Goal: Communication & Community: Answer question/provide support

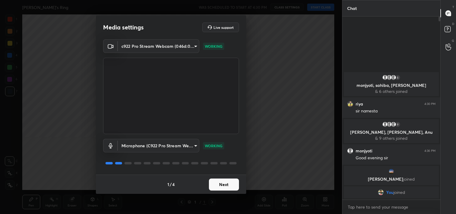
click at [222, 187] on button "Next" at bounding box center [224, 185] width 30 height 12
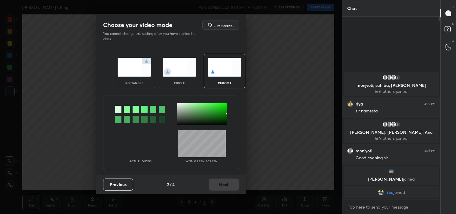
click at [127, 63] on img at bounding box center [135, 67] width 34 height 19
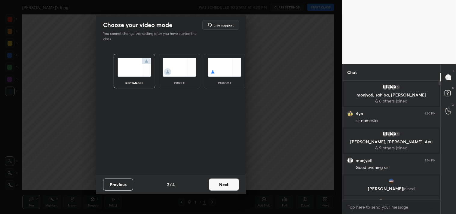
scroll to position [2, 2]
click at [224, 185] on button "Next" at bounding box center [224, 185] width 30 height 12
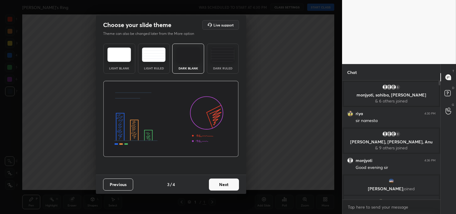
drag, startPoint x: 213, startPoint y: 56, endPoint x: 217, endPoint y: 62, distance: 7.0
click at [213, 56] on img at bounding box center [223, 54] width 24 height 14
click at [222, 184] on button "Next" at bounding box center [224, 185] width 30 height 12
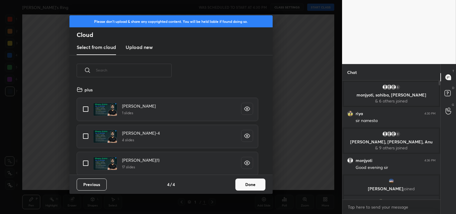
scroll to position [89, 193]
drag, startPoint x: 75, startPoint y: 113, endPoint x: 196, endPoint y: 177, distance: 137.3
click at [87, 112] on input "grid" at bounding box center [85, 109] width 13 height 13
checkbox input "true"
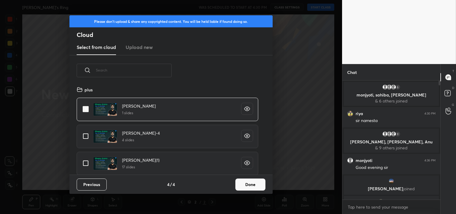
click at [246, 184] on button "Done" at bounding box center [250, 185] width 30 height 12
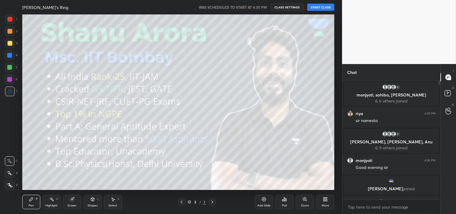
click at [319, 7] on button "START CLASS" at bounding box center [320, 7] width 27 height 7
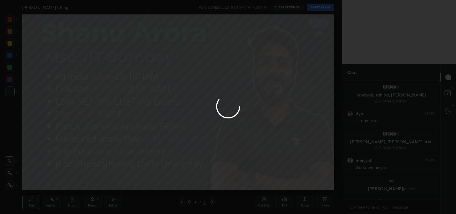
type textarea "x"
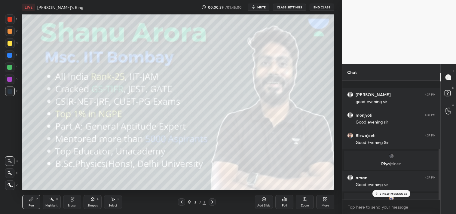
scroll to position [176, 0]
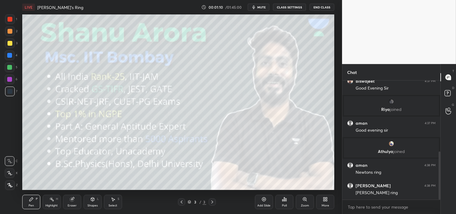
click at [262, 204] on div "Add Slide" at bounding box center [263, 205] width 13 height 3
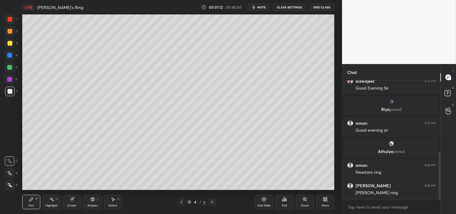
click at [94, 199] on icon at bounding box center [92, 199] width 3 height 4
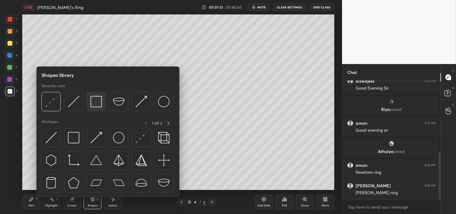
click at [95, 102] on img at bounding box center [95, 101] width 11 height 11
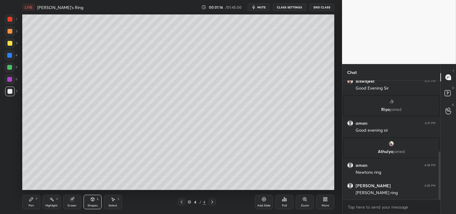
click at [31, 201] on icon at bounding box center [31, 199] width 5 height 5
click at [266, 201] on icon at bounding box center [264, 199] width 5 height 5
click at [7, 53] on div at bounding box center [10, 56] width 10 height 10
click at [10, 49] on div "3" at bounding box center [11, 44] width 12 height 12
click at [11, 50] on div "3" at bounding box center [11, 44] width 12 height 12
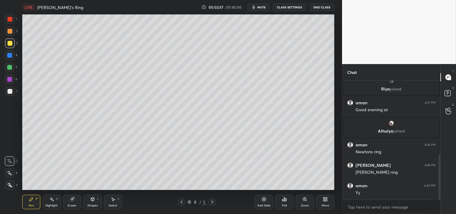
scroll to position [218, 0]
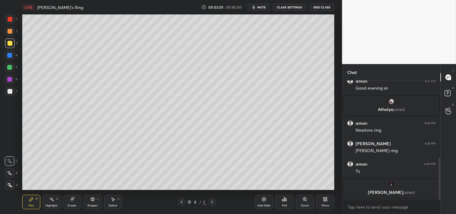
click at [322, 206] on div "More" at bounding box center [326, 205] width 8 height 3
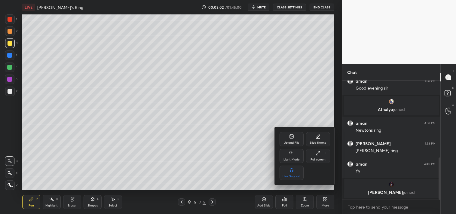
click at [289, 137] on icon at bounding box center [291, 136] width 5 height 5
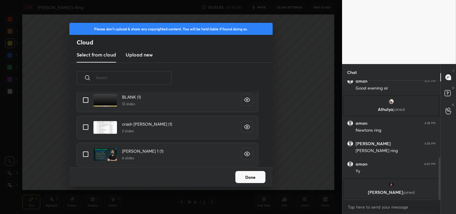
scroll to position [0, 0]
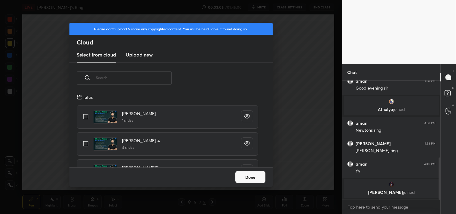
click at [140, 55] on h3 "Upload new" at bounding box center [139, 54] width 27 height 7
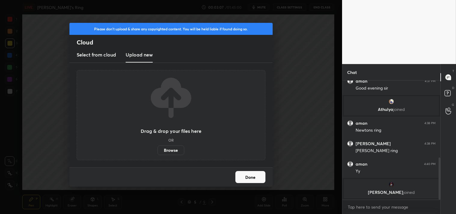
click at [175, 149] on label "Browse" at bounding box center [171, 150] width 27 height 10
click at [158, 149] on input "Browse" at bounding box center [158, 150] width 0 height 10
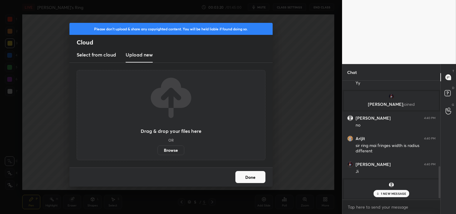
scroll to position [326, 0]
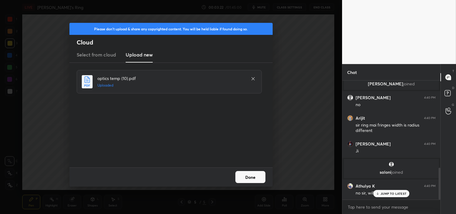
click at [244, 173] on button "Done" at bounding box center [250, 177] width 30 height 12
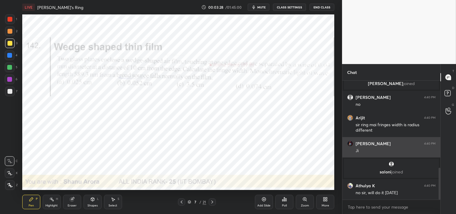
scroll to position [347, 0]
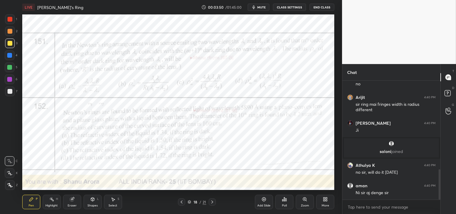
click at [9, 19] on div at bounding box center [10, 19] width 5 height 5
click at [8, 22] on div at bounding box center [10, 19] width 10 height 10
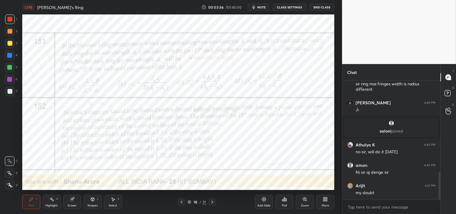
scroll to position [388, 0]
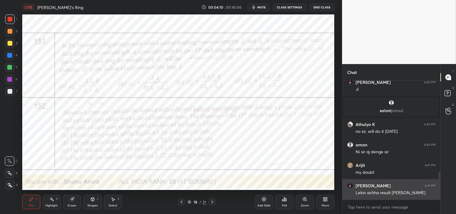
click at [367, 185] on div "sonia 4:41 PM" at bounding box center [391, 186] width 88 height 6
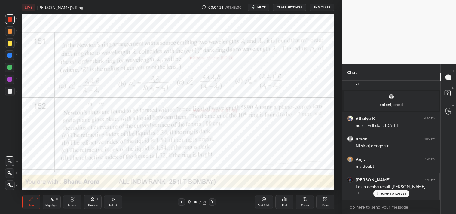
scroll to position [414, 0]
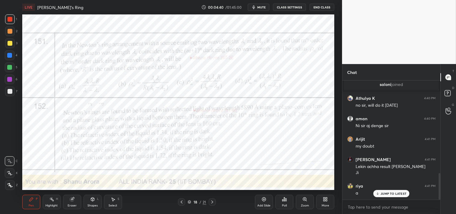
click at [290, 10] on button "CLASS SETTINGS" at bounding box center [289, 7] width 33 height 7
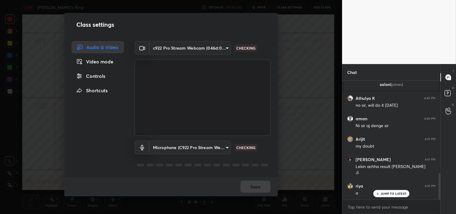
click at [171, 47] on body "1 2 3 4 5 6 7 C X Z C X Z E E Erase all H H LIVE Newtons's Ring 00:04:41 / 01:4…" at bounding box center [228, 107] width 456 height 214
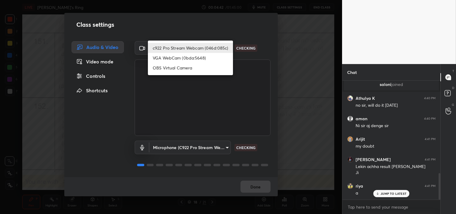
click at [171, 47] on li "c922 Pro Stream Webcam (046d:085c)" at bounding box center [190, 48] width 85 height 10
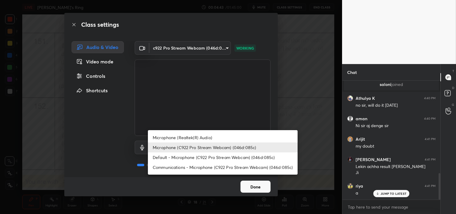
click at [197, 146] on body "1 2 3 4 5 6 7 C X Z C X Z E E Erase all H H LIVE Newtons's Ring 00:04:43 / 01:4…" at bounding box center [228, 107] width 456 height 214
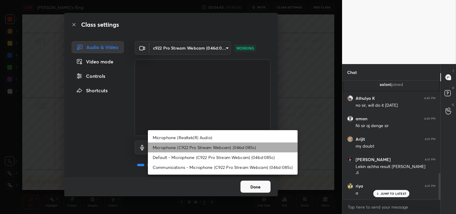
click at [197, 146] on li "Microphone (C922 Pro Stream Webcam) (046d:085c)" at bounding box center [223, 147] width 150 height 10
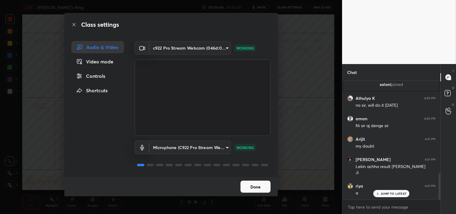
click at [257, 186] on button "Done" at bounding box center [255, 187] width 30 height 12
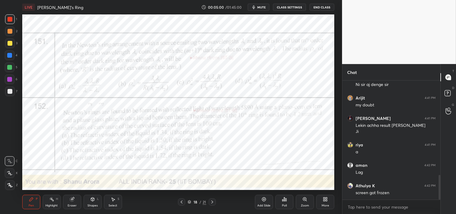
scroll to position [176, 318]
click at [302, 203] on div "Zoom" at bounding box center [305, 202] width 18 height 14
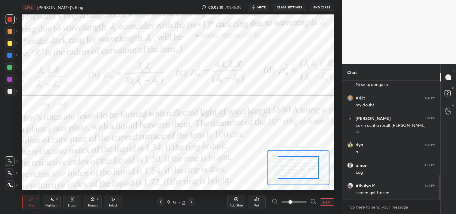
click at [330, 203] on button "EXIT" at bounding box center [327, 201] width 14 height 7
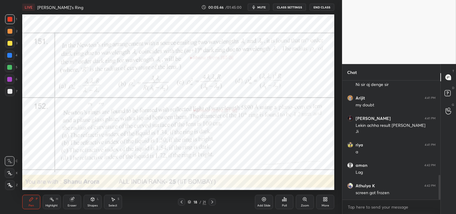
click at [266, 202] on div "Add Slide" at bounding box center [264, 202] width 18 height 14
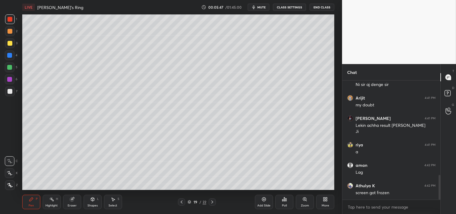
click at [8, 93] on div at bounding box center [10, 91] width 5 height 5
click at [8, 94] on div at bounding box center [10, 92] width 10 height 10
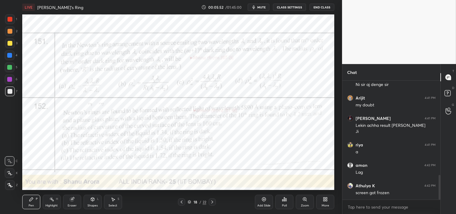
click at [11, 20] on div at bounding box center [10, 19] width 5 height 5
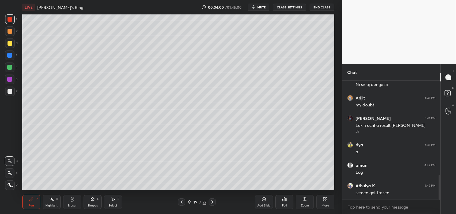
click at [13, 42] on div at bounding box center [10, 43] width 10 height 10
click at [13, 45] on div at bounding box center [10, 43] width 10 height 10
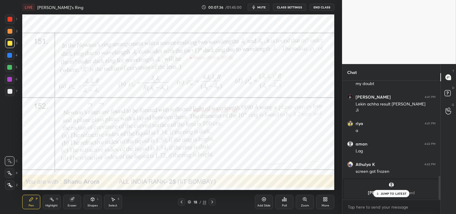
scroll to position [424, 0]
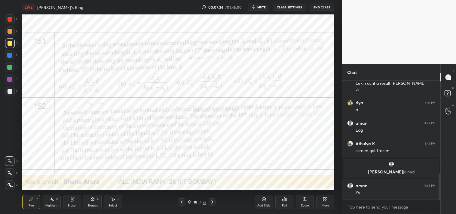
click at [10, 20] on div at bounding box center [10, 19] width 5 height 5
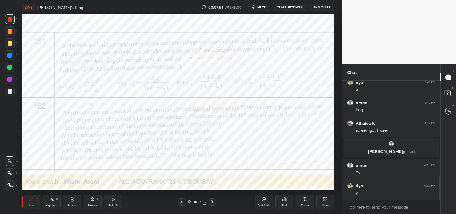
scroll to position [500, 0]
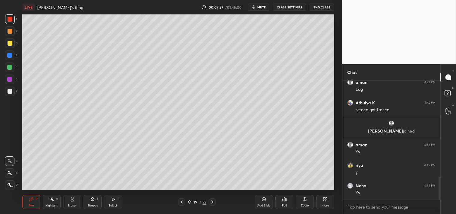
click at [9, 91] on div at bounding box center [10, 91] width 5 height 5
click at [12, 92] on div at bounding box center [10, 91] width 5 height 5
click at [265, 7] on span "mute" at bounding box center [261, 7] width 8 height 4
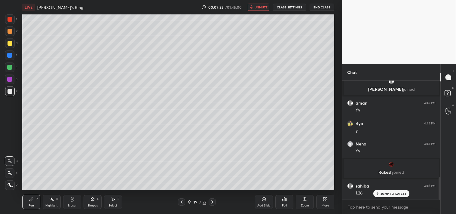
scroll to position [522, 0]
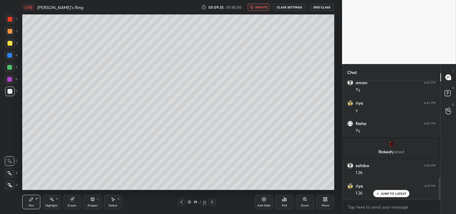
click at [255, 8] on button "unmute" at bounding box center [259, 7] width 22 height 7
click at [307, 201] on icon at bounding box center [304, 199] width 5 height 5
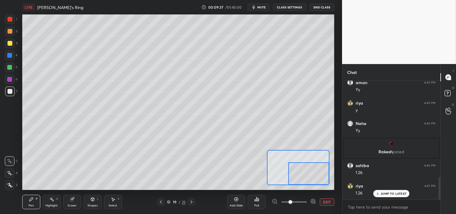
click at [304, 173] on div at bounding box center [308, 173] width 41 height 23
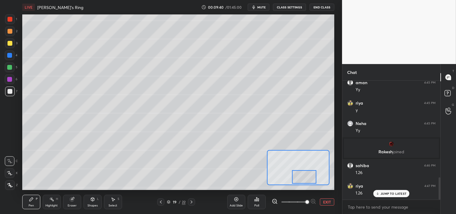
click at [321, 203] on button "EXIT" at bounding box center [327, 201] width 14 height 7
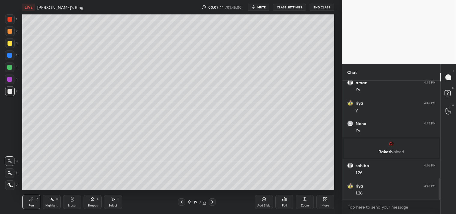
scroll to position [542, 0]
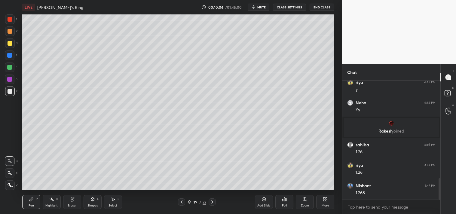
click at [51, 205] on div "Highlight" at bounding box center [51, 205] width 12 height 3
click at [59, 203] on div "Highlight H" at bounding box center [52, 202] width 18 height 14
click at [31, 207] on div "Pen" at bounding box center [31, 205] width 5 height 3
click at [31, 207] on div "Pen P" at bounding box center [31, 202] width 18 height 14
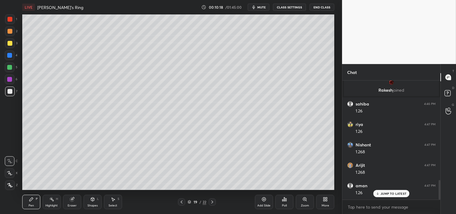
scroll to position [603, 0]
click at [47, 203] on div "Highlight H" at bounding box center [52, 202] width 18 height 14
click at [52, 206] on div "Highlight" at bounding box center [51, 205] width 12 height 3
click at [29, 201] on icon at bounding box center [31, 199] width 5 height 5
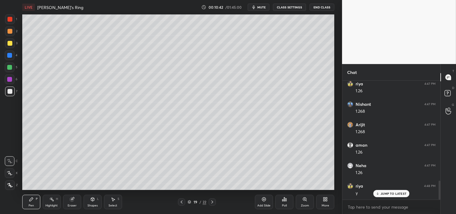
click at [29, 205] on div "Pen" at bounding box center [31, 205] width 5 height 3
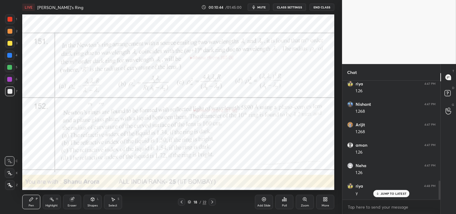
click at [12, 19] on div at bounding box center [10, 19] width 5 height 5
click at [7, 26] on div "1" at bounding box center [11, 20] width 12 height 12
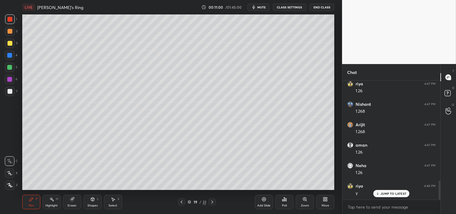
scroll to position [645, 0]
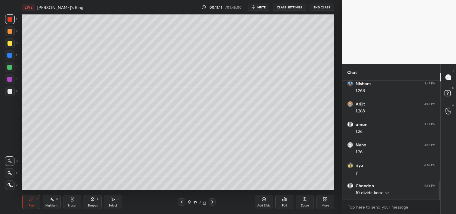
click at [49, 201] on icon at bounding box center [51, 199] width 5 height 5
click at [52, 203] on div "Highlight H" at bounding box center [52, 202] width 18 height 14
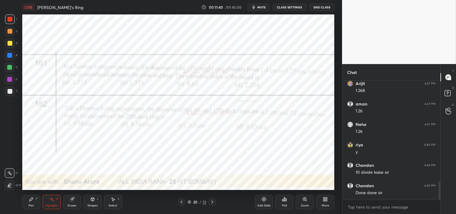
click at [28, 198] on div "Pen P" at bounding box center [31, 202] width 18 height 14
click at [27, 201] on div "Pen P" at bounding box center [31, 202] width 18 height 14
click at [265, 8] on span "mute" at bounding box center [261, 7] width 8 height 4
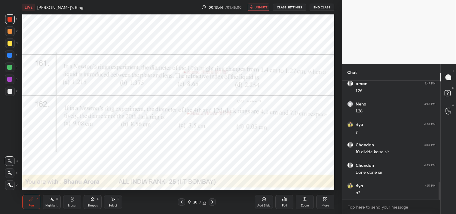
scroll to position [706, 0]
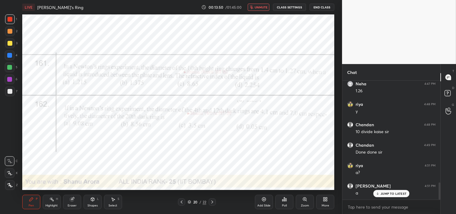
click at [257, 6] on span "unmute" at bounding box center [261, 7] width 13 height 4
click at [69, 203] on div "Eraser" at bounding box center [72, 202] width 18 height 14
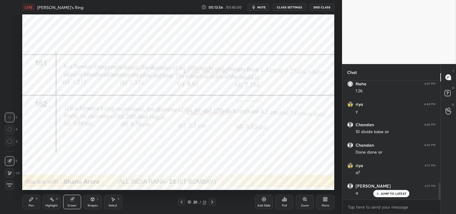
click at [29, 205] on div "Pen" at bounding box center [31, 205] width 5 height 3
click at [26, 206] on div "Pen P" at bounding box center [31, 202] width 18 height 14
click at [306, 204] on div "Zoom" at bounding box center [305, 205] width 8 height 3
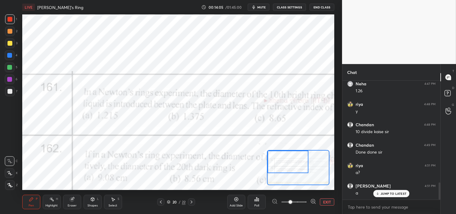
click at [72, 209] on div "Eraser" at bounding box center [72, 202] width 18 height 14
click at [71, 204] on div "Eraser" at bounding box center [72, 205] width 9 height 3
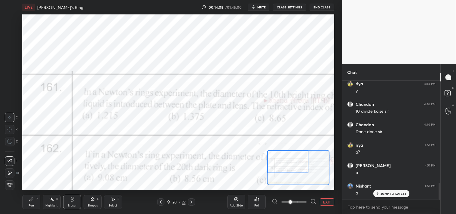
click at [35, 204] on div "Pen P" at bounding box center [31, 202] width 18 height 14
click at [37, 203] on div "Pen P" at bounding box center [31, 202] width 18 height 14
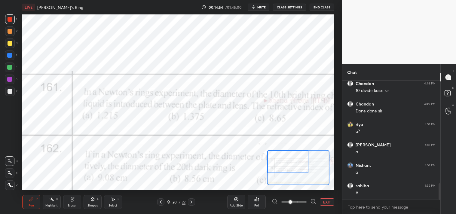
click at [327, 200] on button "EXIT" at bounding box center [327, 201] width 14 height 7
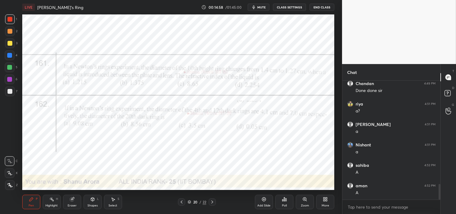
scroll to position [788, 0]
click at [309, 198] on div "Zoom" at bounding box center [305, 202] width 18 height 14
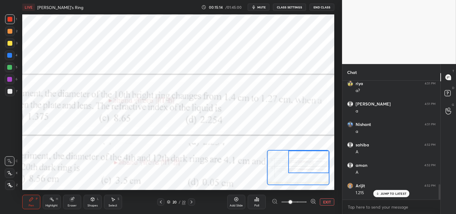
scroll to position [808, 0]
click at [323, 196] on div "Add Slide Poll EXIT" at bounding box center [280, 202] width 107 height 34
click at [324, 201] on button "EXIT" at bounding box center [327, 201] width 14 height 7
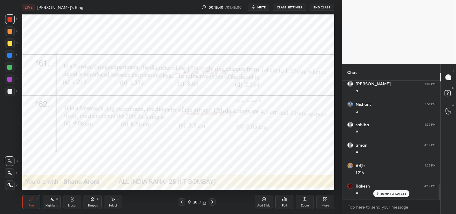
click at [335, 37] on div "Setting up your live class Poll for secs No correct answer Start poll" at bounding box center [178, 102] width 318 height 176
click at [259, 7] on span "mute" at bounding box center [261, 7] width 8 height 4
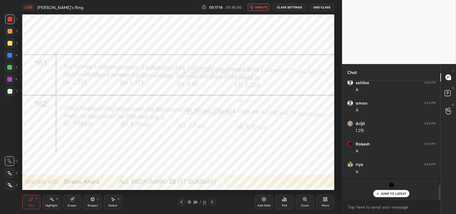
click at [253, 6] on icon "button" at bounding box center [252, 7] width 4 height 4
click at [305, 198] on icon at bounding box center [304, 198] width 3 height 3
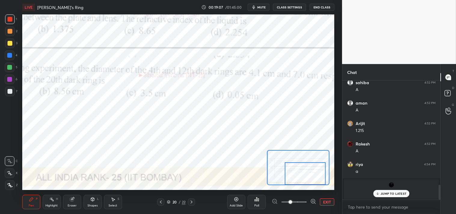
click at [328, 200] on button "EXIT" at bounding box center [327, 201] width 14 height 7
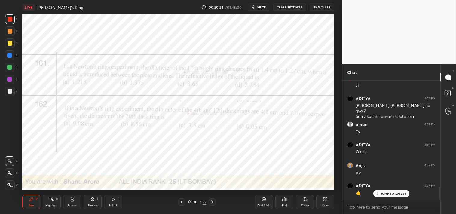
scroll to position [1009, 0]
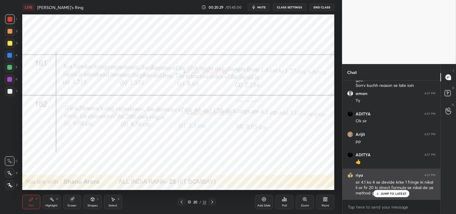
click at [393, 196] on div "JUMP TO LATEST" at bounding box center [391, 193] width 36 height 7
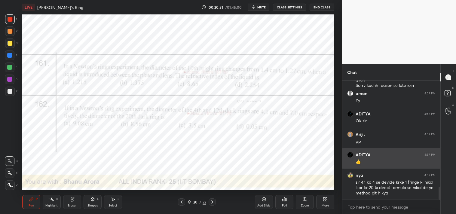
scroll to position [1030, 0]
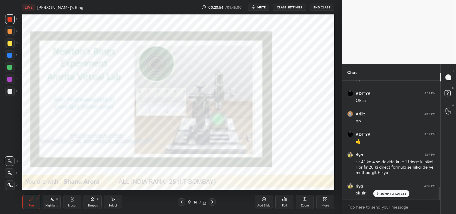
click at [262, 203] on div "Add Slide" at bounding box center [264, 202] width 18 height 14
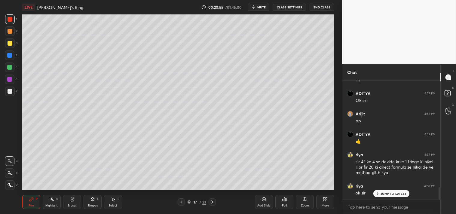
click at [87, 203] on div "Shapes L" at bounding box center [93, 202] width 18 height 14
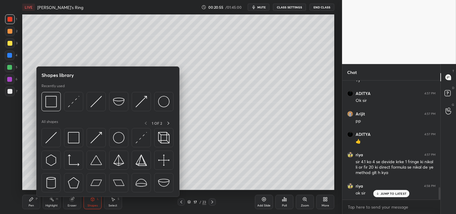
click at [65, 90] on div "Recently used" at bounding box center [107, 99] width 132 height 31
click at [62, 98] on div at bounding box center [107, 103] width 132 height 23
click at [7, 91] on div at bounding box center [10, 92] width 10 height 10
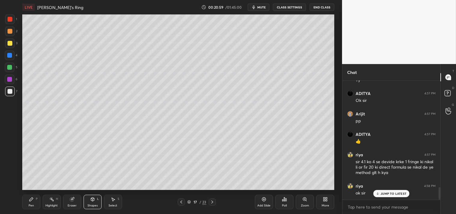
click at [305, 200] on icon at bounding box center [304, 198] width 3 height 3
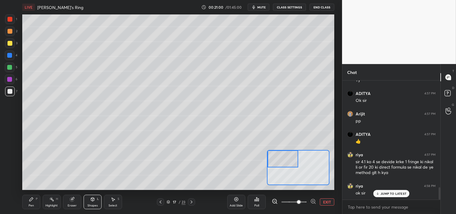
click at [26, 203] on div "Pen P" at bounding box center [31, 202] width 18 height 14
click at [94, 204] on div "Shapes" at bounding box center [92, 205] width 10 height 3
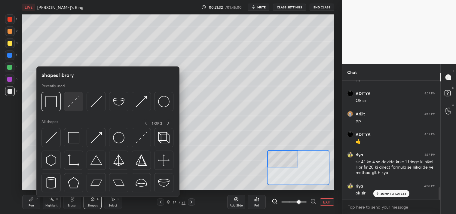
click at [67, 97] on div at bounding box center [73, 101] width 19 height 19
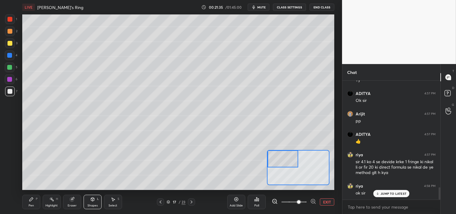
click at [35, 204] on div "Pen P" at bounding box center [31, 202] width 18 height 14
click at [40, 201] on div "Pen P" at bounding box center [31, 202] width 18 height 14
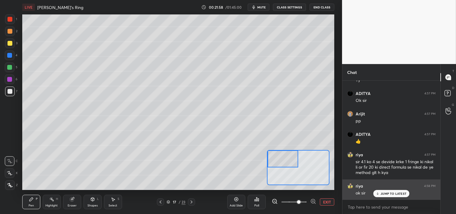
click at [383, 191] on div "JUMP TO LATEST" at bounding box center [391, 193] width 36 height 7
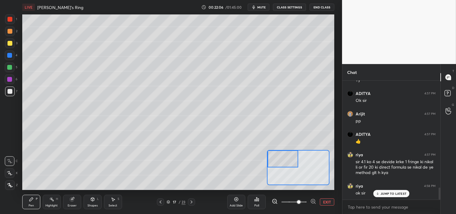
scroll to position [1051, 0]
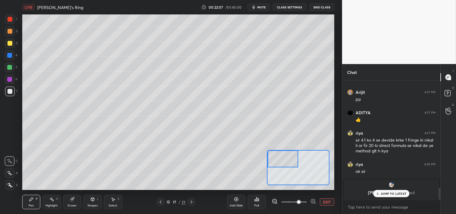
click at [70, 204] on div "Eraser" at bounding box center [72, 205] width 9 height 3
click at [29, 204] on div "Pen" at bounding box center [31, 205] width 5 height 3
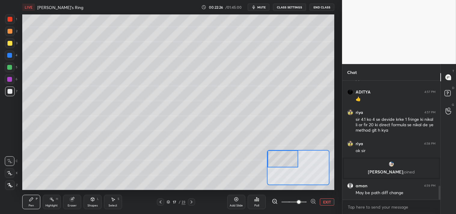
click at [262, 8] on span "mute" at bounding box center [261, 7] width 8 height 4
click at [290, 8] on button "CLASS SETTINGS" at bounding box center [289, 7] width 33 height 7
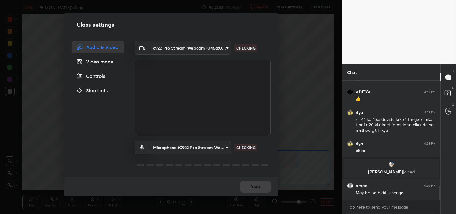
click at [166, 43] on body "1 2 3 4 5 6 7 C X Z C X Z E E Erase all H H LIVE Newtons's Ring 00:22:52 / 01:4…" at bounding box center [228, 107] width 456 height 214
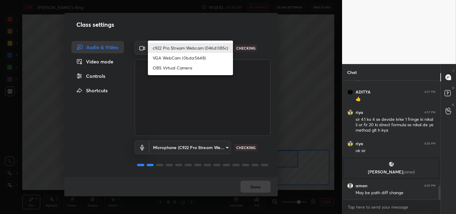
click at [166, 43] on li "c922 Pro Stream Webcam (046d:085c)" at bounding box center [190, 48] width 85 height 10
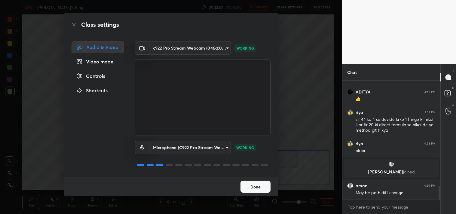
click at [186, 145] on body "1 2 3 4 5 6 7 C X Z C X Z E E Erase all H H LIVE Newtons's Ring 00:22:53 / 01:4…" at bounding box center [228, 107] width 456 height 214
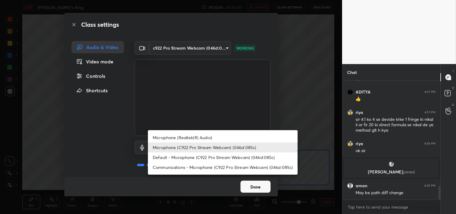
click at [186, 145] on li "Microphone (C922 Pro Stream Webcam) (046d:085c)" at bounding box center [223, 147] width 150 height 10
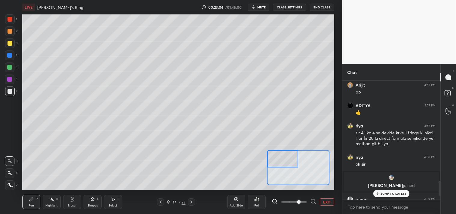
scroll to position [29885, 29742]
click at [390, 192] on p "JUMP TO LATEST" at bounding box center [394, 194] width 26 height 4
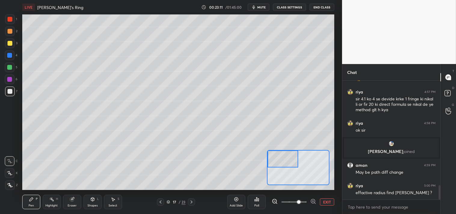
click at [70, 203] on div "Eraser" at bounding box center [72, 202] width 18 height 14
click at [31, 205] on div "Pen" at bounding box center [31, 205] width 5 height 3
click at [10, 40] on div at bounding box center [10, 43] width 10 height 10
click at [14, 49] on div "3" at bounding box center [11, 44] width 12 height 12
click at [91, 206] on div "Shapes" at bounding box center [92, 205] width 10 height 3
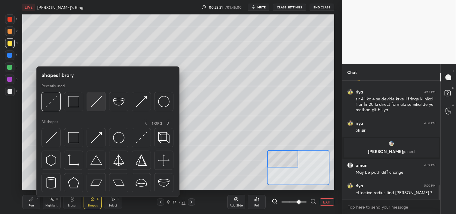
click at [98, 103] on img at bounding box center [95, 101] width 11 height 11
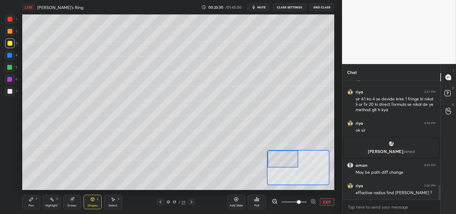
click at [33, 203] on div "Pen P" at bounding box center [31, 202] width 18 height 14
click at [32, 202] on div "Pen P" at bounding box center [31, 202] width 18 height 14
click at [50, 201] on icon at bounding box center [51, 199] width 5 height 5
click at [24, 208] on div "Pen P" at bounding box center [31, 202] width 18 height 14
click at [29, 209] on div "Pen P Highlight H Eraser Shapes L Select S 17 / 23 Add Slide Poll EXIT" at bounding box center [178, 202] width 312 height 24
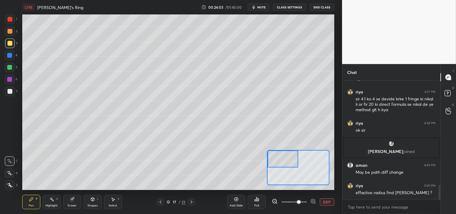
click at [94, 205] on div "Shapes" at bounding box center [92, 205] width 10 height 3
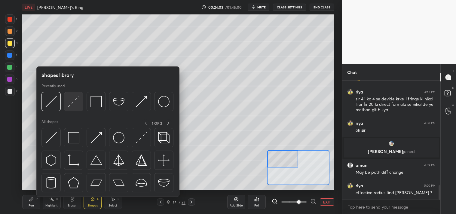
click at [67, 101] on div at bounding box center [73, 101] width 19 height 19
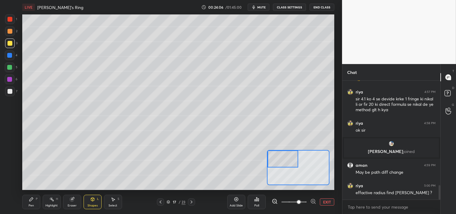
click at [34, 211] on div "Pen P Highlight H Eraser Shapes L Select S 17 / 23 Add Slide Poll EXIT" at bounding box center [178, 202] width 312 height 24
click at [39, 207] on div "Pen P" at bounding box center [31, 202] width 18 height 14
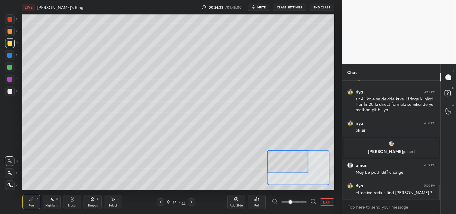
click at [71, 201] on icon at bounding box center [72, 199] width 4 height 4
click at [27, 200] on div "Pen P" at bounding box center [31, 202] width 18 height 14
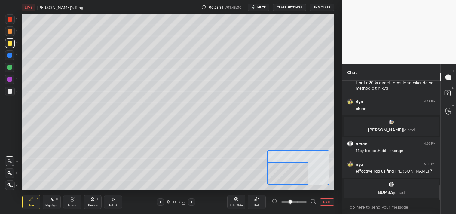
click at [96, 205] on div "Shapes" at bounding box center [92, 205] width 10 height 3
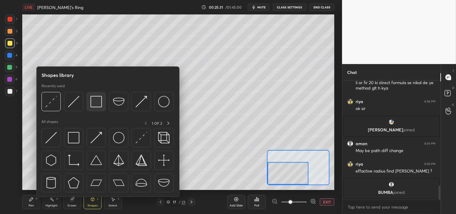
click at [93, 103] on img at bounding box center [95, 101] width 11 height 11
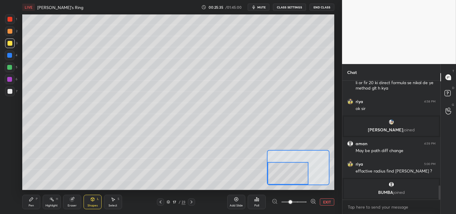
click at [23, 207] on div "Pen P" at bounding box center [31, 202] width 18 height 14
click at [26, 205] on div "Pen P" at bounding box center [31, 202] width 18 height 14
click at [326, 203] on button "EXIT" at bounding box center [327, 201] width 14 height 7
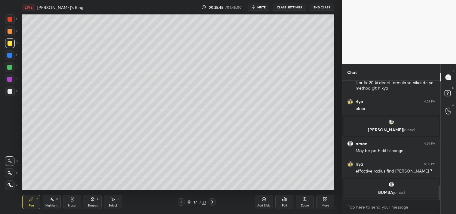
click at [52, 206] on div "Highlight" at bounding box center [51, 205] width 12 height 3
click at [53, 206] on div "Highlight" at bounding box center [51, 205] width 12 height 3
click at [38, 191] on div "Pen P Highlight H Eraser Shapes L Select S 17 / 23 Add Slide Poll Zoom More" at bounding box center [178, 202] width 312 height 24
click at [29, 201] on icon at bounding box center [31, 199] width 5 height 5
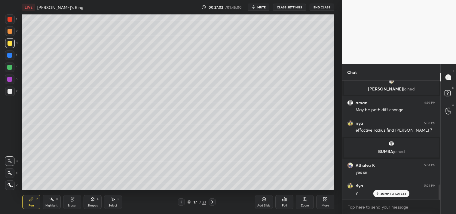
scroll to position [826, 0]
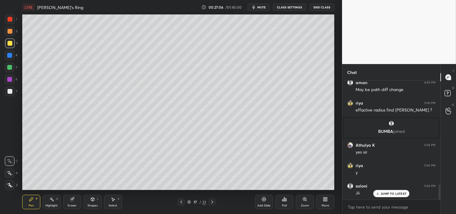
click at [265, 200] on icon at bounding box center [264, 199] width 5 height 5
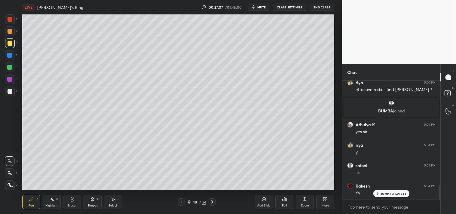
click at [94, 203] on div "Shapes L" at bounding box center [93, 202] width 18 height 14
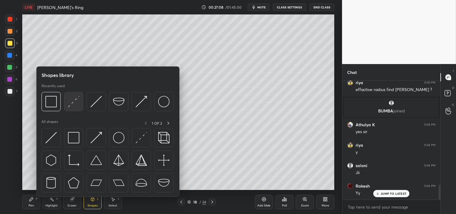
click at [76, 97] on img at bounding box center [73, 101] width 11 height 11
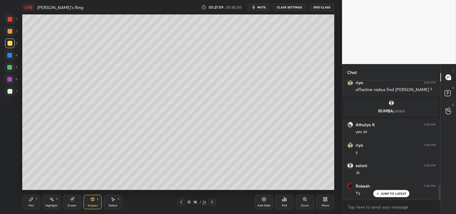
click at [303, 205] on div "Zoom" at bounding box center [305, 205] width 8 height 3
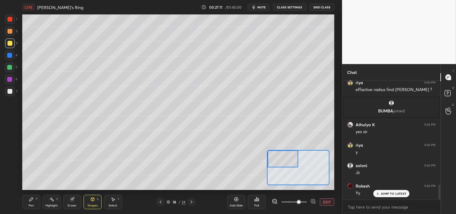
click at [34, 202] on div "Pen P" at bounding box center [31, 202] width 18 height 14
click at [7, 93] on div at bounding box center [10, 92] width 10 height 10
click at [10, 93] on div at bounding box center [10, 91] width 5 height 5
click at [50, 202] on div "Highlight H" at bounding box center [52, 202] width 18 height 14
click at [52, 199] on rect at bounding box center [52, 199] width 3 height 3
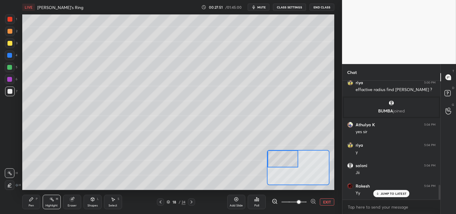
click at [37, 201] on div "Pen P" at bounding box center [31, 202] width 18 height 14
click at [259, 7] on span "mute" at bounding box center [261, 7] width 8 height 4
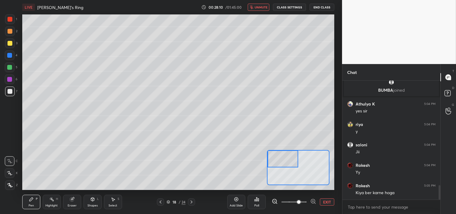
click at [250, 8] on button "unmute" at bounding box center [259, 7] width 22 height 7
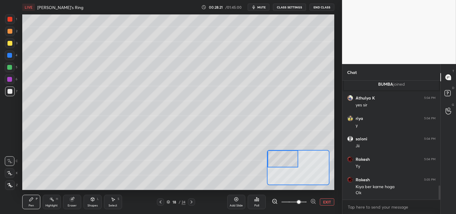
click at [263, 9] on span "mute" at bounding box center [261, 7] width 8 height 4
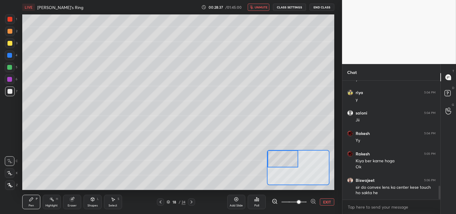
scroll to position [919, 0]
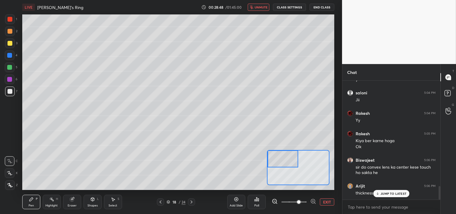
click at [258, 10] on button "unmute" at bounding box center [259, 7] width 22 height 7
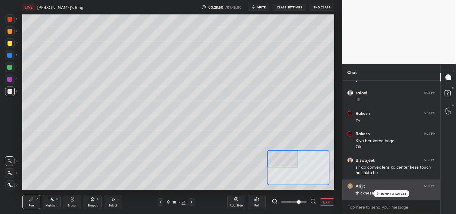
click at [387, 195] on p "JUMP TO LATEST" at bounding box center [394, 194] width 26 height 4
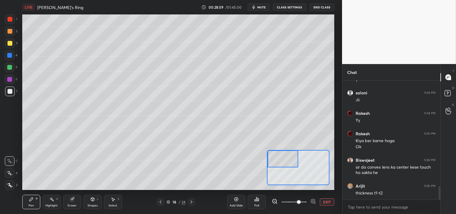
click at [57, 206] on div "Highlight" at bounding box center [51, 205] width 12 height 3
click at [53, 207] on div "Highlight" at bounding box center [51, 205] width 12 height 3
click at [35, 205] on div "Pen P" at bounding box center [31, 202] width 18 height 14
click at [26, 202] on div "Pen P" at bounding box center [31, 202] width 18 height 14
click at [28, 204] on div "Pen P" at bounding box center [31, 202] width 18 height 14
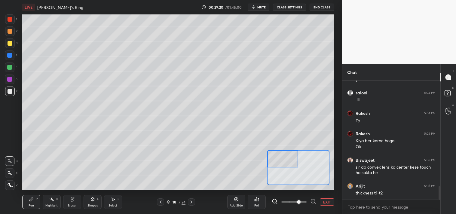
click at [77, 203] on div "Eraser" at bounding box center [72, 202] width 18 height 14
click at [90, 200] on icon at bounding box center [92, 199] width 5 height 5
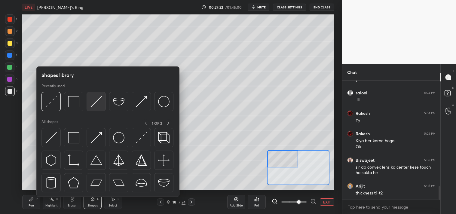
scroll to position [939, 0]
click at [96, 102] on img at bounding box center [95, 101] width 11 height 11
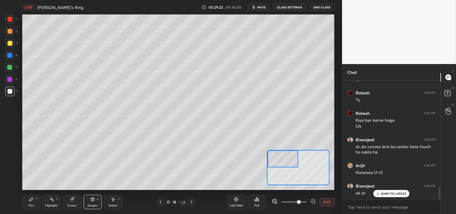
scroll to position [960, 0]
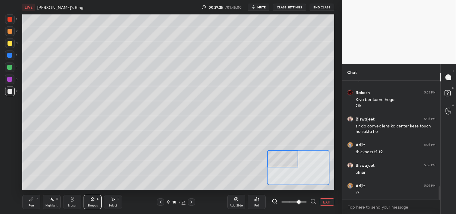
click at [34, 208] on div "Pen P" at bounding box center [31, 202] width 18 height 14
click at [32, 206] on div "Pen" at bounding box center [31, 205] width 5 height 3
click at [328, 200] on button "EXIT" at bounding box center [327, 201] width 14 height 7
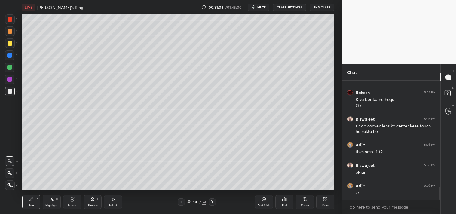
scroll to position [981, 0]
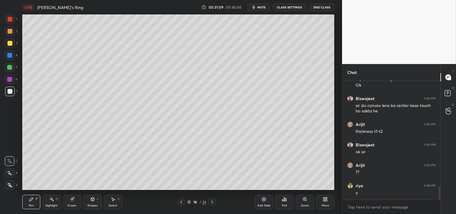
click at [49, 202] on div "Highlight H" at bounding box center [52, 202] width 18 height 14
click at [51, 201] on icon at bounding box center [51, 199] width 5 height 5
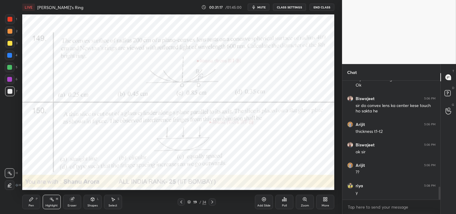
click at [29, 200] on icon at bounding box center [31, 199] width 4 height 4
click at [29, 199] on icon at bounding box center [31, 199] width 5 height 5
click at [6, 21] on div at bounding box center [10, 19] width 10 height 10
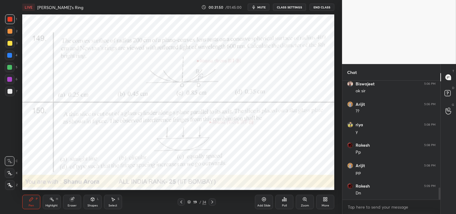
scroll to position [1062, 0]
click at [261, 9] on span "mute" at bounding box center [261, 7] width 8 height 4
click at [256, 9] on span "unmute" at bounding box center [261, 7] width 13 height 4
click at [262, 202] on icon at bounding box center [264, 199] width 5 height 5
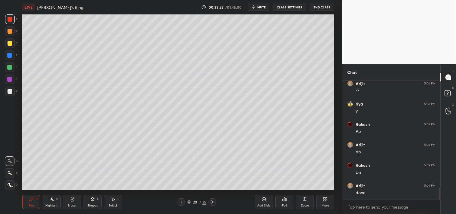
click at [3, 92] on div "1 2 3 4 5 6 7 C X Z C X Z E E Erase all H H" at bounding box center [9, 102] width 19 height 176
click at [12, 91] on div at bounding box center [10, 91] width 5 height 5
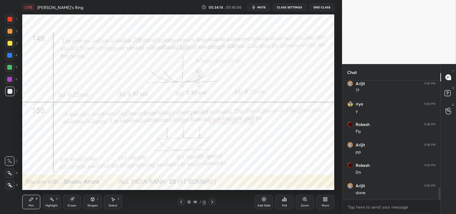
click at [17, 10] on div "1 2 3 4 5 6 7 C X Z C X Z E E Erase all H H LIVE Newtons's Ring 00:34:14 / 01:4…" at bounding box center [168, 107] width 337 height 214
click at [11, 17] on div at bounding box center [10, 19] width 5 height 5
click at [11, 18] on div at bounding box center [10, 19] width 5 height 5
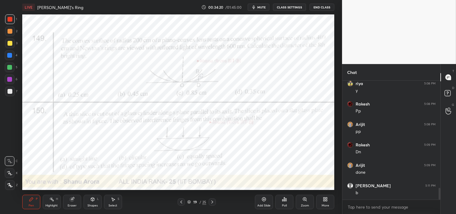
scroll to position [1103, 0]
click at [263, 202] on div "Add Slide" at bounding box center [264, 202] width 18 height 14
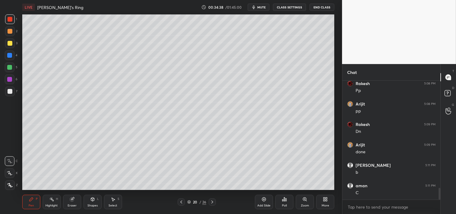
click at [9, 44] on div at bounding box center [10, 43] width 5 height 5
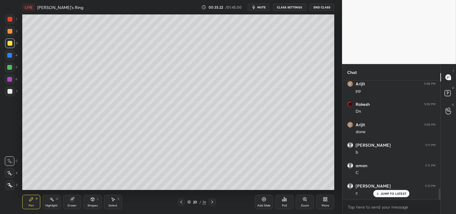
scroll to position [1144, 0]
click at [70, 203] on div "Eraser" at bounding box center [72, 202] width 18 height 14
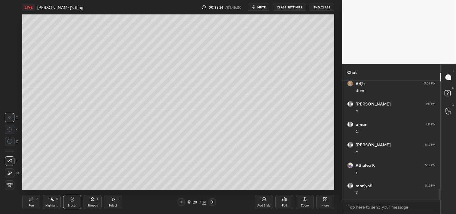
scroll to position [1185, 0]
click at [27, 205] on div "Pen P" at bounding box center [31, 202] width 18 height 14
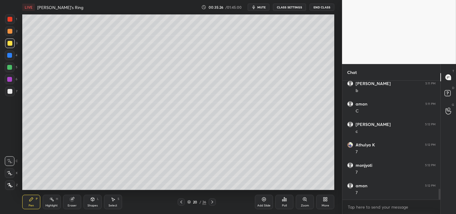
click at [30, 203] on div "Pen P" at bounding box center [31, 202] width 18 height 14
click at [10, 22] on div at bounding box center [10, 19] width 10 height 10
click at [7, 23] on div at bounding box center [10, 19] width 10 height 10
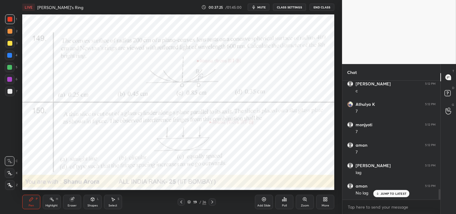
scroll to position [1246, 0]
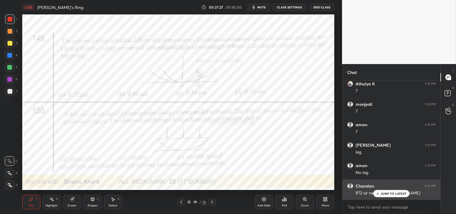
click at [391, 194] on p "JUMP TO LATEST" at bounding box center [394, 194] width 26 height 4
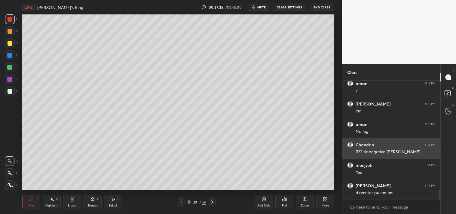
scroll to position [1308, 0]
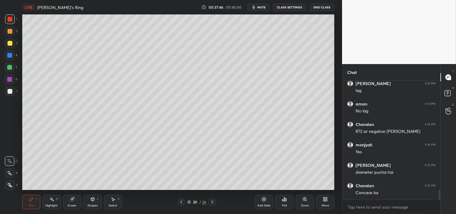
click at [47, 206] on div "Highlight" at bounding box center [51, 205] width 12 height 3
click at [47, 205] on div "Highlight" at bounding box center [51, 205] width 12 height 3
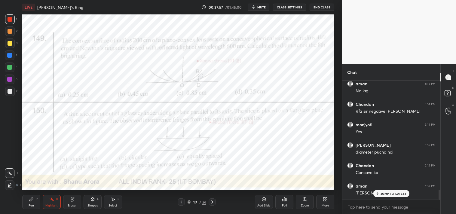
click at [26, 201] on div "Pen P" at bounding box center [31, 202] width 18 height 14
click at [69, 205] on div "Eraser" at bounding box center [72, 205] width 9 height 3
click at [70, 202] on div "Eraser" at bounding box center [72, 202] width 18 height 14
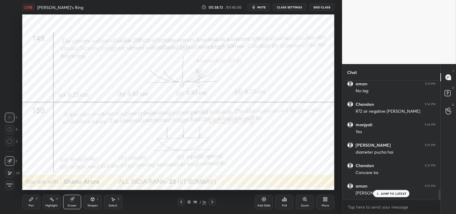
click at [31, 204] on div "Pen" at bounding box center [31, 205] width 5 height 3
click at [29, 204] on div "Pen" at bounding box center [31, 205] width 5 height 3
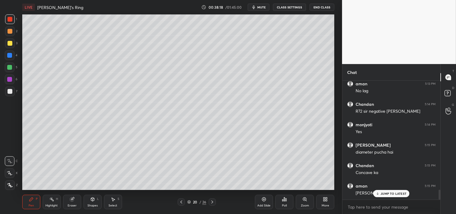
click at [391, 195] on p "JUMP TO LATEST" at bounding box center [394, 194] width 26 height 4
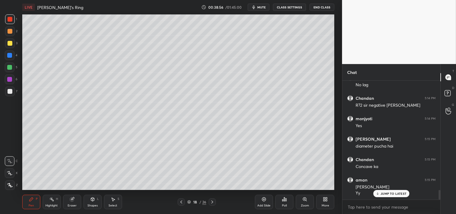
click at [265, 201] on icon at bounding box center [264, 199] width 5 height 5
click at [89, 201] on div "Shapes L" at bounding box center [93, 202] width 18 height 14
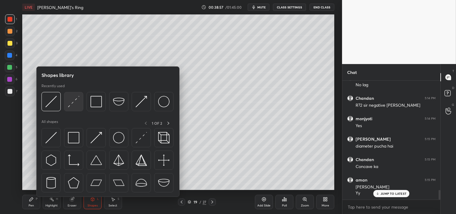
click at [81, 101] on div at bounding box center [73, 101] width 19 height 19
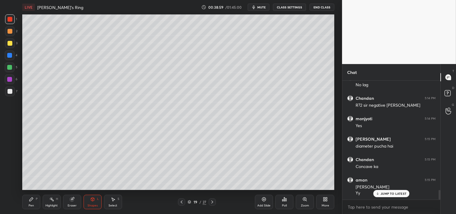
click at [299, 205] on div "Zoom" at bounding box center [305, 202] width 18 height 14
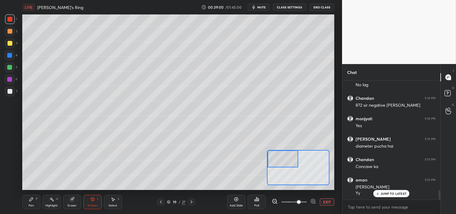
click at [32, 198] on icon at bounding box center [31, 199] width 4 height 4
click at [10, 91] on div at bounding box center [10, 91] width 5 height 5
click at [14, 88] on div at bounding box center [10, 92] width 10 height 10
click at [90, 201] on icon at bounding box center [92, 199] width 5 height 5
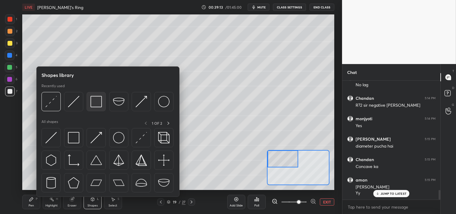
click at [91, 106] on img at bounding box center [95, 101] width 11 height 11
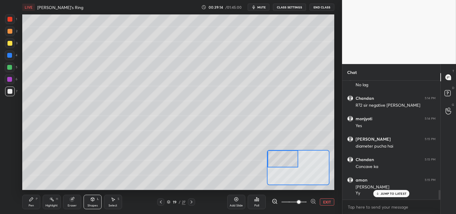
click at [93, 200] on icon at bounding box center [92, 199] width 3 height 4
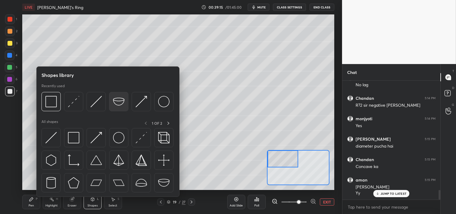
click at [119, 102] on img at bounding box center [118, 101] width 11 height 11
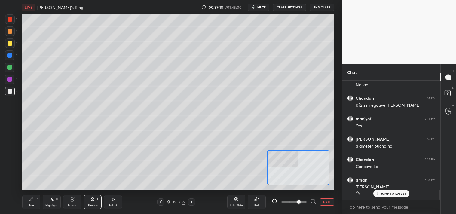
click at [30, 203] on div "Pen P" at bounding box center [31, 202] width 18 height 14
click at [48, 203] on div "Highlight H" at bounding box center [52, 202] width 18 height 14
click at [27, 207] on div "Pen P" at bounding box center [31, 202] width 18 height 14
click at [36, 204] on div "Pen P" at bounding box center [31, 202] width 18 height 14
click at [73, 202] on div "Eraser" at bounding box center [72, 202] width 18 height 14
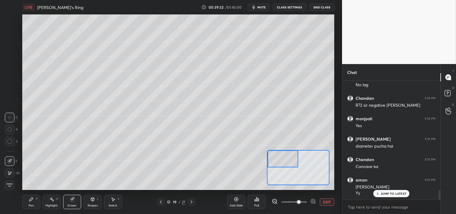
click at [29, 198] on icon at bounding box center [31, 199] width 5 height 5
click at [31, 201] on icon at bounding box center [31, 199] width 5 height 5
click at [87, 207] on div "Shapes" at bounding box center [92, 205] width 10 height 3
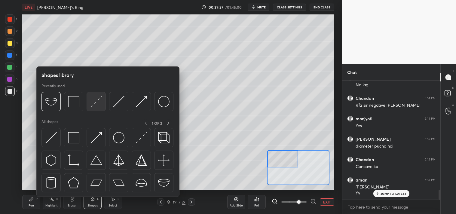
click at [96, 104] on img at bounding box center [95, 101] width 11 height 11
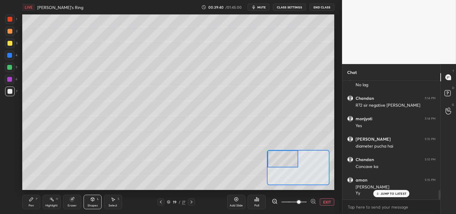
click at [28, 200] on div "Pen P" at bounding box center [31, 202] width 18 height 14
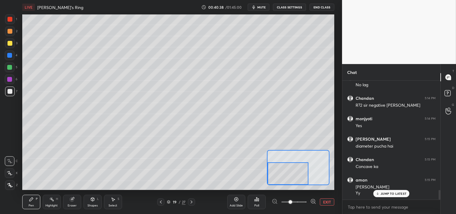
click at [327, 203] on button "EXIT" at bounding box center [327, 201] width 14 height 7
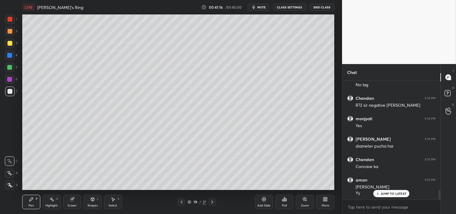
click at [11, 44] on div at bounding box center [10, 43] width 5 height 5
click at [13, 44] on div at bounding box center [10, 43] width 10 height 10
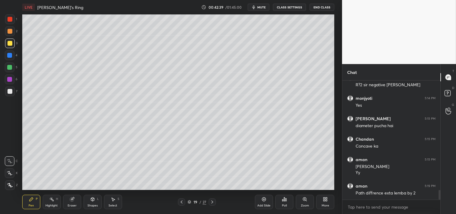
click at [300, 199] on div "Zoom" at bounding box center [305, 202] width 18 height 14
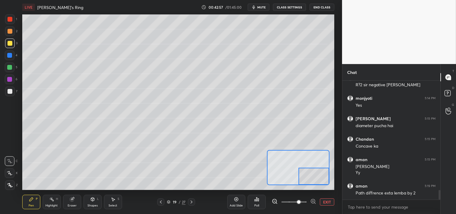
click at [329, 200] on button "EXIT" at bounding box center [327, 201] width 14 height 7
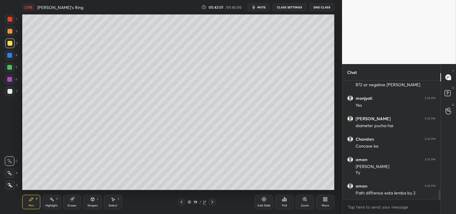
click at [302, 203] on div "Zoom" at bounding box center [305, 202] width 18 height 14
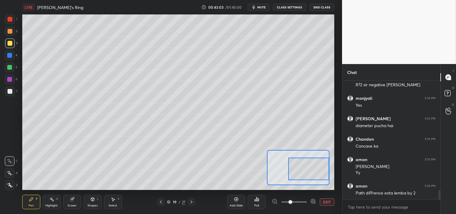
click at [326, 203] on button "EXIT" at bounding box center [327, 201] width 14 height 7
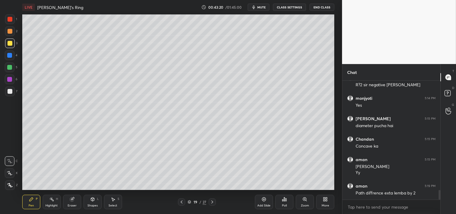
click at [265, 201] on icon at bounding box center [264, 199] width 5 height 5
click at [92, 200] on icon at bounding box center [92, 199] width 3 height 4
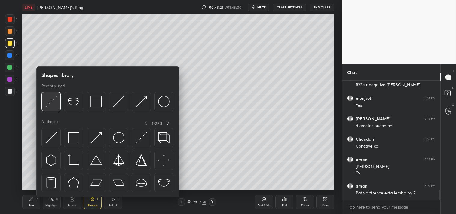
click at [54, 101] on img at bounding box center [50, 101] width 11 height 11
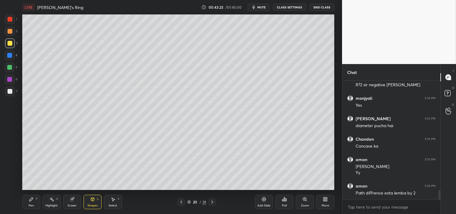
click at [302, 206] on div "Zoom" at bounding box center [305, 205] width 8 height 3
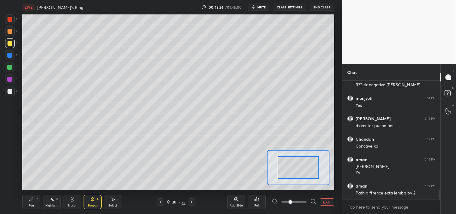
click at [292, 204] on span at bounding box center [291, 202] width 4 height 4
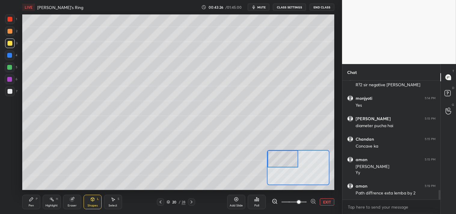
click at [32, 203] on div "Pen P" at bounding box center [31, 202] width 18 height 14
click at [34, 203] on div "Pen P" at bounding box center [31, 202] width 18 height 14
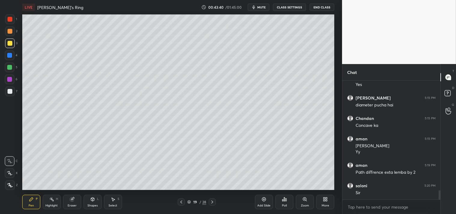
scroll to position [1395, 0]
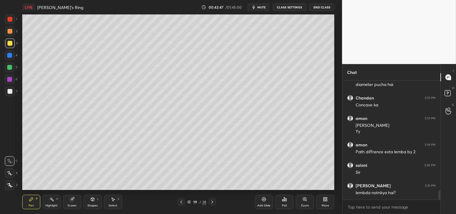
click at [298, 202] on div "Zoom" at bounding box center [305, 202] width 18 height 14
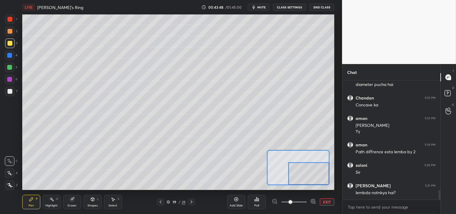
click at [292, 201] on span at bounding box center [291, 202] width 4 height 4
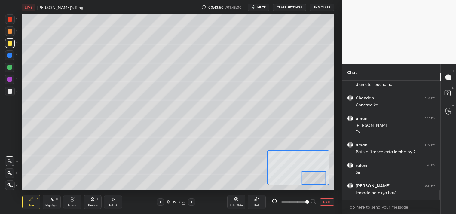
click at [68, 206] on div "Eraser" at bounding box center [72, 205] width 9 height 3
click at [26, 200] on div "Pen P" at bounding box center [31, 202] width 18 height 14
click at [324, 203] on button "EXIT" at bounding box center [327, 201] width 14 height 7
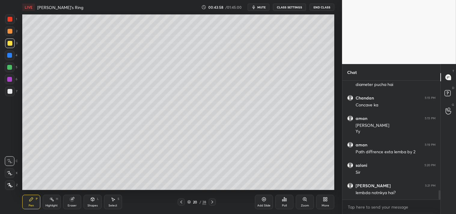
click at [304, 200] on icon at bounding box center [304, 198] width 3 height 3
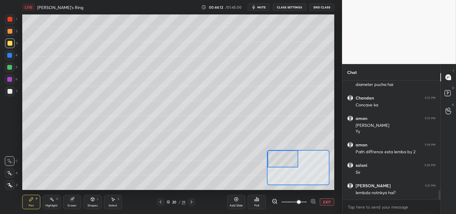
click at [72, 201] on icon at bounding box center [72, 199] width 4 height 4
click at [27, 205] on div "Pen P" at bounding box center [31, 202] width 18 height 14
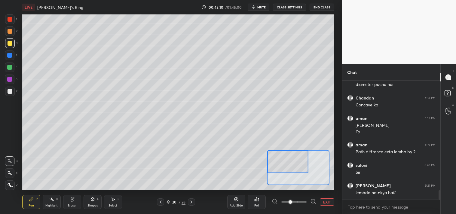
click at [329, 202] on button "EXIT" at bounding box center [327, 201] width 14 height 7
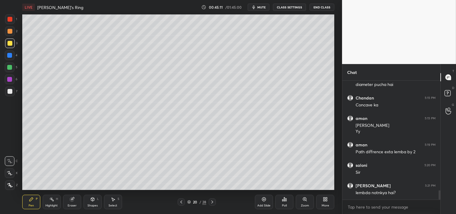
click at [302, 203] on div "Zoom" at bounding box center [305, 202] width 18 height 14
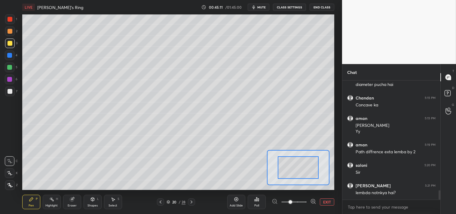
click at [300, 178] on div at bounding box center [298, 167] width 41 height 23
click at [294, 176] on div at bounding box center [298, 167] width 41 height 23
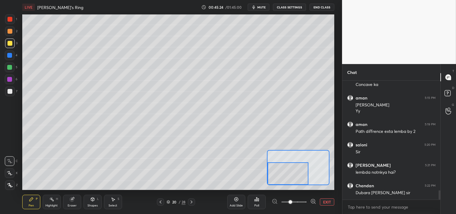
click at [71, 207] on div "Eraser" at bounding box center [72, 205] width 9 height 3
click at [71, 202] on div "Eraser" at bounding box center [72, 202] width 18 height 14
click at [30, 204] on div "Pen" at bounding box center [31, 205] width 5 height 3
click at [34, 200] on div "Pen P" at bounding box center [31, 202] width 18 height 14
click at [327, 202] on button "EXIT" at bounding box center [327, 201] width 14 height 7
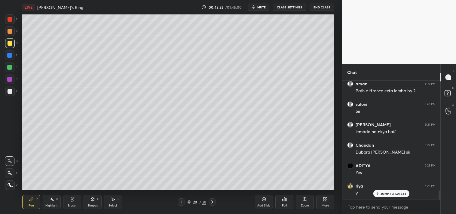
scroll to position [1477, 0]
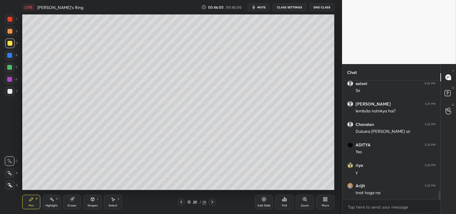
click at [71, 199] on icon at bounding box center [72, 199] width 4 height 4
click at [25, 198] on div "Pen P" at bounding box center [31, 202] width 18 height 14
click at [310, 202] on div "Zoom" at bounding box center [305, 202] width 18 height 14
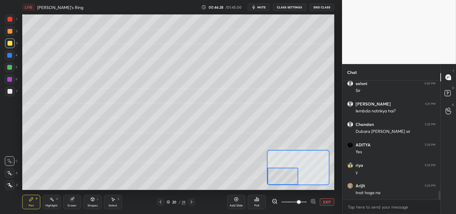
click at [8, 92] on div at bounding box center [10, 91] width 5 height 5
click at [7, 90] on div at bounding box center [10, 92] width 10 height 10
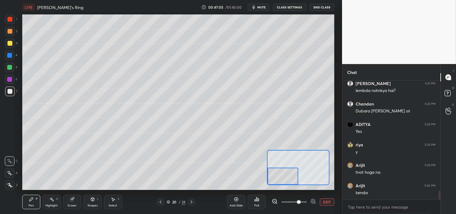
click at [328, 201] on button "EXIT" at bounding box center [327, 201] width 14 height 7
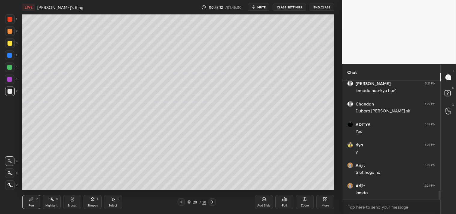
click at [47, 206] on div "Highlight" at bounding box center [51, 205] width 12 height 3
click at [52, 205] on div "Highlight" at bounding box center [51, 205] width 12 height 3
click at [29, 200] on icon at bounding box center [31, 199] width 4 height 4
click at [52, 203] on div "Highlight H" at bounding box center [52, 202] width 18 height 14
click at [53, 200] on rect at bounding box center [52, 199] width 3 height 3
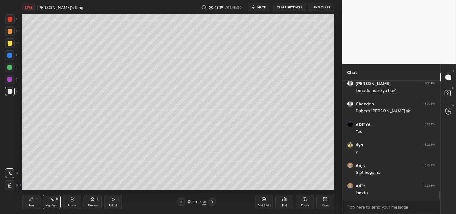
click at [27, 206] on div "Pen P" at bounding box center [31, 202] width 18 height 14
click at [22, 206] on div "Pen P" at bounding box center [31, 202] width 18 height 14
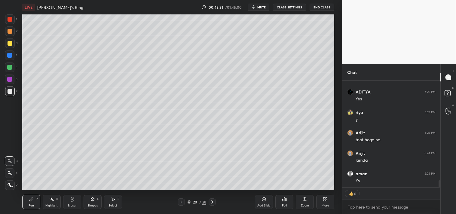
click at [72, 202] on div "Eraser" at bounding box center [72, 202] width 18 height 14
click at [29, 203] on div "Pen P" at bounding box center [31, 202] width 18 height 14
click at [300, 198] on div "Zoom" at bounding box center [305, 202] width 18 height 14
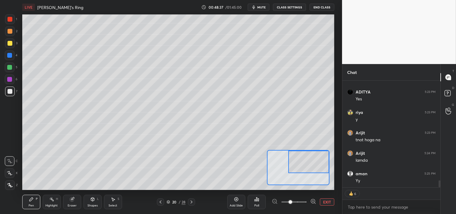
click at [292, 200] on span at bounding box center [291, 202] width 4 height 4
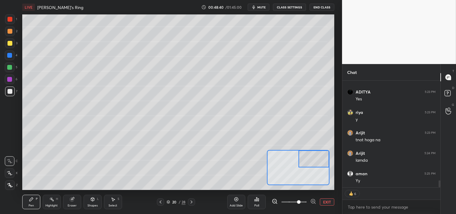
scroll to position [1518, 0]
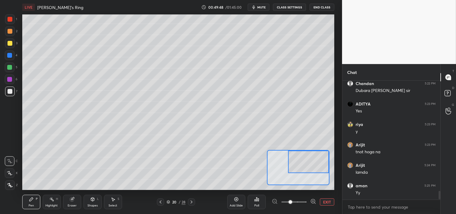
click at [328, 200] on button "EXIT" at bounding box center [327, 201] width 14 height 7
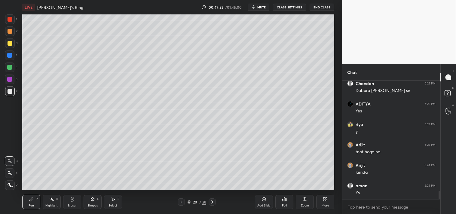
click at [111, 202] on icon at bounding box center [113, 199] width 5 height 5
click at [88, 202] on div "Shapes L" at bounding box center [93, 202] width 18 height 14
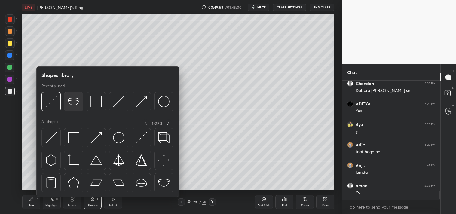
click at [76, 99] on img at bounding box center [73, 101] width 11 height 11
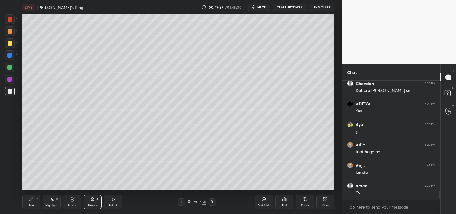
click at [109, 200] on div "Select S" at bounding box center [113, 202] width 18 height 14
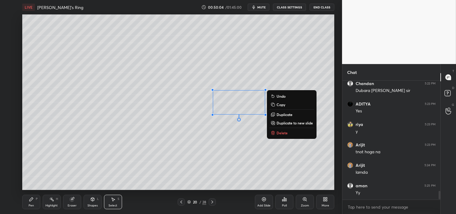
click at [315, 65] on div "0 ° Undo Copy Duplicate Duplicate to new slide Delete" at bounding box center [178, 102] width 312 height 176
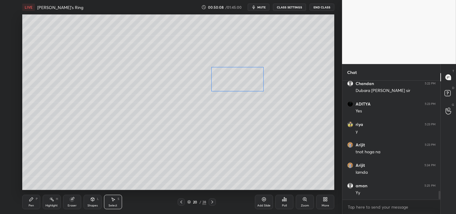
click at [244, 84] on div "0 ° Undo Copy Duplicate Duplicate to new slide Delete" at bounding box center [178, 102] width 312 height 176
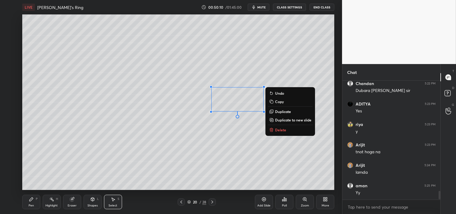
click at [248, 139] on div "0 ° Undo Copy Duplicate Duplicate to new slide Delete" at bounding box center [178, 102] width 312 height 176
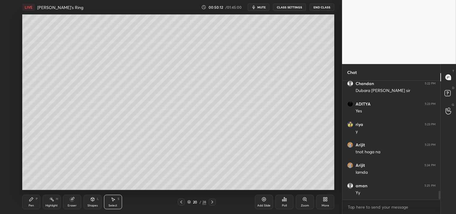
click at [32, 200] on icon at bounding box center [31, 199] width 5 height 5
click at [32, 200] on icon at bounding box center [31, 199] width 4 height 4
click at [306, 203] on div "Zoom" at bounding box center [305, 202] width 18 height 14
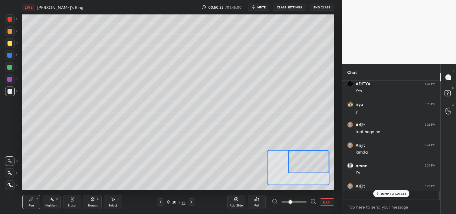
scroll to position [1539, 0]
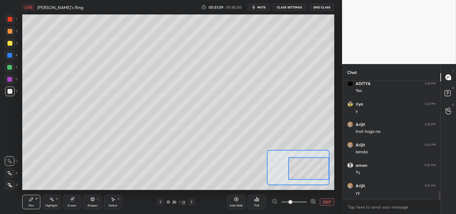
click at [330, 200] on button "EXIT" at bounding box center [327, 201] width 14 height 7
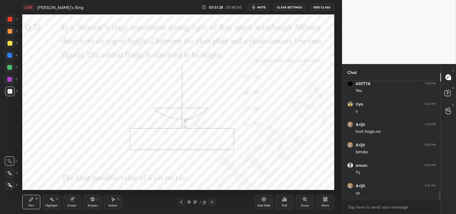
click at [29, 206] on div "Pen" at bounding box center [31, 205] width 5 height 3
click at [31, 203] on div "Pen P" at bounding box center [31, 202] width 18 height 14
click at [8, 19] on div at bounding box center [10, 19] width 5 height 5
click at [11, 21] on div at bounding box center [10, 19] width 5 height 5
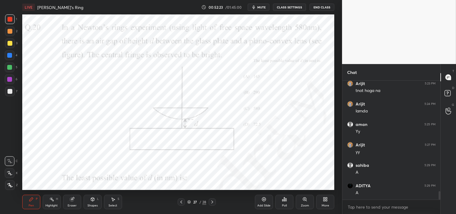
click at [74, 203] on div "Eraser" at bounding box center [72, 202] width 18 height 14
click at [26, 200] on div "Pen P" at bounding box center [31, 202] width 18 height 14
click at [30, 194] on div "Pen P Highlight H Eraser Shapes L Select S 27 / 28 Add Slide Poll Zoom More" at bounding box center [178, 202] width 312 height 24
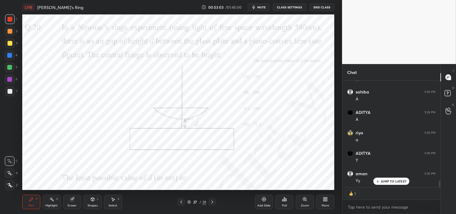
click at [265, 201] on icon at bounding box center [264, 199] width 4 height 4
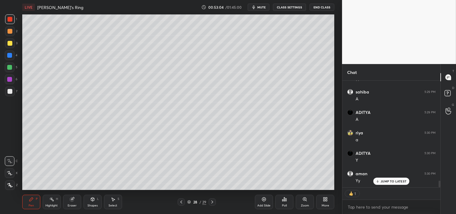
click at [9, 94] on div at bounding box center [10, 92] width 10 height 10
click at [11, 94] on div at bounding box center [10, 92] width 10 height 10
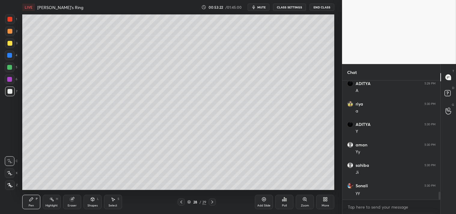
scroll to position [1702, 0]
click at [50, 204] on div "Highlight" at bounding box center [51, 205] width 12 height 3
click at [49, 204] on div "Highlight" at bounding box center [51, 205] width 12 height 3
click at [29, 202] on div "Pen P" at bounding box center [31, 202] width 18 height 14
click at [31, 204] on div "Pen" at bounding box center [31, 205] width 5 height 3
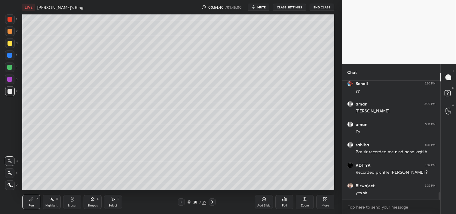
scroll to position [1810, 0]
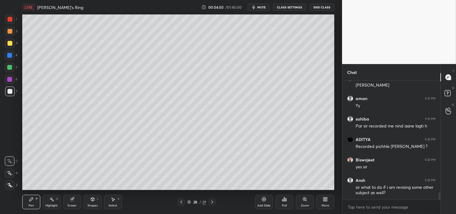
click at [51, 200] on icon at bounding box center [51, 199] width 5 height 5
click at [52, 200] on rect at bounding box center [52, 199] width 3 height 3
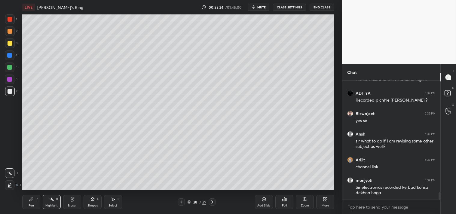
scroll to position [1876, 0]
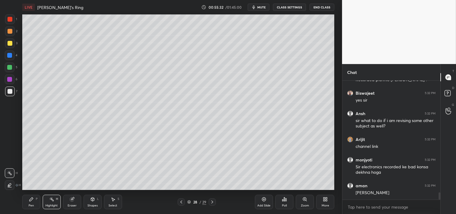
click at [29, 203] on div "Pen P" at bounding box center [31, 202] width 18 height 14
click at [265, 204] on div "Add Slide" at bounding box center [263, 205] width 13 height 3
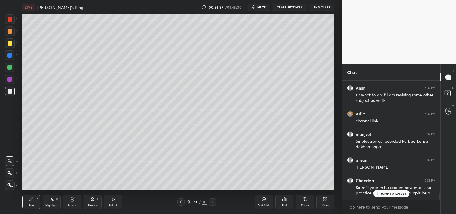
click at [8, 41] on div at bounding box center [10, 43] width 5 height 5
click at [14, 46] on div at bounding box center [10, 43] width 10 height 10
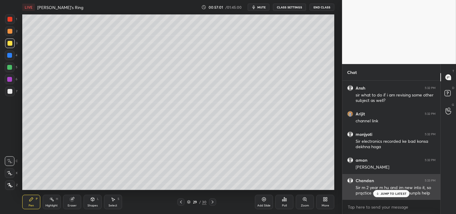
click at [391, 193] on p "JUMP TO LATEST" at bounding box center [394, 194] width 26 height 4
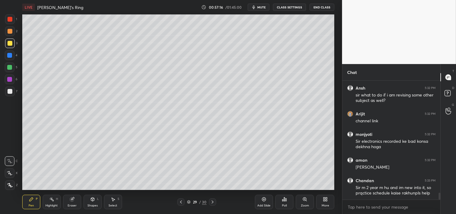
click at [68, 203] on div "Eraser" at bounding box center [72, 202] width 18 height 14
click at [49, 201] on div "Highlight H" at bounding box center [52, 202] width 18 height 14
click at [30, 204] on div "Pen" at bounding box center [31, 205] width 5 height 3
click at [32, 204] on div "Pen" at bounding box center [31, 205] width 5 height 3
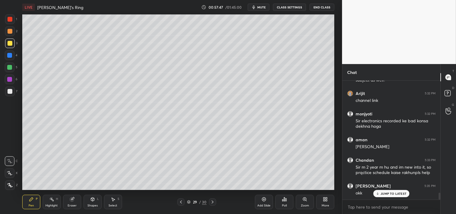
scroll to position [1943, 0]
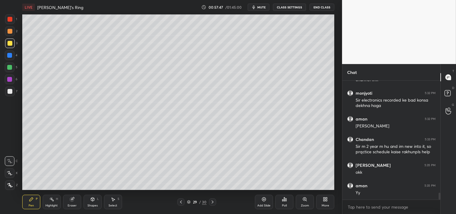
click at [49, 202] on div "Highlight H" at bounding box center [52, 202] width 18 height 14
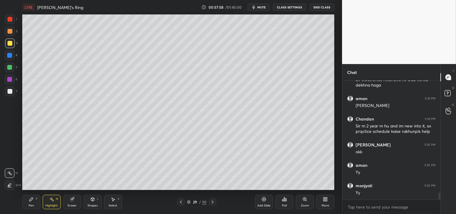
click at [24, 205] on div "Pen P" at bounding box center [31, 202] width 18 height 14
click at [29, 204] on div "Pen" at bounding box center [31, 205] width 5 height 3
click at [267, 203] on div "Add Slide" at bounding box center [264, 202] width 18 height 14
click at [51, 204] on div "Highlight" at bounding box center [51, 205] width 12 height 3
click at [54, 204] on div "Highlight" at bounding box center [51, 205] width 12 height 3
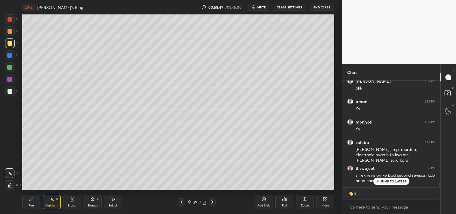
scroll to position [2048, 0]
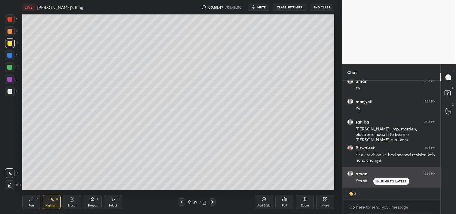
click at [397, 182] on p "JUMP TO LATEST" at bounding box center [394, 181] width 26 height 4
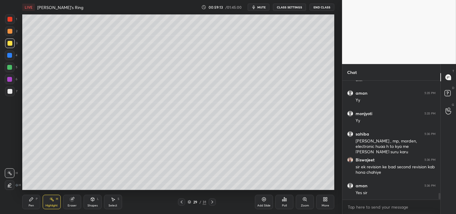
scroll to position [2056, 0]
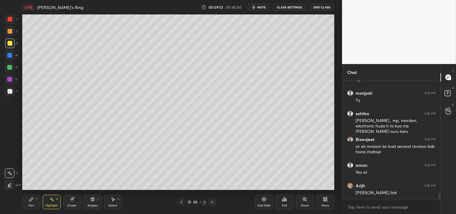
click at [26, 206] on div "Pen P" at bounding box center [31, 202] width 18 height 14
click at [28, 205] on div "Pen P" at bounding box center [31, 202] width 18 height 14
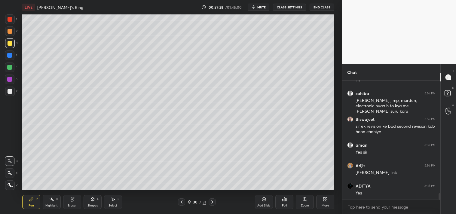
scroll to position [2097, 0]
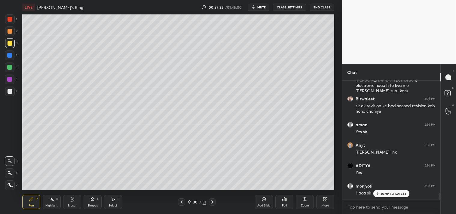
click at [12, 91] on div at bounding box center [10, 92] width 10 height 10
click at [11, 94] on div at bounding box center [10, 92] width 10 height 10
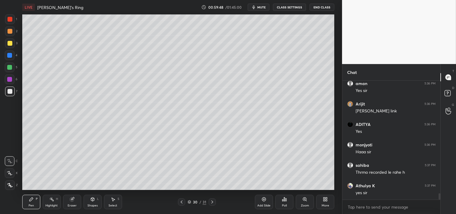
scroll to position [2158, 0]
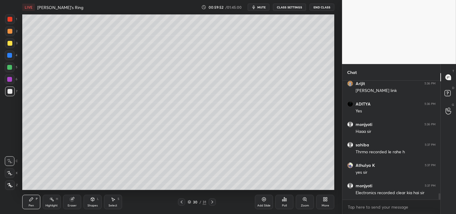
click at [271, 202] on div "Add Slide" at bounding box center [264, 202] width 18 height 14
click at [10, 43] on div at bounding box center [10, 43] width 5 height 5
click at [13, 44] on div at bounding box center [10, 43] width 10 height 10
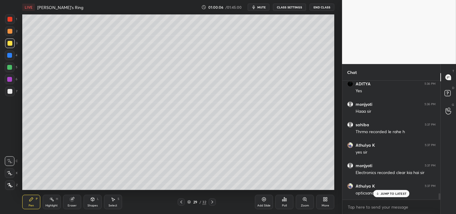
scroll to position [2199, 0]
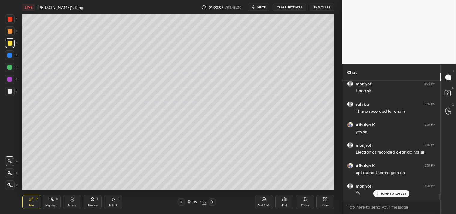
click at [45, 197] on div "Highlight H" at bounding box center [52, 202] width 18 height 14
click at [31, 205] on div "Pen" at bounding box center [31, 205] width 5 height 3
click at [13, 95] on div at bounding box center [10, 92] width 10 height 10
click at [12, 96] on div at bounding box center [10, 92] width 10 height 10
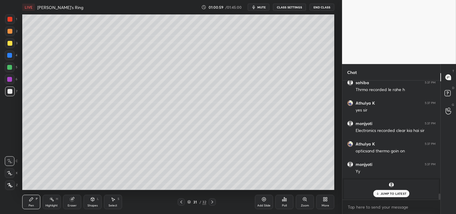
click at [383, 196] on div "JUMP TO LATEST" at bounding box center [391, 193] width 36 height 7
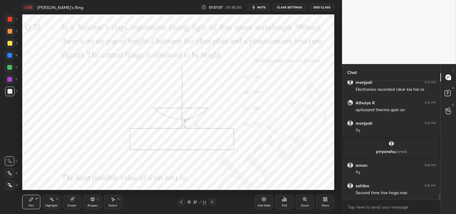
scroll to position [2282, 0]
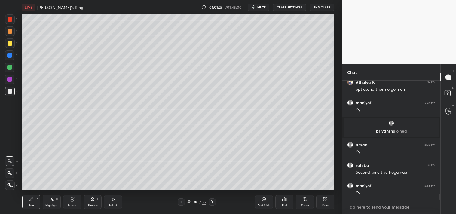
click at [374, 210] on textarea at bounding box center [391, 207] width 88 height 10
type textarea "x"
click at [377, 203] on textarea at bounding box center [391, 207] width 88 height 10
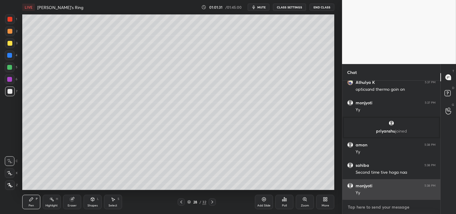
type textarea "e"
type textarea "x"
type textarea "ey"
type textarea "x"
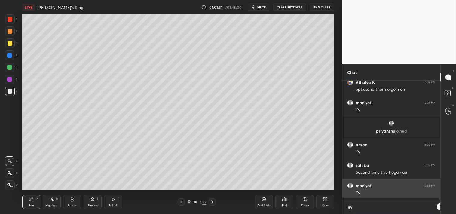
type textarea "eye"
type textarea "x"
type textarea "eyes"
type textarea "x"
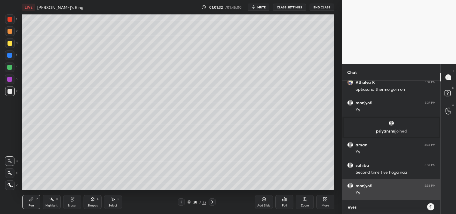
type textarea "eyes"
type textarea "x"
type textarea "eyes v"
type textarea "x"
type textarea "eyes"
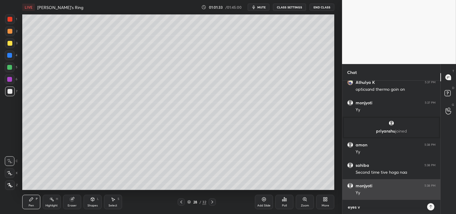
type textarea "x"
type textarea "eyes b"
type textarea "x"
type textarea "eyes br"
type textarea "x"
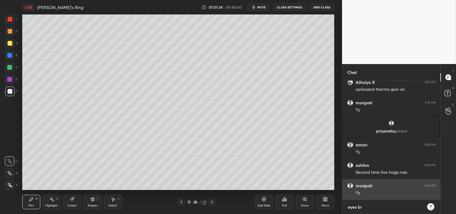
type textarea "eyes brk"
type textarea "x"
type textarea "eyes brk"
type textarea "x"
type textarea "eyes brk 5"
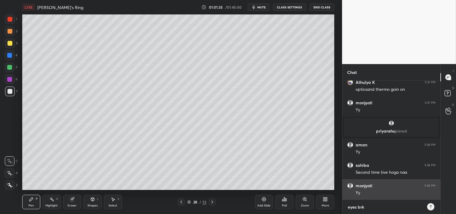
type textarea "x"
type textarea "eyes brk 5m"
type textarea "x"
type textarea "eyes brk 5mi"
type textarea "x"
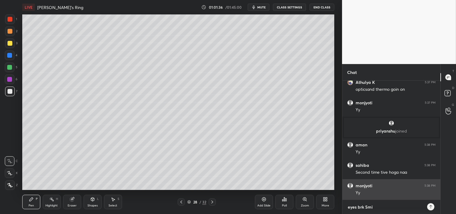
type textarea "eyes brk 5min"
type textarea "x"
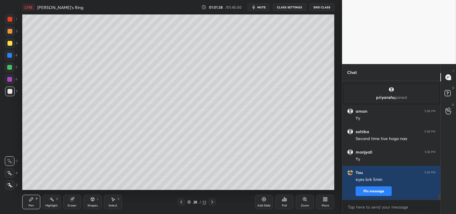
click at [258, 8] on span "mute" at bounding box center [261, 7] width 8 height 4
type textarea "x"
click at [283, 7] on button "CLASS SETTINGS" at bounding box center [289, 7] width 33 height 7
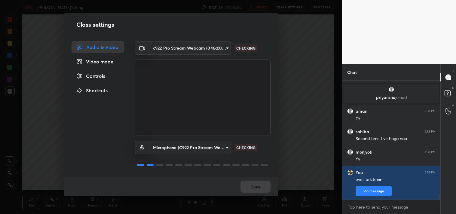
click at [173, 50] on body "1 2 3 4 5 6 7 C X Z C X Z E E Erase all H H LIVE Newtons's Ring 01:01:39 / 01:4…" at bounding box center [228, 107] width 456 height 214
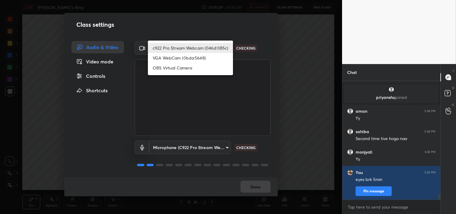
click at [166, 66] on li "OBS Virtual Camera" at bounding box center [190, 68] width 85 height 10
type input "64645b19d528b3ac785889237b1a364f3b7ccd5da23f372116afb1703458f4fd"
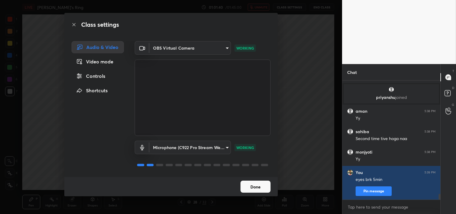
click at [256, 188] on button "Done" at bounding box center [255, 187] width 30 height 12
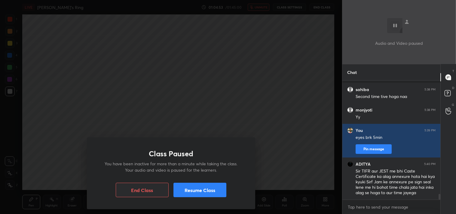
scroll to position [2384, 0]
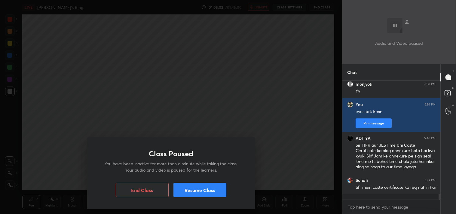
click at [214, 196] on button "Resume Class" at bounding box center [199, 190] width 53 height 14
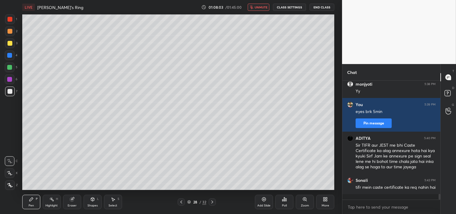
click at [250, 4] on button "unmute" at bounding box center [259, 7] width 22 height 7
click at [285, 5] on button "CLASS SETTINGS" at bounding box center [289, 7] width 33 height 7
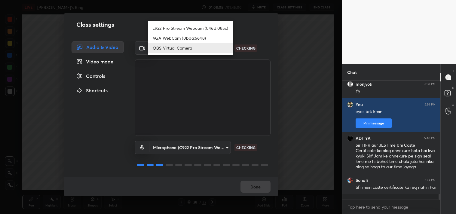
drag, startPoint x: 198, startPoint y: 52, endPoint x: 179, endPoint y: 44, distance: 20.7
click at [191, 49] on body "1 2 3 4 5 6 7 C X Z C X Z E E Erase all H H LIVE Newtons's Ring 01:08:05 / 01:4…" at bounding box center [228, 107] width 456 height 214
click at [173, 28] on li "c922 Pro Stream Webcam (046d:085c)" at bounding box center [190, 28] width 85 height 10
type input "77efdbe0d0591a5658d362a6e640cec0e2706c98c83ef82d39568dbf4875ff01"
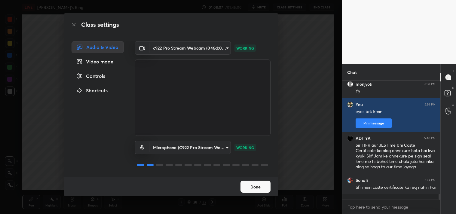
click at [256, 184] on button "Done" at bounding box center [255, 187] width 30 height 12
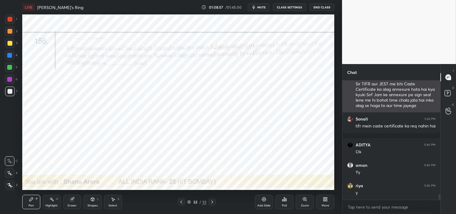
scroll to position [2466, 0]
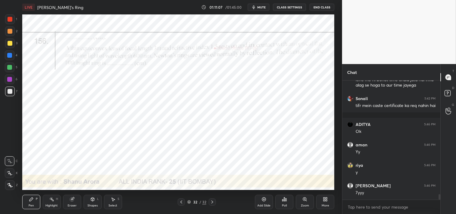
click at [303, 200] on icon at bounding box center [304, 199] width 5 height 5
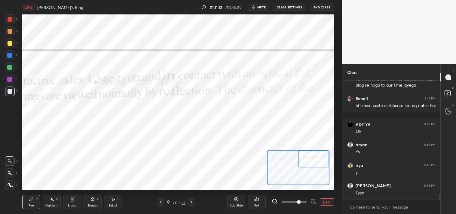
click at [329, 197] on div "Add Slide Poll EXIT" at bounding box center [280, 202] width 107 height 34
click at [326, 199] on button "EXIT" at bounding box center [327, 201] width 14 height 7
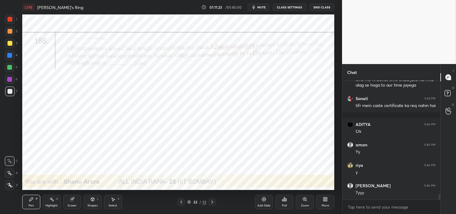
click at [93, 202] on div "Shapes L" at bounding box center [93, 202] width 18 height 14
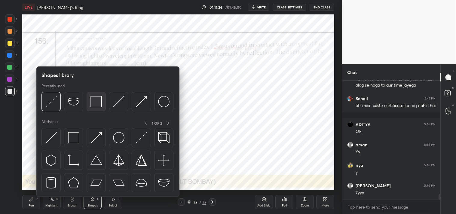
click at [95, 102] on img at bounding box center [95, 101] width 11 height 11
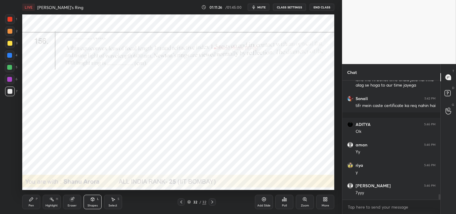
click at [11, 17] on div at bounding box center [10, 19] width 5 height 5
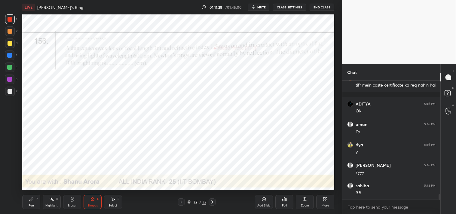
click at [94, 206] on div "Shapes" at bounding box center [92, 205] width 10 height 3
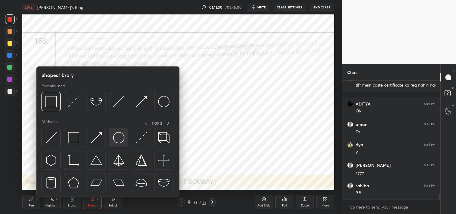
click at [122, 139] on img at bounding box center [118, 137] width 11 height 11
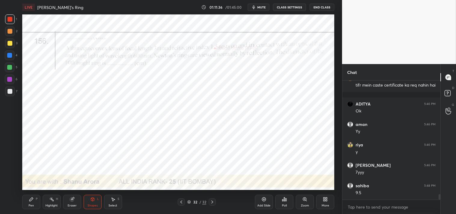
click at [91, 203] on div "Shapes L" at bounding box center [93, 202] width 18 height 14
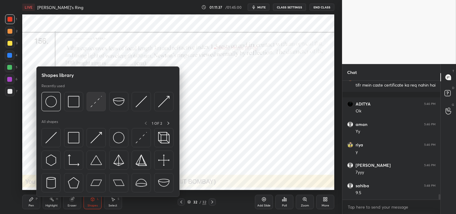
click at [94, 102] on img at bounding box center [95, 101] width 11 height 11
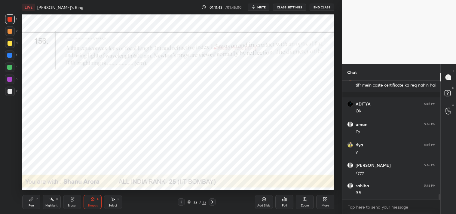
click at [31, 203] on div "Pen P" at bounding box center [31, 202] width 18 height 14
click at [12, 80] on div at bounding box center [10, 80] width 10 height 10
click at [88, 199] on div "Shapes L" at bounding box center [93, 202] width 18 height 14
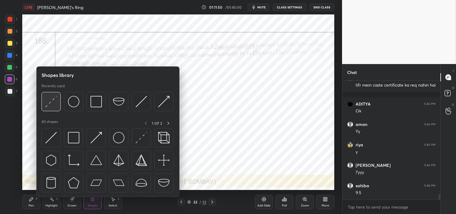
click at [51, 100] on img at bounding box center [50, 101] width 11 height 11
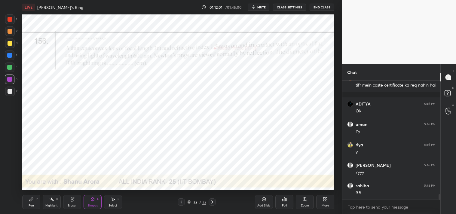
click at [91, 199] on icon at bounding box center [92, 198] width 3 height 1
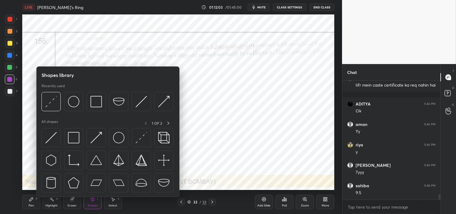
click at [11, 20] on div at bounding box center [10, 19] width 5 height 5
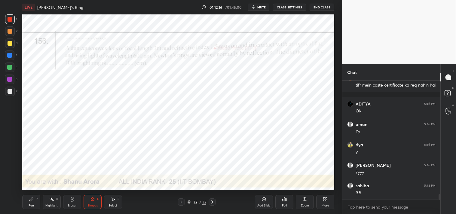
click at [32, 201] on icon at bounding box center [31, 199] width 5 height 5
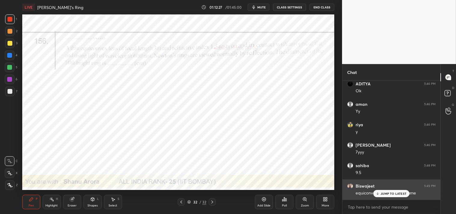
click at [386, 193] on p "JUMP TO LATEST" at bounding box center [394, 194] width 26 height 4
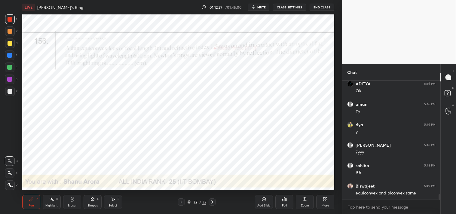
click at [31, 203] on div "Pen P" at bounding box center [31, 202] width 18 height 14
click at [264, 200] on icon at bounding box center [264, 199] width 5 height 5
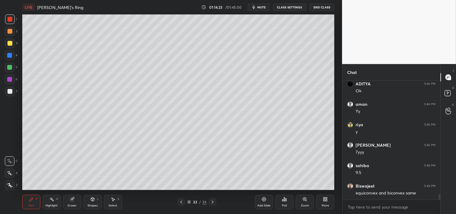
click at [10, 92] on div at bounding box center [10, 91] width 5 height 5
click at [12, 95] on div at bounding box center [10, 92] width 10 height 10
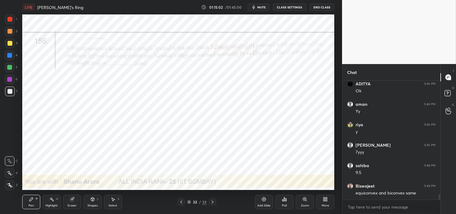
click at [6, 19] on div at bounding box center [10, 19] width 10 height 10
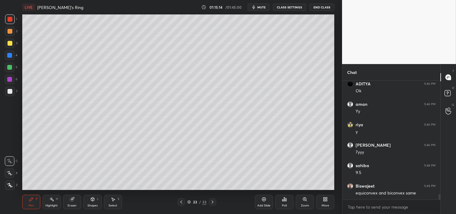
click at [12, 92] on div at bounding box center [10, 92] width 10 height 10
click at [12, 90] on div at bounding box center [10, 92] width 10 height 10
click at [307, 201] on icon at bounding box center [306, 200] width 1 height 1
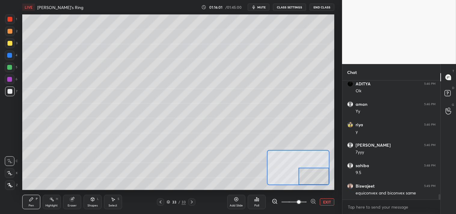
click at [76, 203] on div "Eraser" at bounding box center [72, 202] width 18 height 14
click at [30, 203] on div "Pen P" at bounding box center [31, 202] width 18 height 14
click at [34, 205] on div "Pen P" at bounding box center [31, 202] width 18 height 14
click at [74, 202] on div "Eraser" at bounding box center [72, 202] width 18 height 14
click at [35, 201] on div "Pen P" at bounding box center [31, 202] width 18 height 14
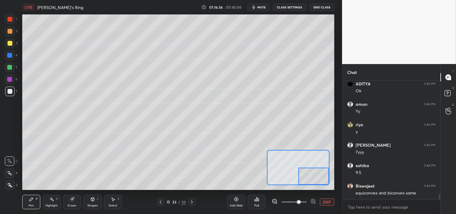
click at [329, 201] on button "EXIT" at bounding box center [327, 201] width 14 height 7
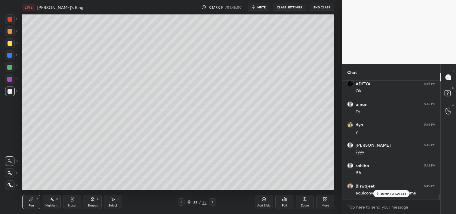
scroll to position [2527, 0]
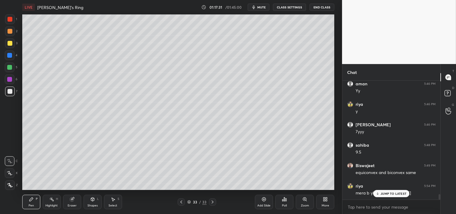
click at [302, 199] on div "Zoom" at bounding box center [305, 202] width 18 height 14
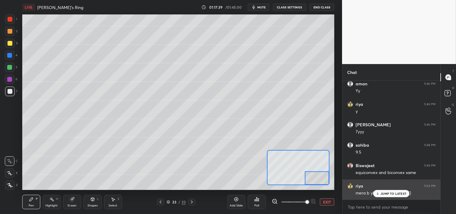
click at [390, 194] on p "JUMP TO LATEST" at bounding box center [394, 194] width 26 height 4
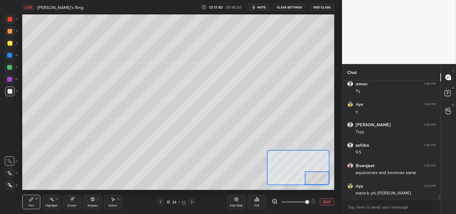
click at [326, 202] on button "EXIT" at bounding box center [327, 201] width 14 height 7
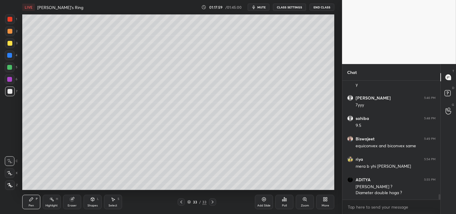
scroll to position [2574, 0]
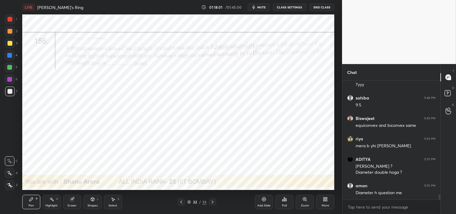
click at [10, 18] on div at bounding box center [10, 19] width 5 height 5
click at [11, 22] on div at bounding box center [10, 19] width 10 height 10
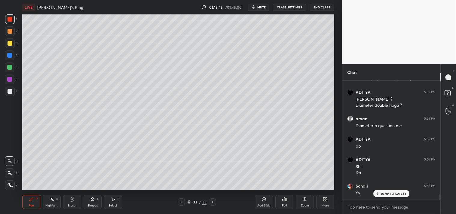
scroll to position [2662, 0]
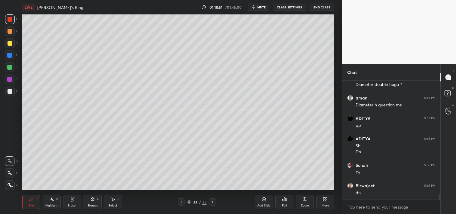
click at [265, 202] on icon at bounding box center [264, 199] width 5 height 5
click at [93, 199] on icon at bounding box center [93, 200] width 0 height 2
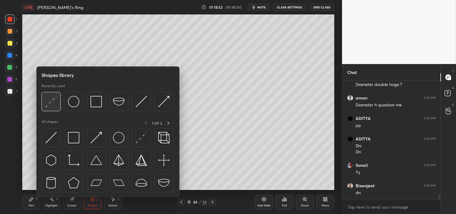
click at [55, 103] on img at bounding box center [50, 101] width 11 height 11
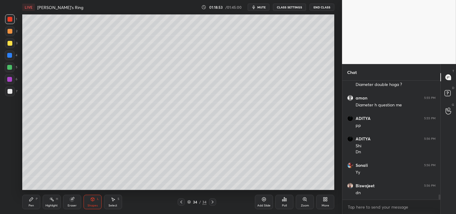
click at [11, 91] on div at bounding box center [10, 91] width 5 height 5
click at [301, 202] on div "Zoom" at bounding box center [305, 202] width 18 height 14
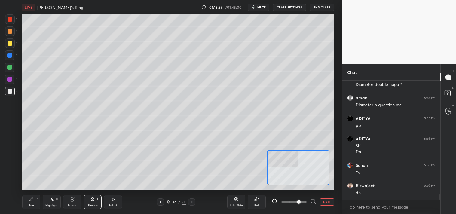
click at [37, 202] on div "Pen P" at bounding box center [31, 202] width 18 height 14
click at [93, 201] on icon at bounding box center [93, 200] width 0 height 2
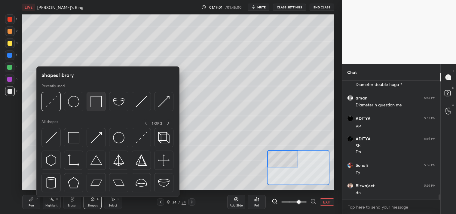
click at [96, 103] on img at bounding box center [95, 101] width 11 height 11
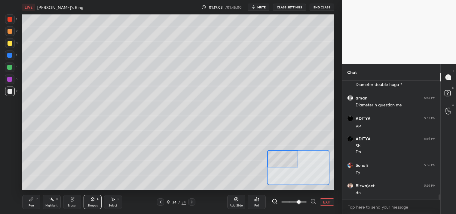
click at [91, 202] on div "Shapes L" at bounding box center [93, 202] width 18 height 14
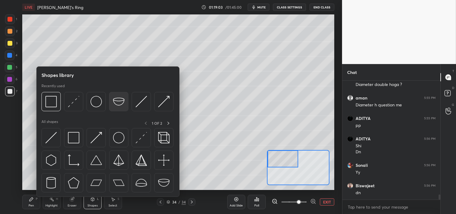
click at [121, 101] on img at bounding box center [118, 101] width 11 height 11
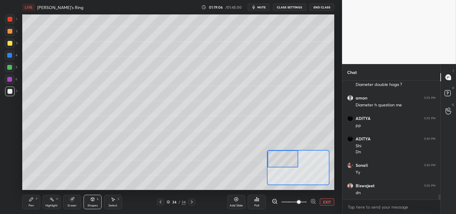
click at [25, 201] on div "Pen P" at bounding box center [31, 202] width 18 height 14
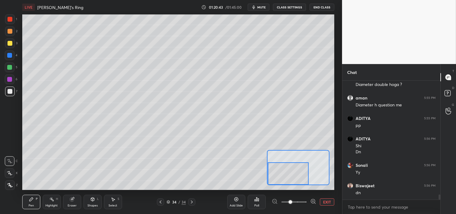
click at [324, 204] on button "EXIT" at bounding box center [327, 201] width 14 height 7
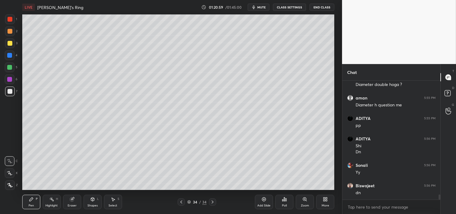
scroll to position [2682, 0]
click at [305, 206] on div "Zoom" at bounding box center [305, 205] width 8 height 3
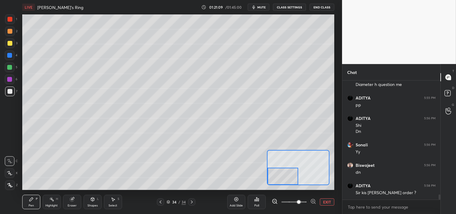
click at [9, 42] on div at bounding box center [10, 43] width 5 height 5
click at [70, 199] on icon at bounding box center [72, 199] width 4 height 4
click at [34, 205] on div "Pen P" at bounding box center [31, 202] width 18 height 14
click at [36, 204] on div "Pen P" at bounding box center [31, 202] width 18 height 14
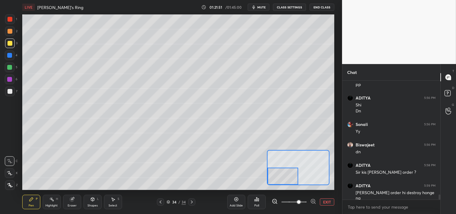
click at [69, 208] on div "Eraser" at bounding box center [72, 202] width 18 height 14
click at [68, 206] on div "Eraser" at bounding box center [72, 205] width 9 height 3
click at [31, 206] on div "Pen" at bounding box center [31, 205] width 5 height 3
click at [71, 201] on icon at bounding box center [72, 199] width 4 height 4
click at [75, 201] on div "Eraser" at bounding box center [72, 202] width 18 height 14
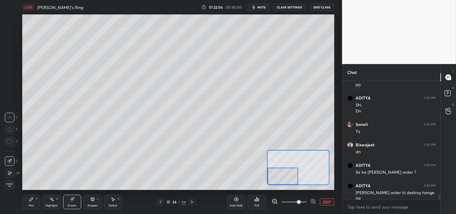
click at [21, 201] on div "LIVE [PERSON_NAME]'s Ring 01:22:06 / 01:45:00 mute CLASS SETTINGS End Class Set…" at bounding box center [178, 107] width 318 height 214
click at [26, 204] on div "Pen P" at bounding box center [31, 202] width 18 height 14
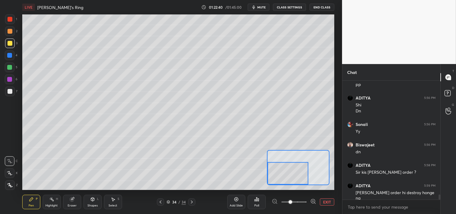
click at [326, 203] on button "EXIT" at bounding box center [327, 201] width 14 height 7
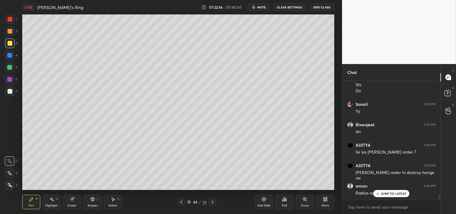
scroll to position [2743, 0]
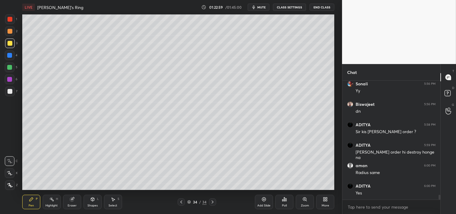
click at [306, 203] on div "Zoom" at bounding box center [305, 202] width 18 height 14
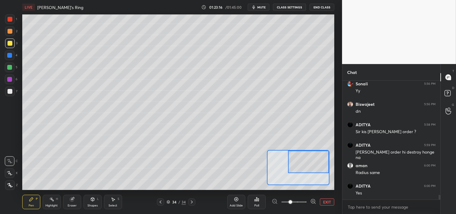
click at [10, 93] on div at bounding box center [10, 91] width 5 height 5
click at [11, 91] on div at bounding box center [10, 91] width 5 height 5
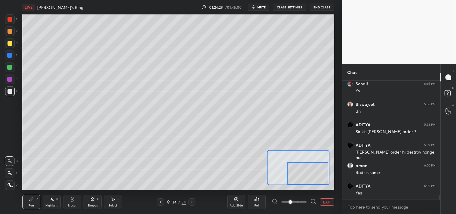
click at [68, 205] on div "Eraser" at bounding box center [72, 205] width 9 height 3
click at [68, 206] on div "Eraser" at bounding box center [72, 205] width 9 height 3
click at [32, 203] on div "Pen P" at bounding box center [31, 202] width 18 height 14
click at [36, 202] on div "Pen P" at bounding box center [31, 202] width 18 height 14
click at [324, 205] on button "EXIT" at bounding box center [327, 201] width 14 height 7
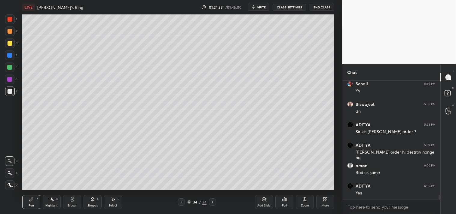
click at [305, 204] on div "Zoom" at bounding box center [305, 205] width 8 height 3
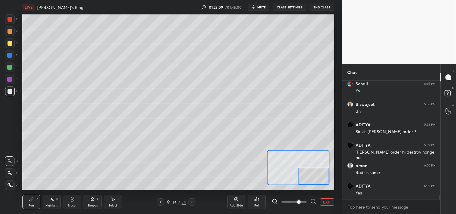
click at [329, 203] on button "EXIT" at bounding box center [327, 201] width 14 height 7
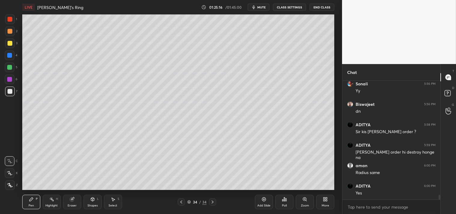
click at [308, 204] on div "Zoom" at bounding box center [305, 205] width 8 height 3
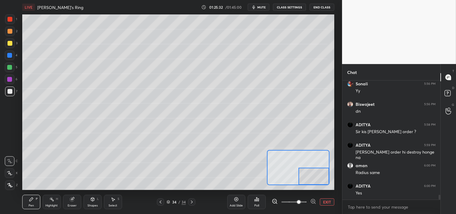
click at [73, 205] on div "Eraser" at bounding box center [72, 205] width 9 height 3
click at [38, 205] on div "Pen P" at bounding box center [31, 202] width 18 height 14
click at [328, 200] on button "EXIT" at bounding box center [327, 201] width 14 height 7
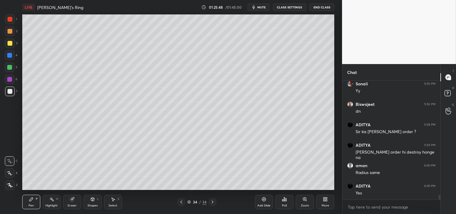
click at [305, 207] on div "Zoom" at bounding box center [305, 205] width 8 height 3
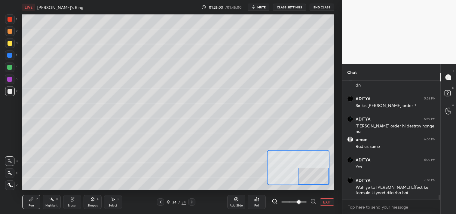
scroll to position [2790, 0]
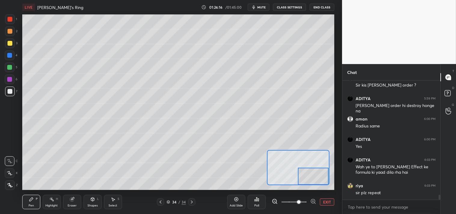
click at [51, 200] on icon at bounding box center [51, 199] width 5 height 5
click at [53, 204] on div "Highlight" at bounding box center [51, 205] width 12 height 3
click at [325, 206] on div "Add Slide Poll EXIT" at bounding box center [280, 202] width 107 height 34
click at [330, 202] on button "EXIT" at bounding box center [327, 201] width 14 height 7
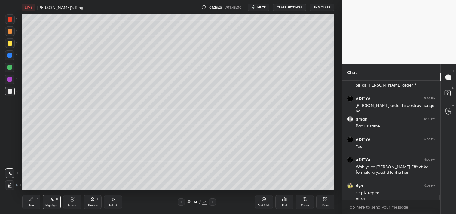
scroll to position [2796, 0]
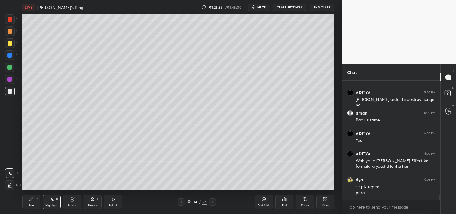
click at [268, 203] on div "Add Slide" at bounding box center [264, 202] width 18 height 14
click at [90, 199] on icon at bounding box center [92, 199] width 5 height 5
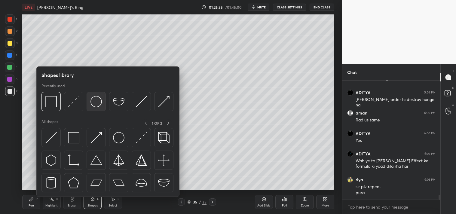
click at [95, 101] on img at bounding box center [95, 101] width 11 height 11
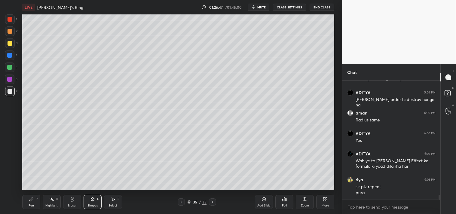
click at [31, 203] on div "Pen P" at bounding box center [31, 202] width 18 height 14
click at [37, 201] on div "Pen P" at bounding box center [31, 202] width 18 height 14
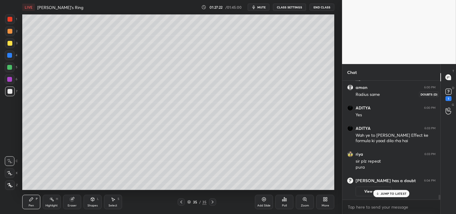
click at [454, 94] on div "1" at bounding box center [448, 94] width 12 height 11
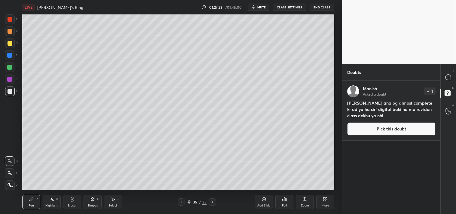
click at [391, 128] on button "Pick this doubt" at bounding box center [391, 128] width 88 height 13
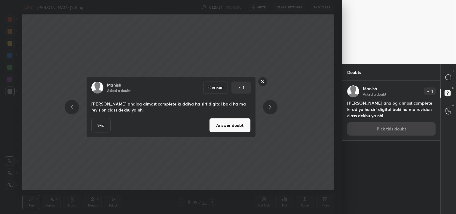
click at [288, 93] on div "Manish Asked a doubt Report 1 Sir mene analog almost complete kr ddiya ha sirf …" at bounding box center [171, 107] width 342 height 214
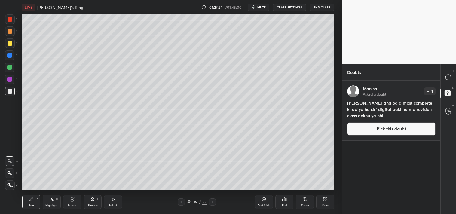
click at [454, 79] on div at bounding box center [448, 77] width 12 height 11
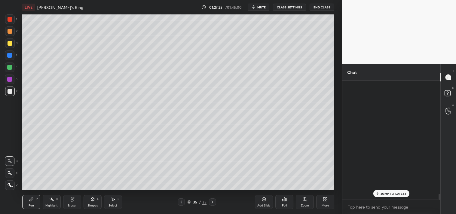
scroll to position [117, 96]
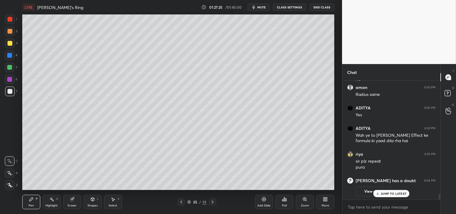
click at [389, 193] on p "JUMP TO LATEST" at bounding box center [394, 194] width 26 height 4
click at [52, 203] on div "Highlight H" at bounding box center [52, 202] width 18 height 14
click at [47, 203] on div "Highlight H" at bounding box center [52, 202] width 18 height 14
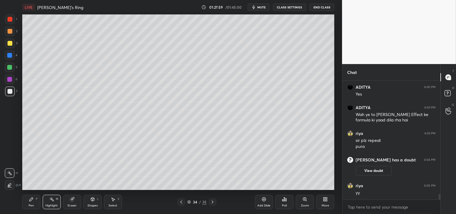
click at [30, 207] on div "Pen" at bounding box center [31, 205] width 5 height 3
click at [32, 207] on div "Pen" at bounding box center [31, 205] width 5 height 3
click at [271, 202] on div "Add Slide" at bounding box center [264, 202] width 18 height 14
click at [79, 199] on div "Eraser" at bounding box center [72, 202] width 18 height 14
click at [81, 202] on div "Eraser" at bounding box center [72, 202] width 18 height 14
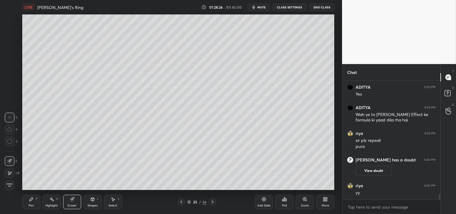
click at [30, 203] on div "Pen P" at bounding box center [31, 202] width 18 height 14
click at [32, 204] on div "Pen" at bounding box center [31, 205] width 5 height 3
click at [69, 205] on div "Eraser" at bounding box center [72, 205] width 9 height 3
click at [77, 205] on div "Eraser" at bounding box center [72, 202] width 18 height 14
click at [31, 204] on div "Pen" at bounding box center [31, 205] width 5 height 3
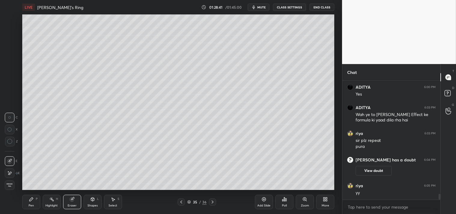
click at [35, 204] on div "Pen P" at bounding box center [31, 202] width 18 height 14
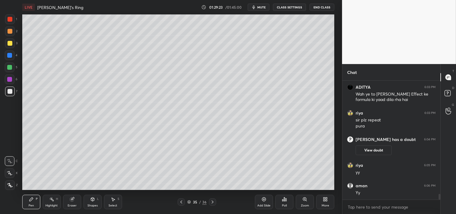
scroll to position [2366, 0]
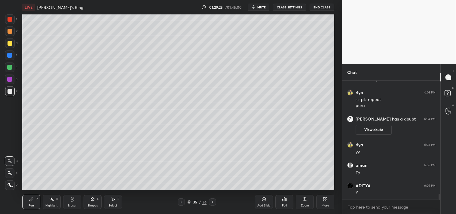
click at [263, 202] on div "Add Slide" at bounding box center [264, 202] width 18 height 14
click at [11, 43] on div at bounding box center [10, 43] width 5 height 5
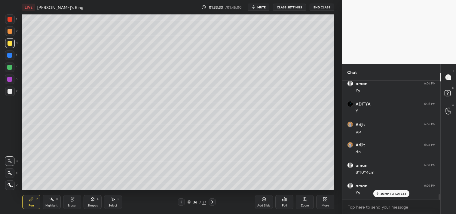
scroll to position [2488, 0]
click at [321, 201] on div "More" at bounding box center [325, 202] width 18 height 14
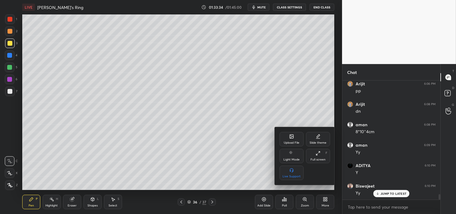
click at [280, 139] on div "Upload File" at bounding box center [292, 139] width 24 height 14
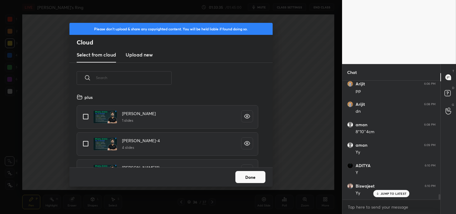
scroll to position [74, 193]
drag, startPoint x: 138, startPoint y: 52, endPoint x: 159, endPoint y: 47, distance: 22.4
click at [138, 52] on h3 "Upload new" at bounding box center [139, 54] width 27 height 7
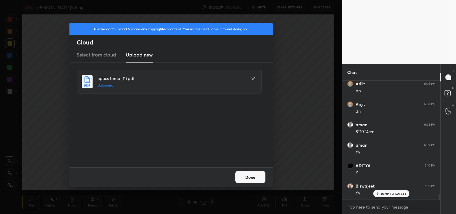
click at [255, 170] on div "Done" at bounding box center [170, 176] width 203 height 19
click at [253, 176] on button "Done" at bounding box center [250, 177] width 30 height 12
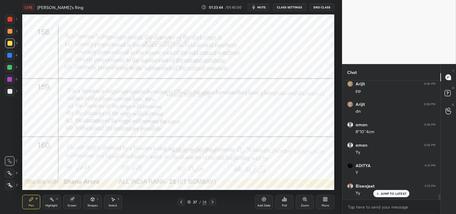
click at [260, 7] on span "mute" at bounding box center [261, 7] width 8 height 4
click at [253, 8] on icon "button" at bounding box center [251, 7] width 3 height 4
click at [260, 9] on button "mute" at bounding box center [259, 7] width 22 height 7
click at [256, 5] on span "unmute" at bounding box center [261, 7] width 13 height 4
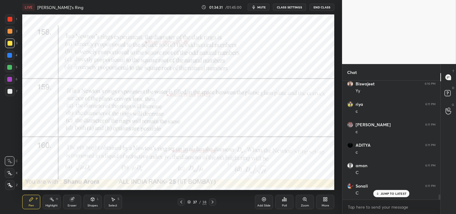
click at [305, 202] on div "Zoom" at bounding box center [305, 202] width 18 height 14
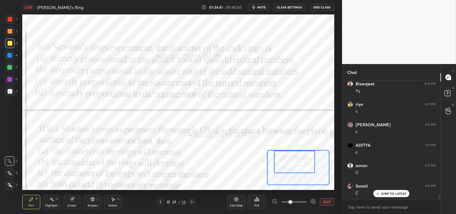
click at [8, 19] on div at bounding box center [10, 19] width 5 height 5
click at [8, 20] on div at bounding box center [10, 19] width 5 height 5
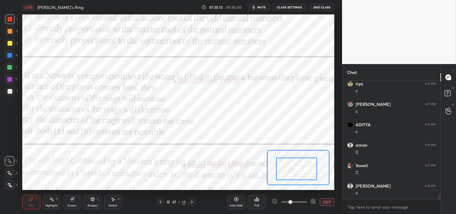
click at [327, 202] on button "EXIT" at bounding box center [327, 201] width 14 height 7
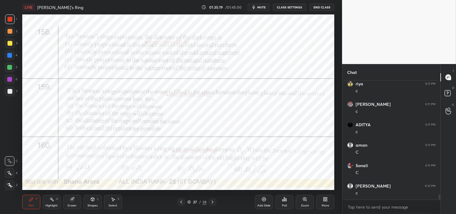
scroll to position [2617, 0]
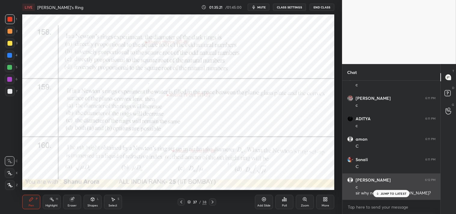
click at [390, 194] on p "JUMP TO LATEST" at bounding box center [394, 194] width 26 height 4
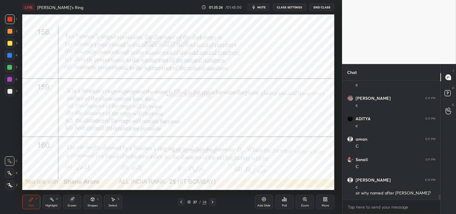
scroll to position [2638, 0]
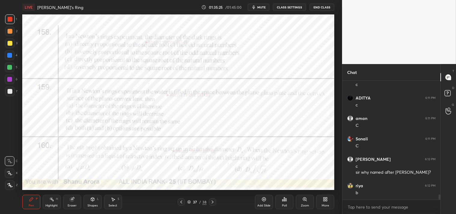
click at [260, 8] on span "mute" at bounding box center [261, 7] width 8 height 4
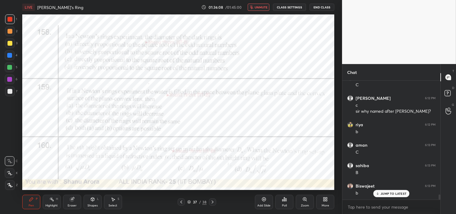
click at [259, 7] on span "unmute" at bounding box center [261, 7] width 13 height 4
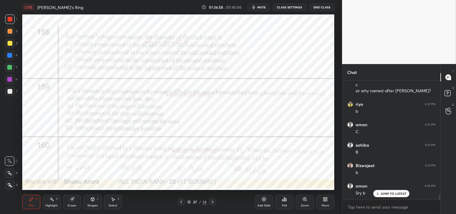
click at [69, 197] on div "Eraser" at bounding box center [72, 202] width 18 height 14
click at [69, 200] on div "Eraser" at bounding box center [72, 202] width 18 height 14
click at [7, 145] on div at bounding box center [10, 142] width 10 height 10
click at [11, 143] on icon at bounding box center [9, 141] width 5 height 5
click at [28, 204] on div "Pen P" at bounding box center [31, 202] width 18 height 14
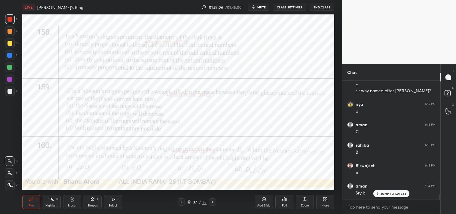
click at [30, 204] on div "Pen" at bounding box center [31, 205] width 5 height 3
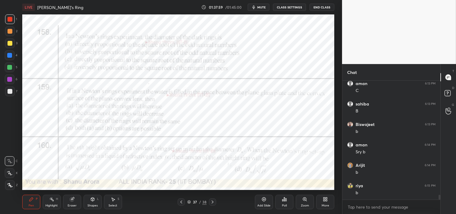
scroll to position [2781, 0]
click at [261, 8] on span "mute" at bounding box center [261, 7] width 8 height 4
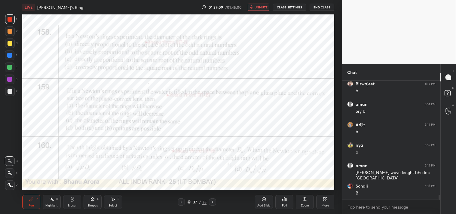
scroll to position [2801, 0]
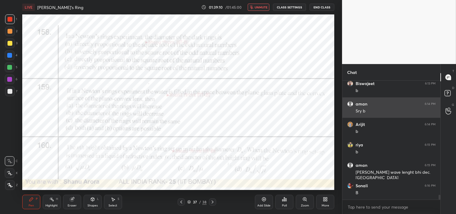
drag, startPoint x: 256, startPoint y: 5, endPoint x: 361, endPoint y: 109, distance: 148.2
click at [256, 5] on span "unmute" at bounding box center [261, 7] width 13 height 4
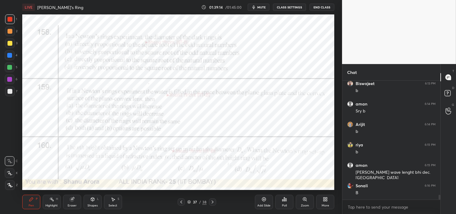
click at [6, 79] on div at bounding box center [10, 80] width 10 height 10
click at [5, 86] on div "6" at bounding box center [11, 81] width 13 height 12
click at [8, 187] on icon at bounding box center [9, 185] width 5 height 4
click at [9, 186] on icon at bounding box center [10, 185] width 5 height 4
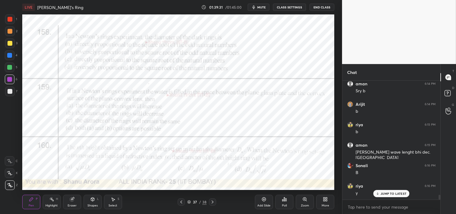
click at [268, 202] on div "Add Slide" at bounding box center [264, 202] width 18 height 14
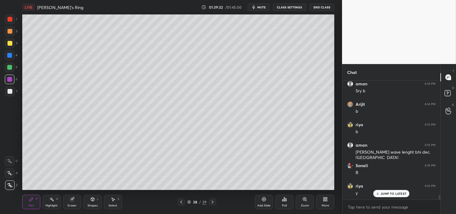
click at [8, 91] on div at bounding box center [10, 91] width 5 height 5
click at [10, 93] on div at bounding box center [10, 91] width 5 height 5
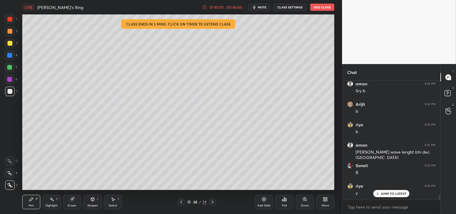
click at [77, 203] on div "Eraser" at bounding box center [72, 202] width 18 height 14
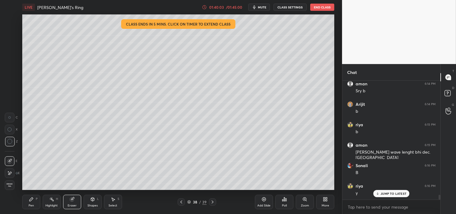
click at [26, 203] on div "Pen P" at bounding box center [31, 202] width 18 height 14
click at [29, 204] on div "Pen" at bounding box center [31, 205] width 5 height 3
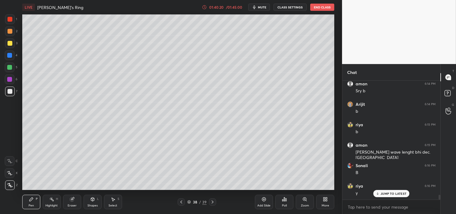
click at [11, 17] on div at bounding box center [10, 19] width 5 height 5
click at [15, 24] on div "1" at bounding box center [11, 20] width 12 height 12
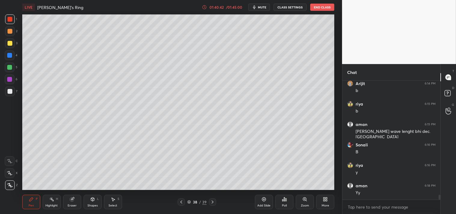
click at [73, 200] on icon at bounding box center [72, 199] width 4 height 4
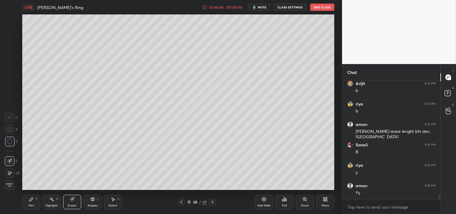
click at [33, 199] on icon at bounding box center [31, 199] width 5 height 5
click at [32, 199] on icon at bounding box center [31, 199] width 4 height 4
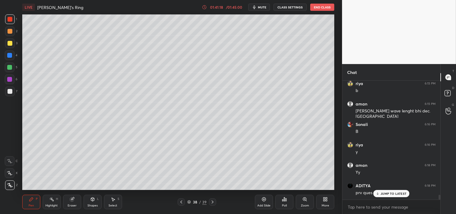
scroll to position [2893, 0]
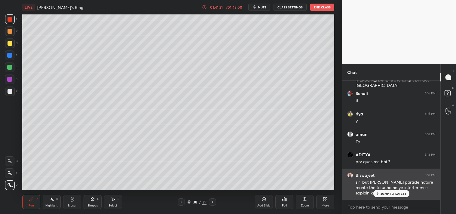
click at [389, 193] on p "JUMP TO LATEST" at bounding box center [394, 194] width 26 height 4
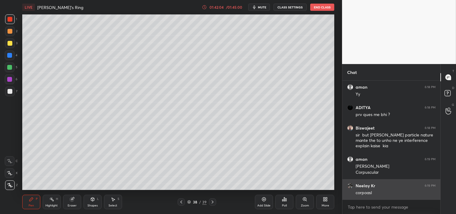
scroll to position [2961, 0]
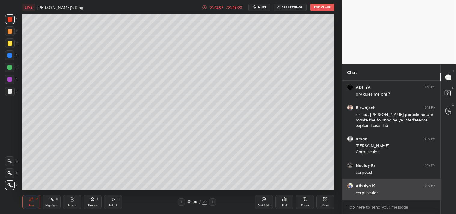
click at [370, 192] on div "corpuscular" at bounding box center [396, 193] width 80 height 6
click at [381, 191] on div "corpuscular" at bounding box center [396, 193] width 80 height 6
click at [378, 185] on div "Athulya K 6:19 PM" at bounding box center [391, 186] width 88 height 6
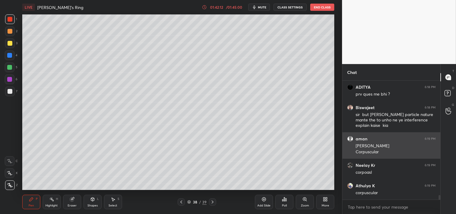
click at [393, 154] on div "Corpuscular" at bounding box center [396, 152] width 80 height 6
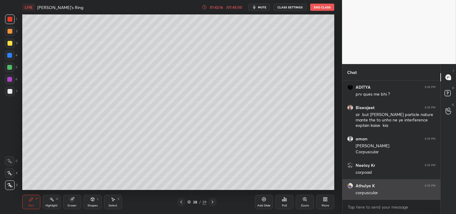
click at [383, 193] on div "corpuscular" at bounding box center [396, 193] width 80 height 6
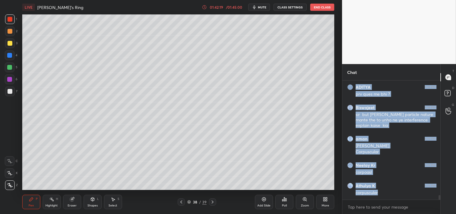
drag, startPoint x: 372, startPoint y: 193, endPoint x: 335, endPoint y: 189, distance: 37.4
click at [342, 191] on div "Chat aman 6:18 PM Yy ADITYA 6:18 PM prv ques me bhi ? [PERSON_NAME] 6:18 PM sir…" at bounding box center [391, 139] width 98 height 150
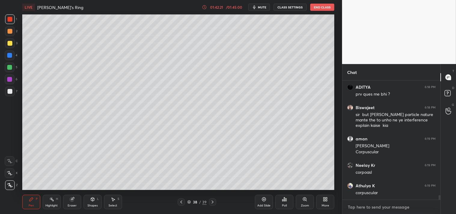
click at [378, 212] on textarea at bounding box center [391, 207] width 88 height 10
click at [378, 211] on textarea at bounding box center [391, 207] width 88 height 10
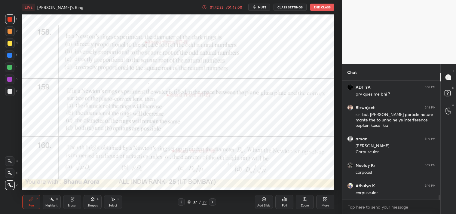
click at [284, 201] on icon at bounding box center [284, 199] width 5 height 5
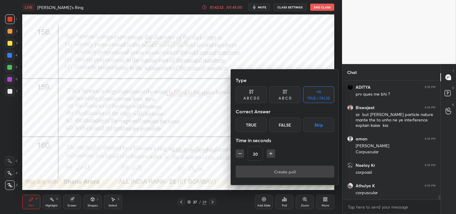
drag, startPoint x: 140, startPoint y: 121, endPoint x: 381, endPoint y: 188, distance: 250.4
click at [142, 121] on div at bounding box center [228, 107] width 456 height 214
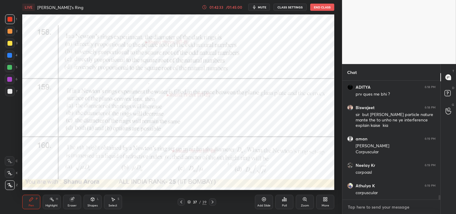
type textarea "x"
click at [367, 207] on textarea at bounding box center [391, 207] width 88 height 10
type textarea "l"
type textarea "x"
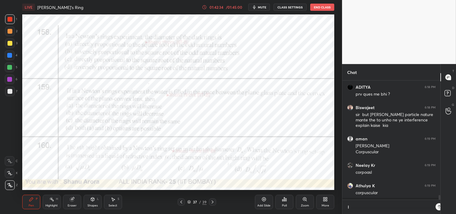
type textarea "li"
type textarea "x"
type textarea "lin"
type textarea "x"
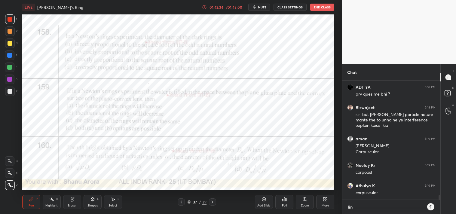
type textarea "link"
type textarea "x"
type textarea "linkt"
type textarea "x"
type textarea "linktr"
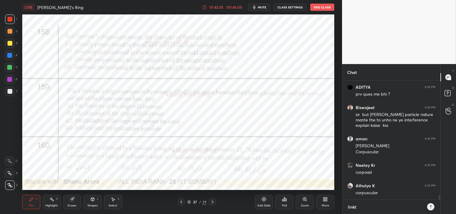
type textarea "x"
type textarea "linktr."
type textarea "x"
type textarea "linktr.e"
type textarea "x"
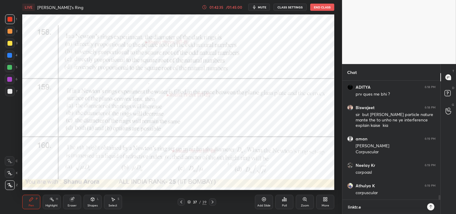
type textarea "[DOMAIN_NAME]"
type textarea "x"
type textarea "[DOMAIN_NAME][URL]"
type textarea "x"
type textarea "[DOMAIN_NAME][URL]"
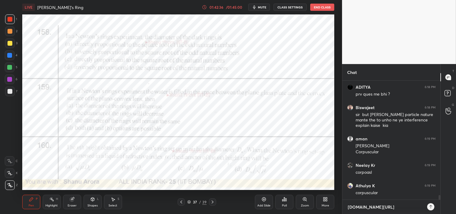
type textarea "x"
type textarea "[DOMAIN_NAME][URL]"
type textarea "x"
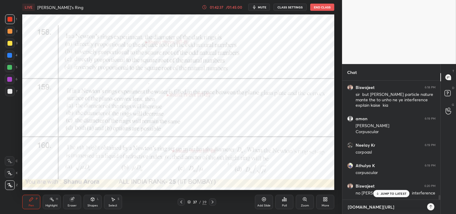
type textarea "[DOMAIN_NAME][URL]"
type textarea "x"
type textarea "[DOMAIN_NAME][URL]"
type textarea "x"
type textarea "[DOMAIN_NAME][URL]"
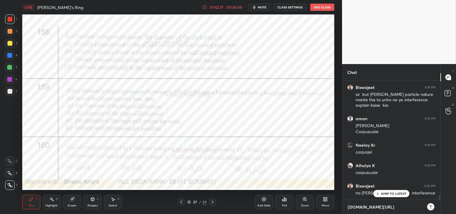
type textarea "x"
type textarea "[DOMAIN_NAME][URL]"
type textarea "x"
type textarea "[DOMAIN_NAME][URL]"
type textarea "x"
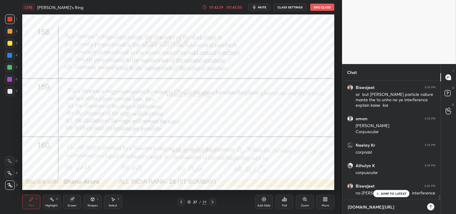
type textarea "[DOMAIN_NAME][URL]"
type textarea "x"
type textarea "[DOMAIN_NAME][URL]"
type textarea "x"
type textarea "[DOMAIN_NAME][URL]"
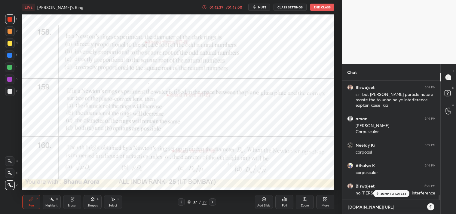
type textarea "x"
type textarea "[DOMAIN_NAME][URL]"
type textarea "x"
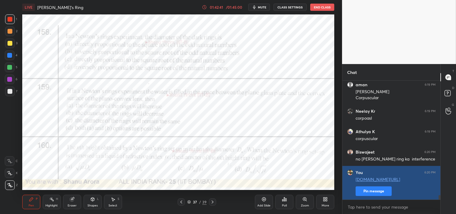
click at [375, 188] on button "Pin message" at bounding box center [374, 191] width 36 height 10
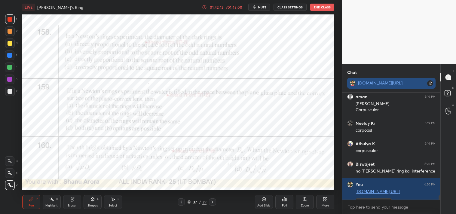
scroll to position [3053, 0]
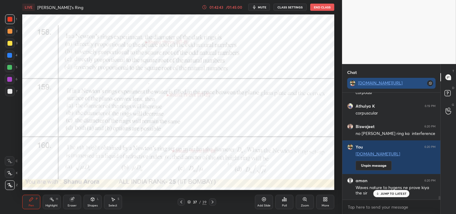
click at [370, 79] on div "[DOMAIN_NAME][URL]" at bounding box center [391, 83] width 88 height 11
click at [372, 81] on link "[DOMAIN_NAME][URL]" at bounding box center [380, 83] width 44 height 6
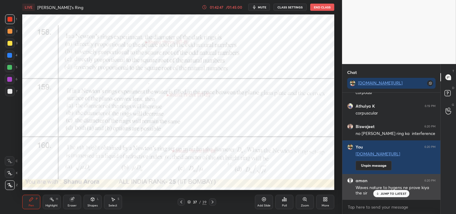
click at [398, 197] on div "aman 6:20 PM Waves nature to hygens ne prove kiya the sir" at bounding box center [391, 187] width 98 height 26
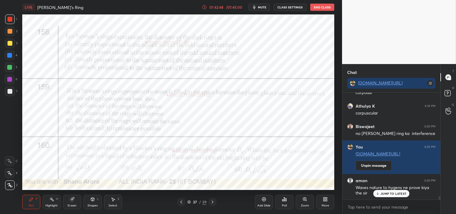
click at [385, 193] on p "JUMP TO LATEST" at bounding box center [394, 194] width 26 height 4
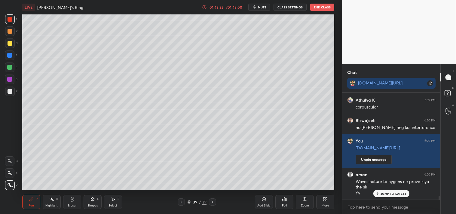
click at [10, 159] on icon at bounding box center [9, 161] width 5 height 4
click at [12, 162] on icon at bounding box center [9, 161] width 5 height 4
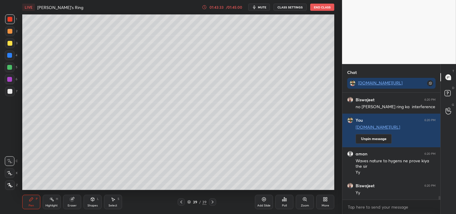
click at [11, 48] on div "3" at bounding box center [11, 44] width 12 height 12
click at [9, 47] on div at bounding box center [10, 43] width 10 height 10
click at [286, 202] on div "Poll" at bounding box center [284, 202] width 18 height 14
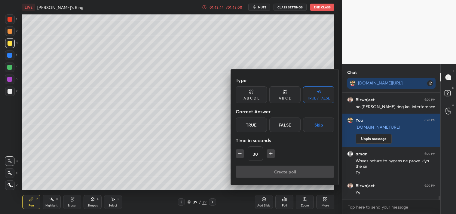
click at [246, 123] on div "True" at bounding box center [251, 125] width 31 height 14
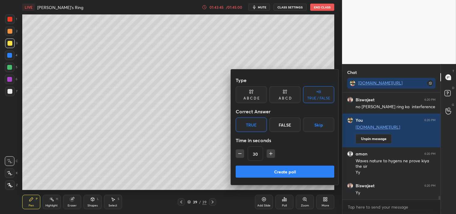
click at [280, 170] on button "Create poll" at bounding box center [285, 172] width 99 height 12
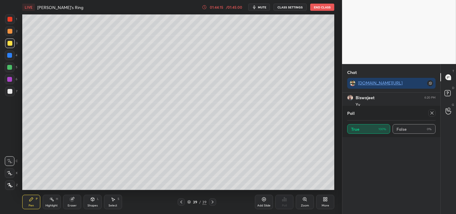
scroll to position [0, 0]
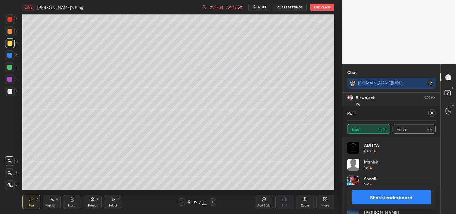
click at [433, 113] on icon at bounding box center [432, 113] width 5 height 5
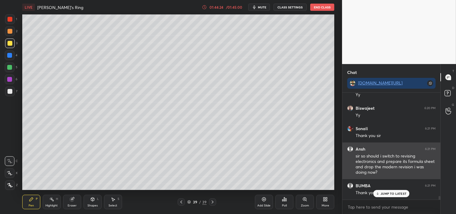
click at [387, 160] on div "sir so should i switch to revising electronics and prepare its formula sheet an…" at bounding box center [396, 164] width 80 height 22
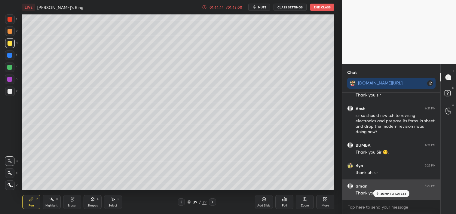
click at [390, 191] on div "JUMP TO LATEST" at bounding box center [391, 193] width 36 height 7
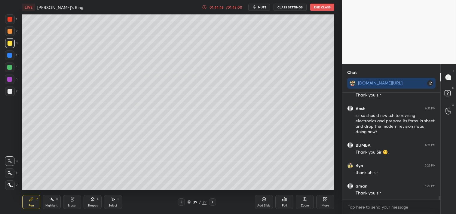
click at [260, 8] on span "mute" at bounding box center [262, 7] width 8 height 4
click at [260, 7] on span "unmute" at bounding box center [261, 7] width 13 height 4
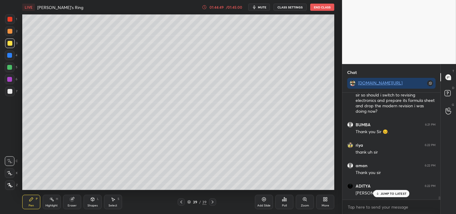
click at [261, 7] on span "mute" at bounding box center [262, 7] width 8 height 4
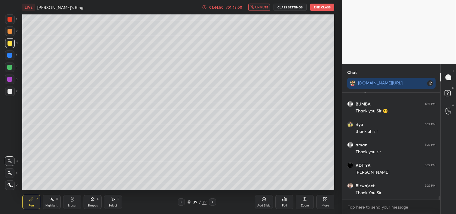
click at [281, 8] on button "CLASS SETTINGS" at bounding box center [290, 7] width 33 height 7
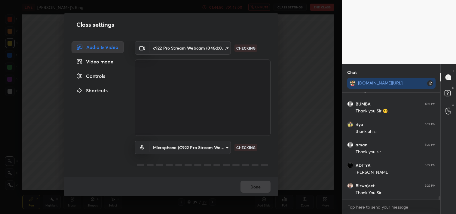
scroll to position [93, 96]
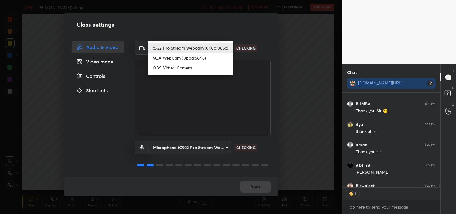
drag, startPoint x: 202, startPoint y: 46, endPoint x: 193, endPoint y: 65, distance: 21.2
click at [202, 46] on body "1 2 3 4 5 6 7 C X Z C X Z E E Erase all H H LIVE Newtons's Ring 01:44:51 / 01:4…" at bounding box center [228, 107] width 456 height 214
type textarea "x"
click at [187, 67] on li "OBS Virtual Camera" at bounding box center [190, 68] width 85 height 10
type input "64645b19d528b3ac785889237b1a364f3b7ccd5da23f372116afb1703458f4fd"
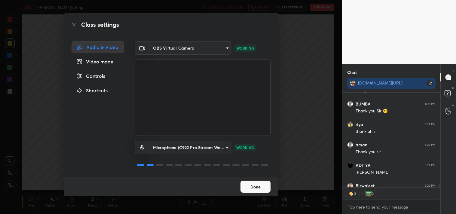
click at [251, 188] on button "Done" at bounding box center [255, 187] width 30 height 12
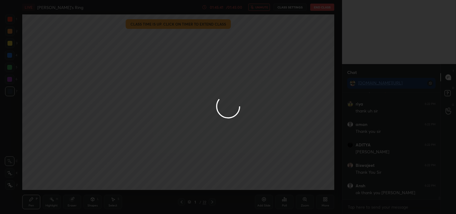
scroll to position [3259, 0]
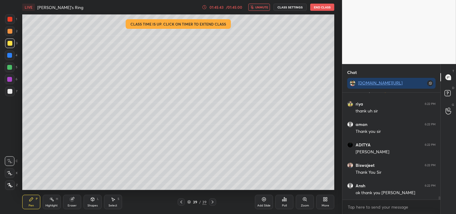
click at [323, 7] on button "End Class" at bounding box center [322, 7] width 24 height 7
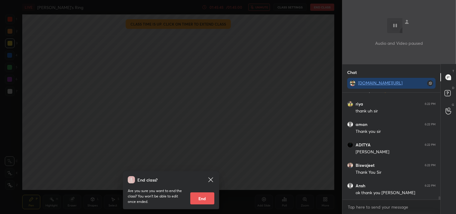
click at [200, 197] on button "End" at bounding box center [202, 198] width 24 height 12
type textarea "x"
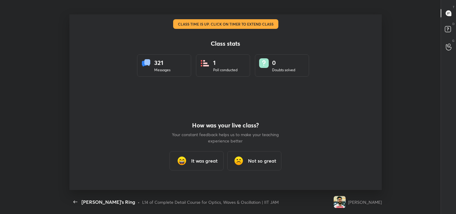
scroll to position [176, 451]
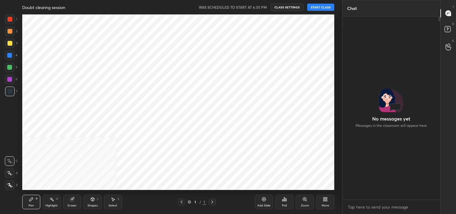
scroll to position [181, 96]
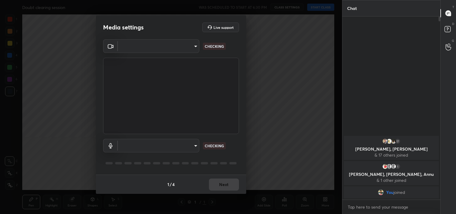
type input "64645b19d528b3ac785889237b1a364f3b7ccd5da23f372116afb1703458f4fd"
type input "98736bbd83ab30603f5109e34b9d78f43cd434b77fe30a148c2d99a94d080346"
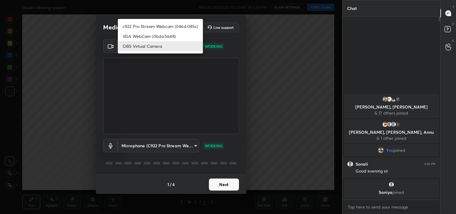
click at [139, 49] on body "1 2 3 4 5 6 7 C X Z C X Z E E Erase all H H Doubt clearing session WAS SCHEDULE…" at bounding box center [228, 107] width 456 height 214
click at [145, 23] on li "c922 Pro Stream Webcam (046d:085c)" at bounding box center [160, 26] width 85 height 10
type input "77efdbe0d0591a5658d362a6e640cec0e2706c98c83ef82d39568dbf4875ff01"
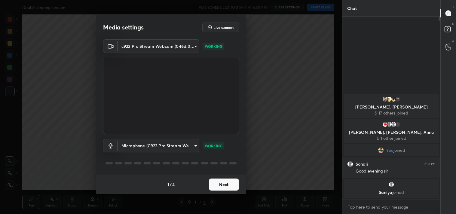
click at [224, 183] on button "Next" at bounding box center [224, 185] width 30 height 12
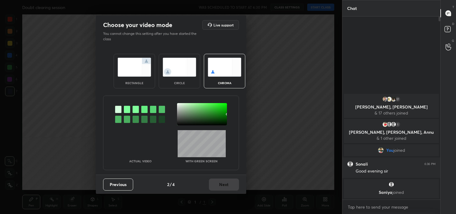
click at [136, 71] on img at bounding box center [135, 67] width 34 height 19
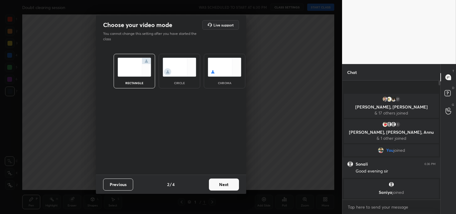
click at [230, 183] on button "Next" at bounding box center [224, 185] width 30 height 12
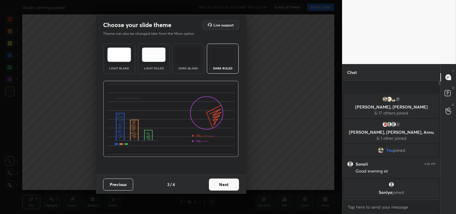
click at [222, 179] on button "Next" at bounding box center [224, 185] width 30 height 12
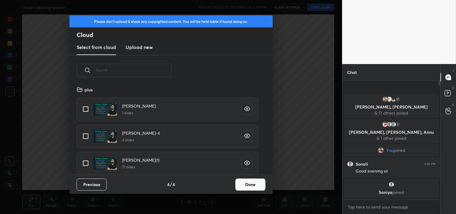
scroll to position [89, 193]
drag, startPoint x: 87, startPoint y: 110, endPoint x: 191, endPoint y: 136, distance: 107.5
click at [87, 110] on input "grid" at bounding box center [85, 109] width 13 height 13
checkbox input "true"
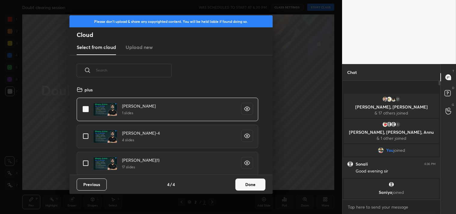
drag, startPoint x: 247, startPoint y: 180, endPoint x: 263, endPoint y: 139, distance: 43.3
click at [248, 179] on button "Done" at bounding box center [250, 185] width 30 height 12
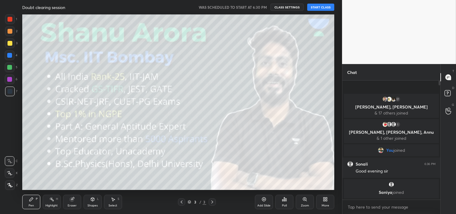
click at [319, 5] on button "START CLASS" at bounding box center [320, 7] width 27 height 7
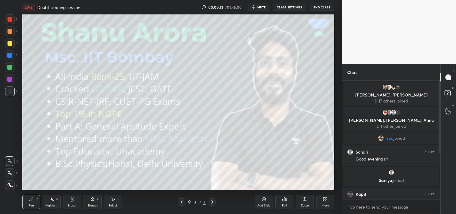
click at [259, 5] on span "mute" at bounding box center [261, 7] width 8 height 4
click at [263, 8] on span "unmute" at bounding box center [261, 7] width 13 height 4
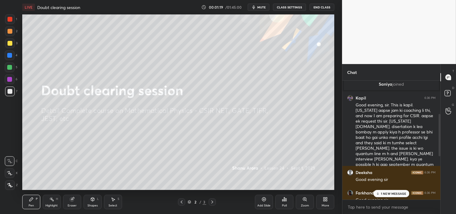
scroll to position [96, 0]
click at [386, 194] on p "1 NEW MESSAGE" at bounding box center [394, 194] width 26 height 4
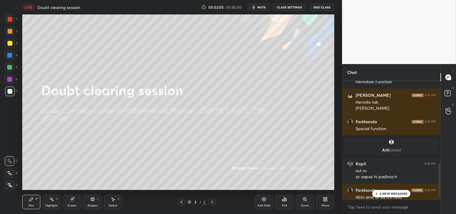
scroll to position [291, 0]
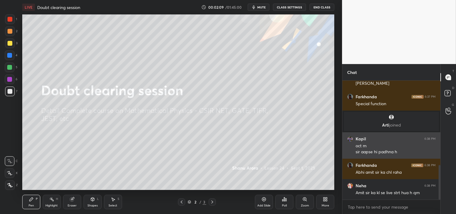
click at [395, 152] on div "sir aapse hi padhna h" at bounding box center [396, 152] width 80 height 6
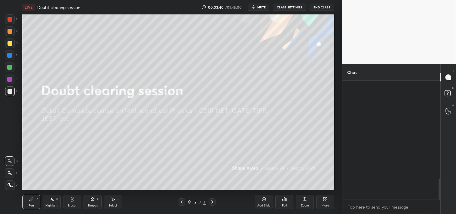
scroll to position [553, 0]
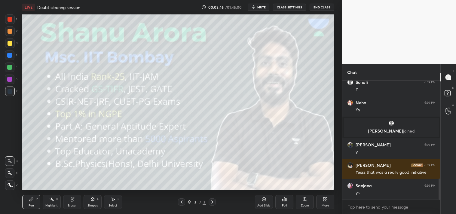
click at [262, 206] on div "Add Slide" at bounding box center [263, 205] width 13 height 3
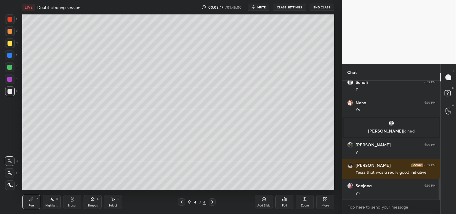
click at [6, 44] on div at bounding box center [10, 43] width 10 height 10
click at [10, 47] on div at bounding box center [10, 43] width 10 height 10
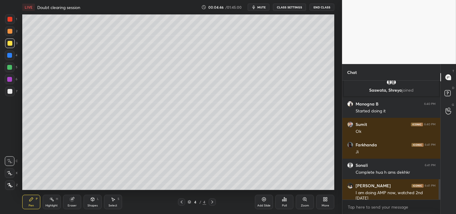
scroll to position [575, 0]
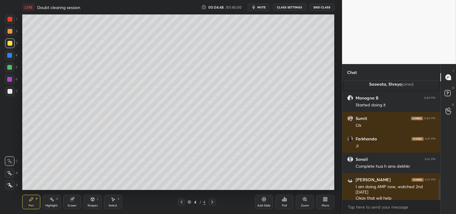
click at [261, 199] on div "Add Slide" at bounding box center [264, 202] width 18 height 14
click at [5, 90] on div at bounding box center [10, 92] width 10 height 10
click at [12, 90] on div at bounding box center [10, 91] width 5 height 5
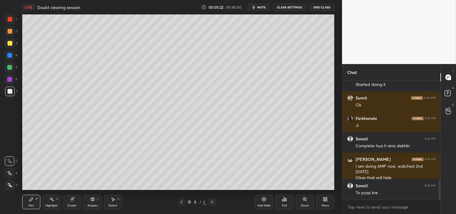
scroll to position [621, 0]
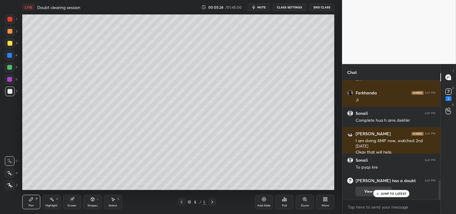
click at [388, 194] on p "JUMP TO LATEST" at bounding box center [394, 194] width 26 height 4
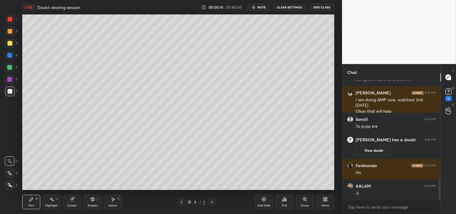
scroll to position [585, 0]
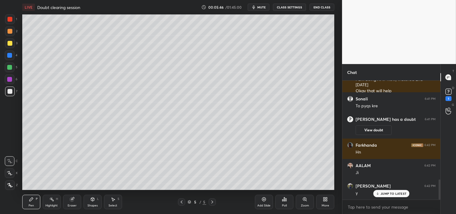
click at [51, 203] on div "Highlight H" at bounding box center [52, 202] width 18 height 14
click at [54, 205] on div "Highlight" at bounding box center [51, 205] width 12 height 3
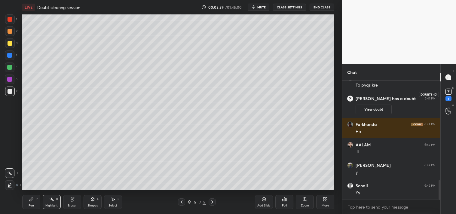
click at [449, 94] on rect at bounding box center [449, 92] width 6 height 6
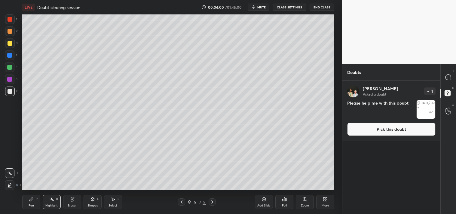
click at [393, 127] on button "Pick this doubt" at bounding box center [391, 129] width 88 height 13
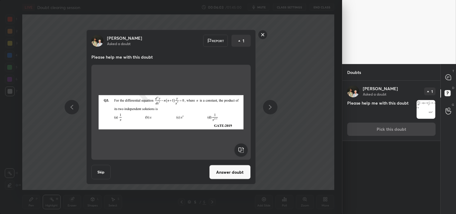
click at [315, 102] on div "Kumar Asked a doubt Report 1 Please help me with this doubt Skip Answer doubt" at bounding box center [171, 107] width 342 height 214
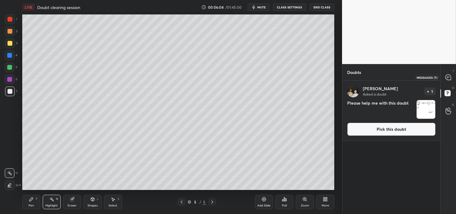
click at [455, 77] on div at bounding box center [448, 77] width 12 height 11
type textarea "x"
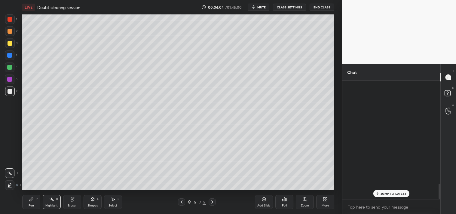
scroll to position [117, 96]
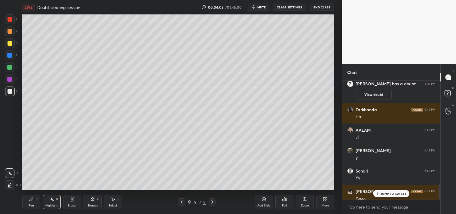
click at [389, 190] on div "JUMP TO LATEST" at bounding box center [391, 193] width 36 height 7
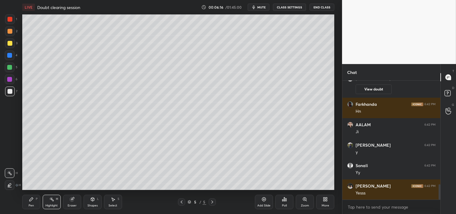
click at [33, 198] on icon at bounding box center [31, 199] width 4 height 4
click at [35, 201] on div "Pen P" at bounding box center [31, 202] width 18 height 14
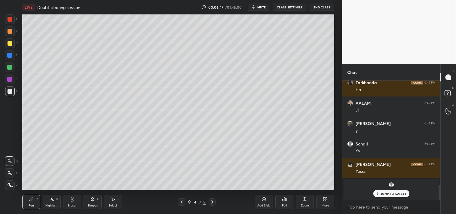
scroll to position [633, 0]
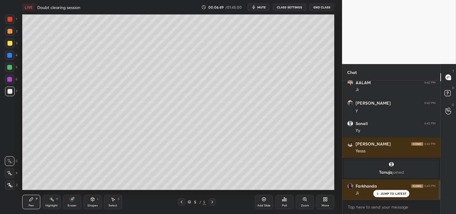
click at [331, 194] on div "Add Slide Poll Zoom More" at bounding box center [294, 202] width 79 height 34
click at [327, 199] on icon at bounding box center [325, 199] width 5 height 5
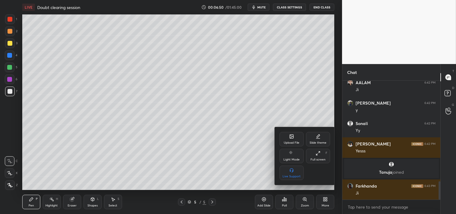
scroll to position [654, 0]
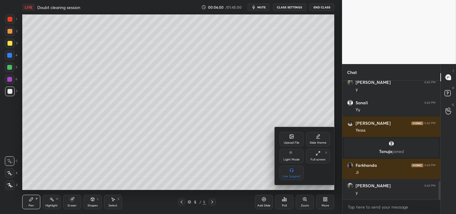
click at [291, 139] on icon at bounding box center [291, 136] width 5 height 5
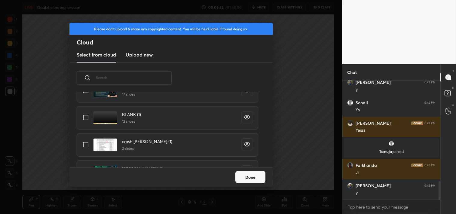
scroll to position [98, 0]
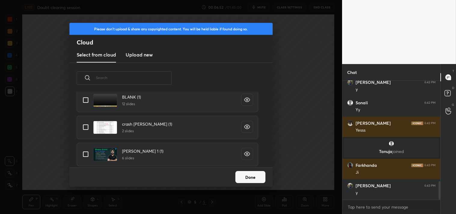
click at [134, 58] on h3 "Upload new" at bounding box center [139, 54] width 27 height 7
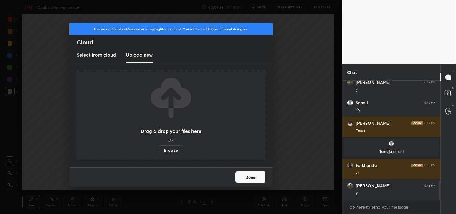
click at [167, 151] on label "Browse" at bounding box center [171, 150] width 27 height 10
click at [158, 151] on input "Browse" at bounding box center [158, 150] width 0 height 10
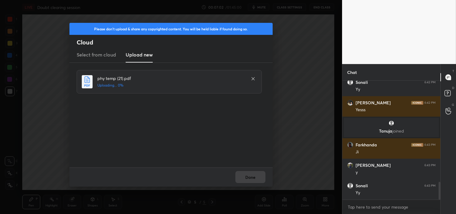
scroll to position [694, 0]
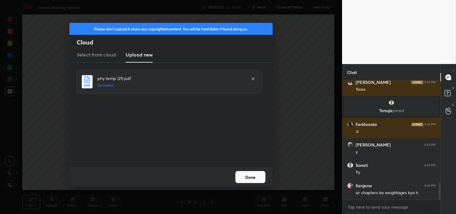
click at [252, 181] on button "Done" at bounding box center [250, 177] width 30 height 12
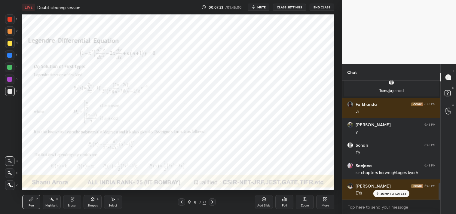
scroll to position [735, 0]
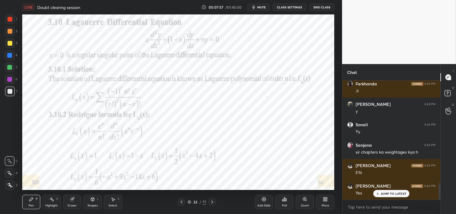
click at [13, 20] on div at bounding box center [10, 19] width 10 height 10
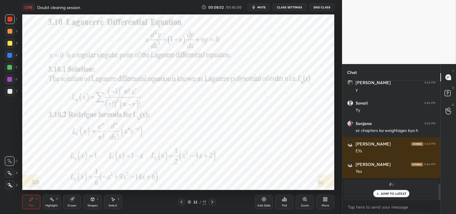
scroll to position [777, 0]
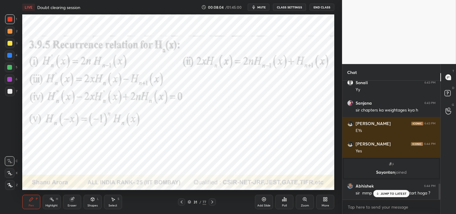
click at [262, 201] on icon at bounding box center [264, 199] width 5 height 5
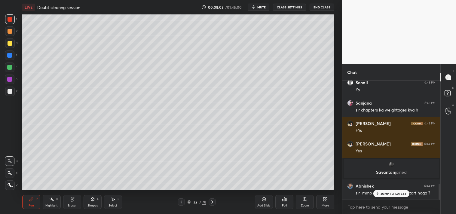
click at [8, 92] on div at bounding box center [10, 91] width 5 height 5
click at [90, 203] on div "Shapes L" at bounding box center [93, 202] width 18 height 14
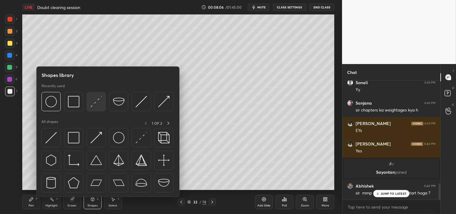
click at [103, 104] on div at bounding box center [96, 101] width 19 height 19
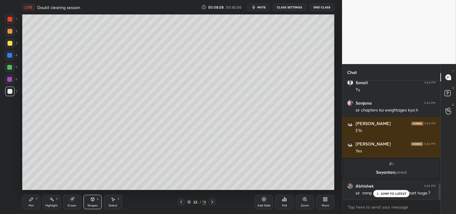
click at [34, 200] on div "Pen P" at bounding box center [31, 202] width 18 height 14
click at [305, 204] on div "Zoom" at bounding box center [305, 205] width 8 height 3
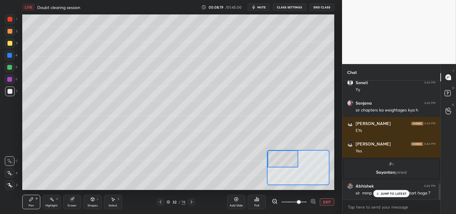
click at [33, 200] on icon at bounding box center [31, 199] width 5 height 5
click at [35, 201] on div "Pen P" at bounding box center [31, 202] width 18 height 14
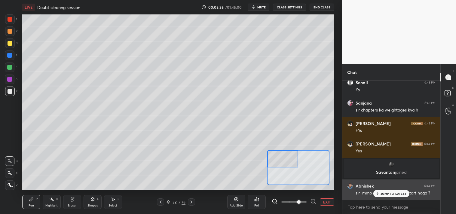
click at [388, 193] on p "JUMP TO LATEST" at bounding box center [394, 194] width 26 height 4
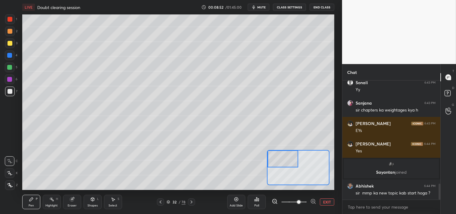
click at [7, 46] on div at bounding box center [10, 43] width 10 height 10
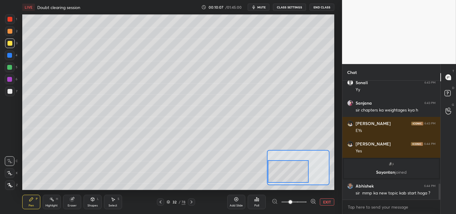
click at [328, 202] on button "EXIT" at bounding box center [327, 201] width 14 height 7
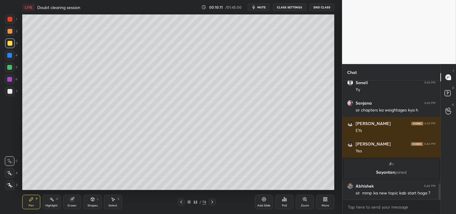
click at [49, 203] on div "Highlight H" at bounding box center [52, 202] width 18 height 14
click at [48, 203] on div "Highlight H" at bounding box center [52, 202] width 18 height 14
click at [27, 202] on div "Pen P" at bounding box center [31, 202] width 18 height 14
click at [29, 203] on div "Pen P" at bounding box center [31, 202] width 18 height 14
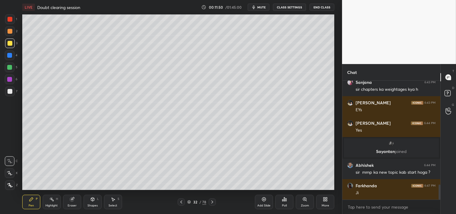
scroll to position [818, 0]
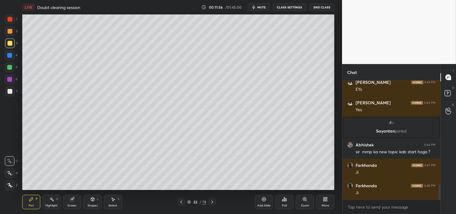
click at [49, 196] on div "Highlight H" at bounding box center [52, 202] width 18 height 14
click at [52, 196] on div "Highlight H" at bounding box center [52, 202] width 18 height 14
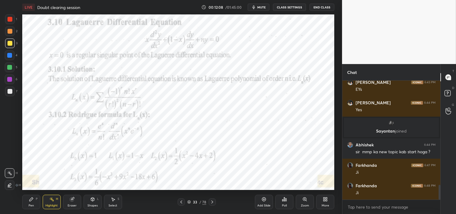
click at [32, 204] on div "Pen" at bounding box center [31, 205] width 5 height 3
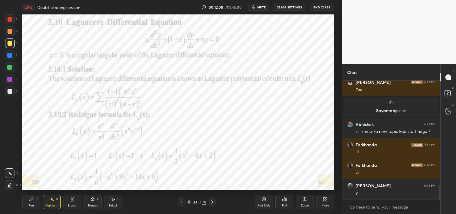
click at [32, 204] on div "Pen" at bounding box center [31, 205] width 5 height 3
click at [8, 16] on div at bounding box center [10, 19] width 10 height 10
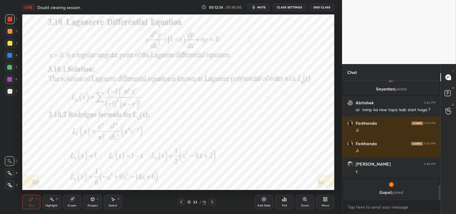
click at [71, 204] on div "Eraser" at bounding box center [72, 205] width 9 height 3
click at [72, 203] on div "Eraser" at bounding box center [72, 202] width 18 height 14
click at [34, 207] on div "Pen P" at bounding box center [31, 202] width 18 height 14
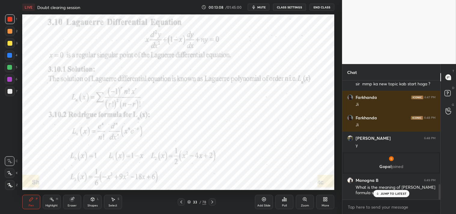
scroll to position [814, 0]
click at [48, 204] on div "Highlight" at bounding box center [51, 205] width 12 height 3
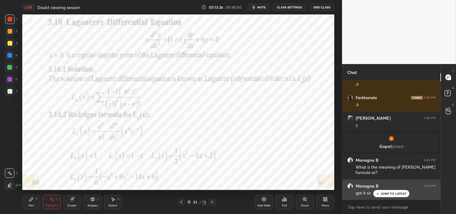
click at [388, 193] on p "JUMP TO LATEST" at bounding box center [394, 194] width 26 height 4
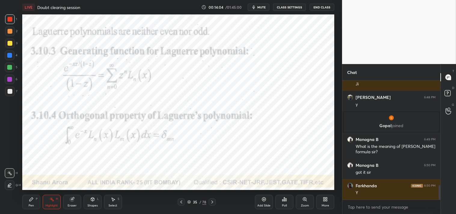
scroll to position [876, 0]
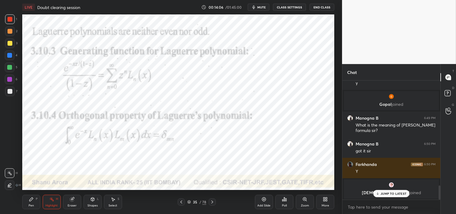
click at [395, 197] on div "JUMP TO LATEST" at bounding box center [391, 193] width 36 height 7
click at [26, 204] on div "Pen P" at bounding box center [31, 202] width 18 height 14
click at [29, 207] on div "Pen" at bounding box center [31, 205] width 5 height 3
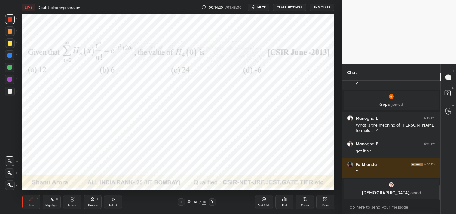
click at [11, 20] on div at bounding box center [10, 19] width 5 height 5
click at [11, 22] on div at bounding box center [10, 19] width 10 height 10
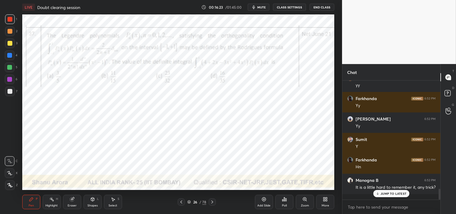
scroll to position [1180, 0]
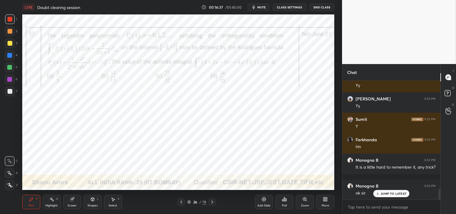
click at [305, 203] on div "Zoom" at bounding box center [305, 202] width 18 height 14
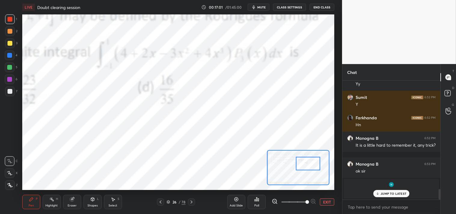
scroll to position [1223, 0]
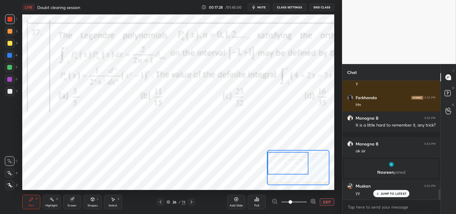
click at [71, 206] on div "Eraser" at bounding box center [72, 205] width 9 height 3
click at [29, 196] on div "Pen P" at bounding box center [31, 202] width 18 height 14
click at [28, 198] on div "Pen P" at bounding box center [31, 202] width 18 height 14
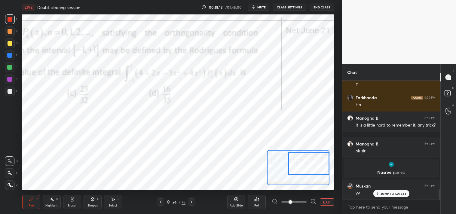
click at [53, 199] on icon at bounding box center [51, 199] width 5 height 5
click at [58, 200] on div "H" at bounding box center [57, 198] width 2 height 3
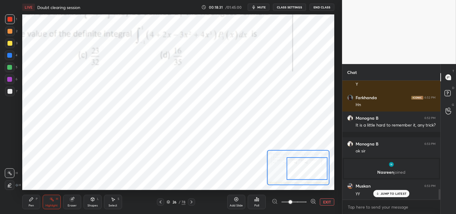
click at [26, 204] on div "Pen P" at bounding box center [31, 202] width 18 height 14
click at [28, 200] on div "Pen P" at bounding box center [31, 202] width 18 height 14
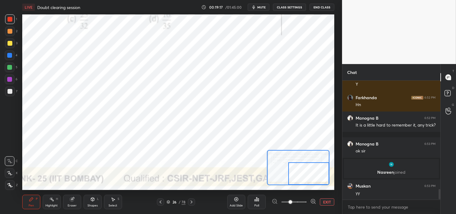
scroll to position [1245, 0]
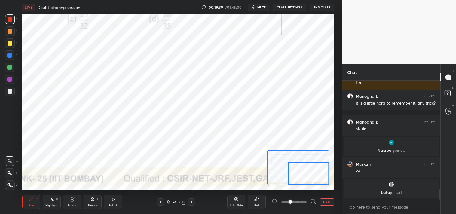
click at [329, 202] on button "EXIT" at bounding box center [327, 201] width 14 height 7
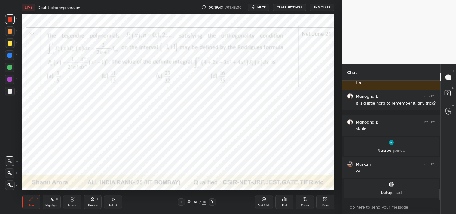
click at [305, 202] on div "Zoom" at bounding box center [305, 202] width 18 height 14
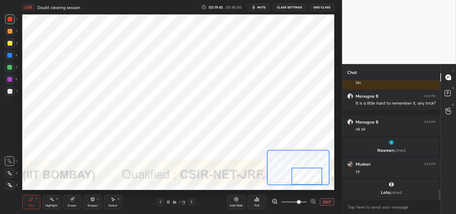
click at [326, 201] on button "EXIT" at bounding box center [327, 201] width 14 height 7
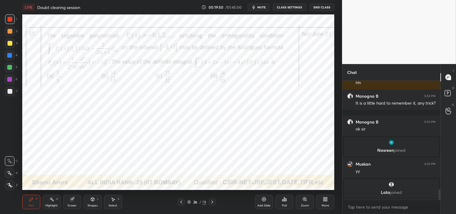
scroll to position [1265, 0]
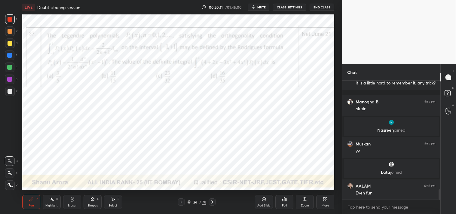
click at [305, 198] on icon at bounding box center [304, 198] width 3 height 3
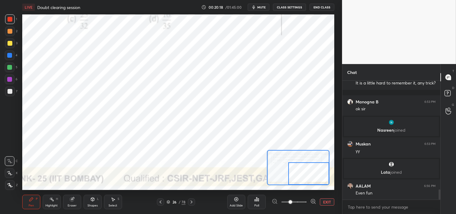
click at [8, 90] on div at bounding box center [10, 91] width 5 height 5
click at [11, 90] on div at bounding box center [10, 91] width 5 height 5
click at [12, 79] on div at bounding box center [10, 80] width 10 height 10
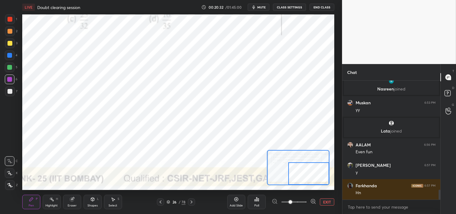
scroll to position [1326, 0]
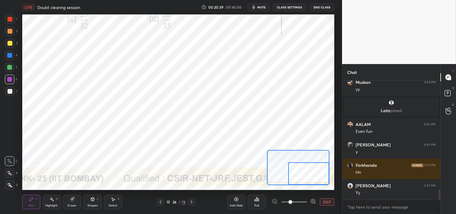
click at [329, 204] on button "EXIT" at bounding box center [327, 201] width 14 height 7
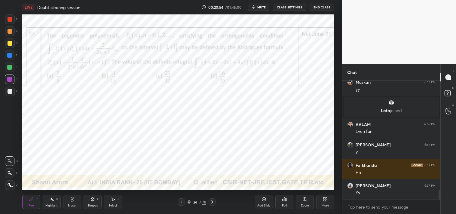
click at [305, 200] on icon at bounding box center [304, 198] width 3 height 3
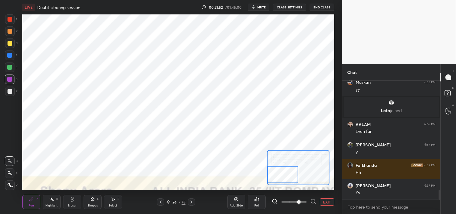
scroll to position [1347, 0]
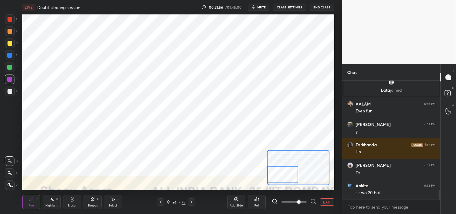
click at [328, 202] on button "EXIT" at bounding box center [327, 201] width 14 height 7
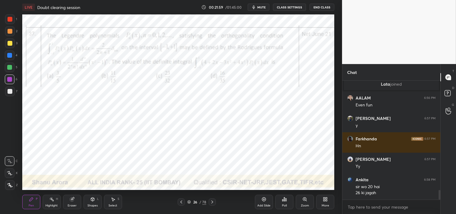
scroll to position [1373, 0]
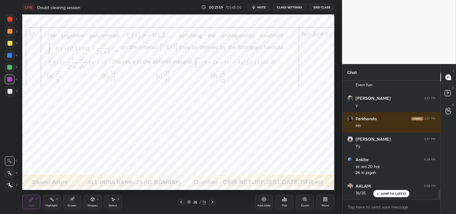
click at [305, 202] on div "Zoom" at bounding box center [305, 202] width 18 height 14
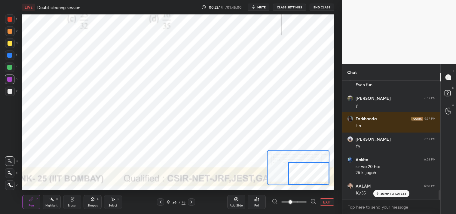
scroll to position [1393, 0]
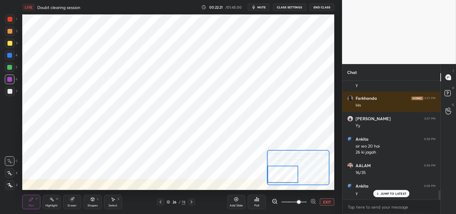
click at [73, 201] on icon at bounding box center [72, 199] width 4 height 4
click at [32, 205] on div "Pen" at bounding box center [31, 205] width 5 height 3
click at [327, 202] on button "EXIT" at bounding box center [327, 201] width 14 height 7
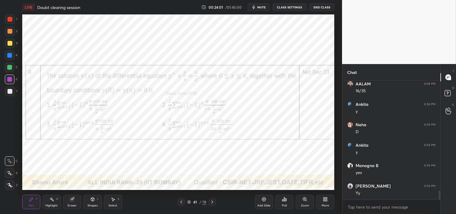
scroll to position [1496, 0]
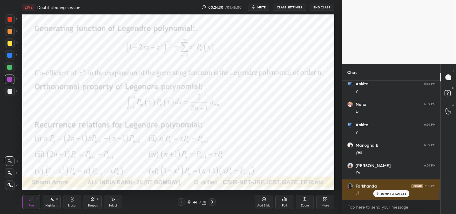
click at [387, 192] on p "JUMP TO LATEST" at bounding box center [394, 194] width 26 height 4
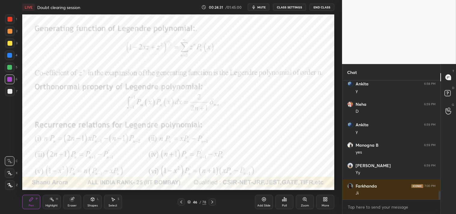
click at [260, 205] on div "Add Slide" at bounding box center [263, 205] width 13 height 3
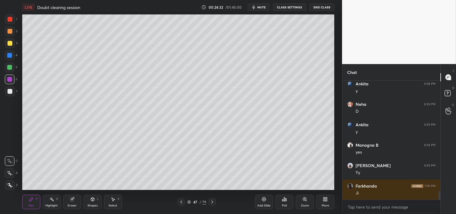
click at [10, 92] on div at bounding box center [10, 91] width 5 height 5
click at [9, 92] on div at bounding box center [10, 91] width 5 height 5
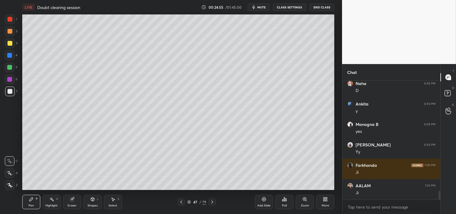
click at [15, 41] on div "3" at bounding box center [11, 43] width 12 height 10
click at [16, 44] on div "3" at bounding box center [11, 43] width 12 height 10
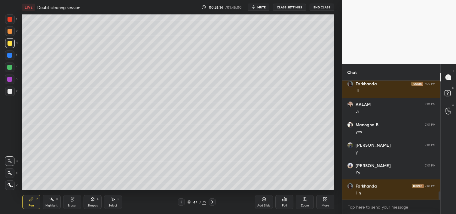
scroll to position [1618, 0]
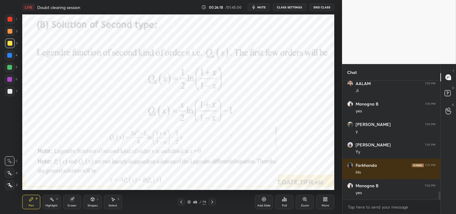
click at [47, 203] on div "Highlight H" at bounding box center [52, 202] width 18 height 14
click at [8, 22] on div at bounding box center [10, 19] width 10 height 10
click at [11, 26] on div "1" at bounding box center [11, 20] width 12 height 12
click at [35, 200] on div "Pen P" at bounding box center [31, 202] width 18 height 14
click at [52, 202] on div "Highlight H" at bounding box center [52, 202] width 18 height 14
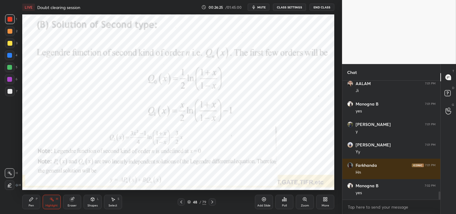
click at [56, 199] on div "H" at bounding box center [57, 198] width 2 height 3
click at [29, 204] on div "Pen" at bounding box center [31, 205] width 5 height 3
click at [37, 204] on div "Pen P" at bounding box center [31, 202] width 18 height 14
click at [91, 199] on icon at bounding box center [92, 199] width 3 height 4
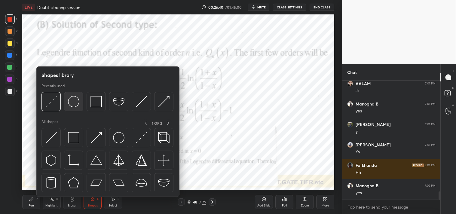
click at [73, 103] on img at bounding box center [73, 101] width 11 height 11
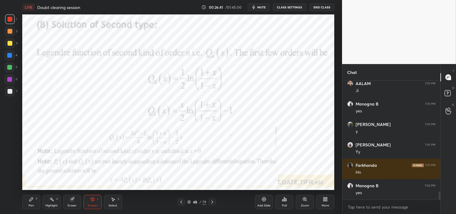
click at [88, 200] on div "Shapes L" at bounding box center [93, 202] width 18 height 14
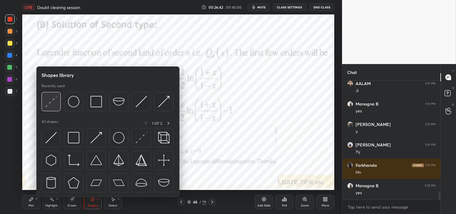
click at [56, 102] on img at bounding box center [50, 101] width 11 height 11
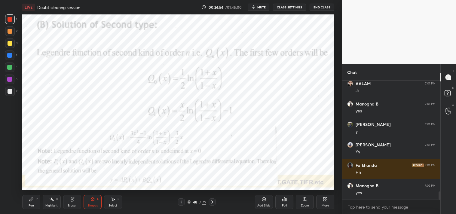
click at [26, 208] on div "Pen P" at bounding box center [31, 202] width 18 height 14
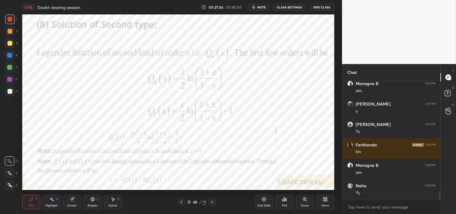
click at [30, 204] on div "Pen" at bounding box center [31, 205] width 5 height 3
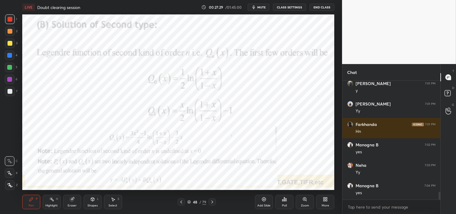
click at [72, 202] on div "Eraser" at bounding box center [72, 202] width 18 height 14
click at [78, 199] on div "Eraser" at bounding box center [72, 202] width 18 height 14
click at [29, 198] on icon at bounding box center [31, 199] width 5 height 5
click at [74, 199] on icon at bounding box center [72, 199] width 5 height 5
click at [78, 196] on div "Eraser" at bounding box center [72, 202] width 18 height 14
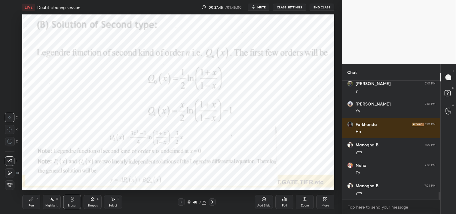
click at [23, 196] on div "Pen P" at bounding box center [31, 202] width 18 height 14
click at [22, 194] on div "Pen P Highlight H Eraser Shapes L Select S 48 / 79 Add Slide Poll Zoom More" at bounding box center [178, 202] width 312 height 24
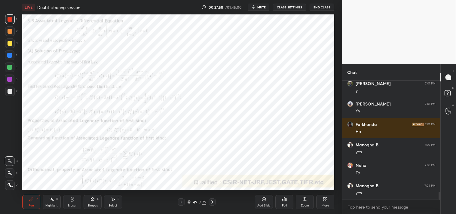
click at [304, 201] on icon at bounding box center [304, 199] width 5 height 5
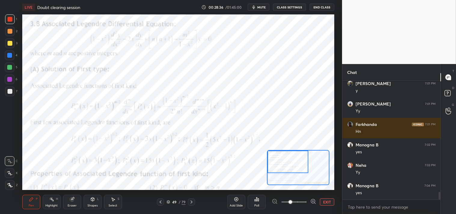
scroll to position [1679, 0]
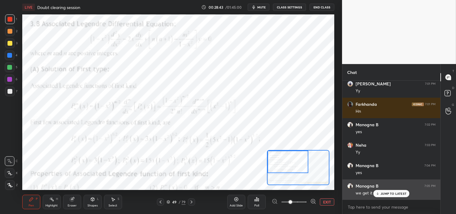
click at [384, 190] on div "JUMP TO LATEST" at bounding box center [391, 193] width 36 height 7
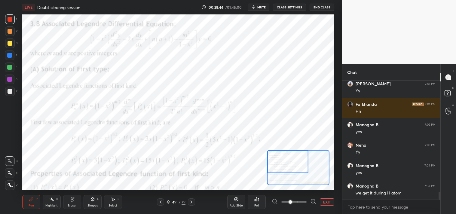
click at [332, 204] on button "EXIT" at bounding box center [327, 201] width 14 height 7
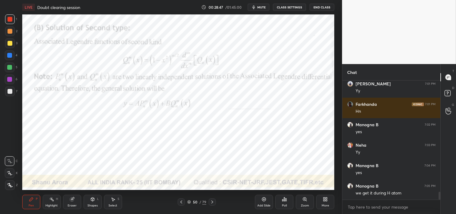
scroll to position [1706, 0]
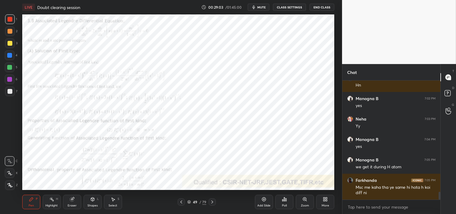
click at [304, 204] on div "Zoom" at bounding box center [305, 205] width 8 height 3
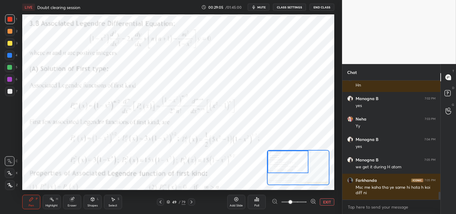
click at [52, 203] on div "Highlight H" at bounding box center [52, 202] width 18 height 14
click at [53, 204] on div "Highlight" at bounding box center [51, 205] width 12 height 3
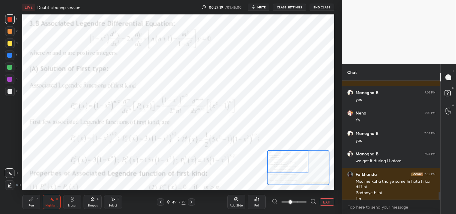
scroll to position [1718, 0]
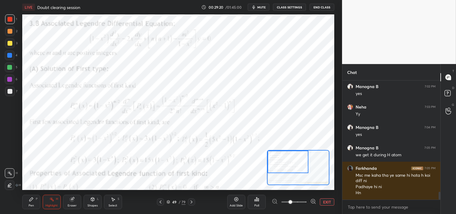
click at [323, 201] on button "EXIT" at bounding box center [327, 201] width 14 height 7
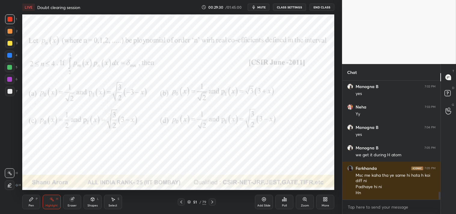
click at [28, 205] on div "Pen P" at bounding box center [31, 202] width 18 height 14
click at [27, 204] on div "Pen P" at bounding box center [31, 202] width 18 height 14
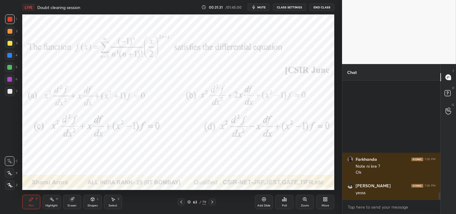
scroll to position [1867, 0]
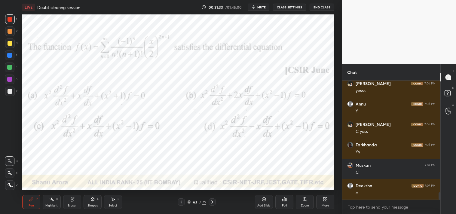
click at [68, 205] on div "Eraser" at bounding box center [72, 205] width 9 height 3
click at [32, 202] on icon at bounding box center [31, 199] width 5 height 5
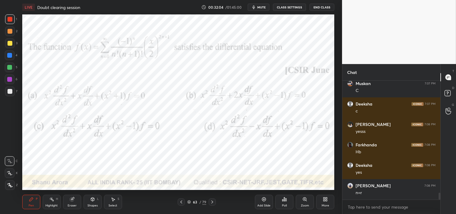
scroll to position [1969, 0]
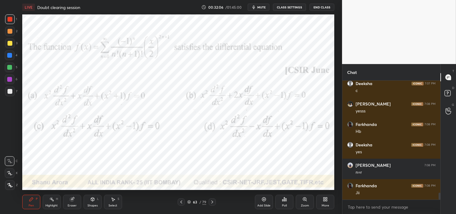
click at [34, 201] on div "Pen P" at bounding box center [31, 202] width 18 height 14
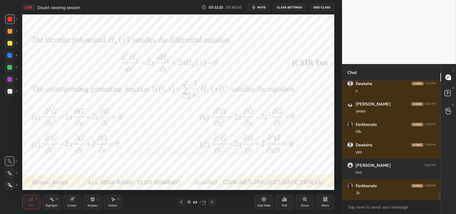
click at [255, 5] on icon "button" at bounding box center [254, 7] width 3 height 4
click at [262, 8] on span "unmute" at bounding box center [261, 7] width 13 height 4
click at [39, 202] on div "Pen P" at bounding box center [31, 202] width 18 height 14
click at [268, 201] on div "Add Slide" at bounding box center [264, 202] width 18 height 14
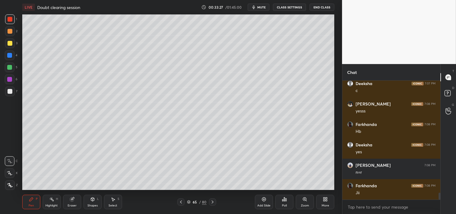
click at [7, 92] on div at bounding box center [10, 92] width 10 height 10
click at [9, 92] on div at bounding box center [10, 91] width 5 height 5
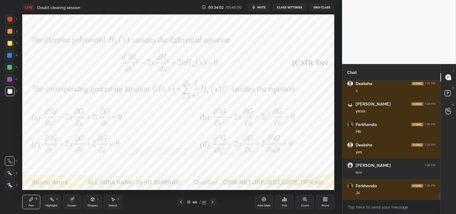
click at [50, 205] on div "Highlight" at bounding box center [51, 205] width 12 height 3
click at [51, 204] on div "Highlight" at bounding box center [51, 205] width 12 height 3
click at [12, 17] on div at bounding box center [10, 19] width 10 height 10
click at [12, 21] on div at bounding box center [10, 19] width 10 height 10
click at [30, 199] on icon at bounding box center [31, 199] width 5 height 5
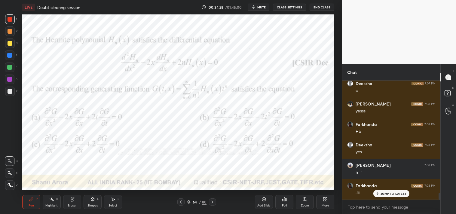
scroll to position [1989, 0]
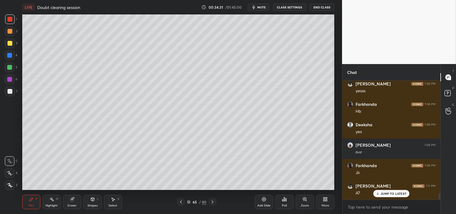
click at [37, 197] on div "Pen P" at bounding box center [31, 202] width 18 height 14
click at [36, 199] on div "P" at bounding box center [37, 198] width 2 height 3
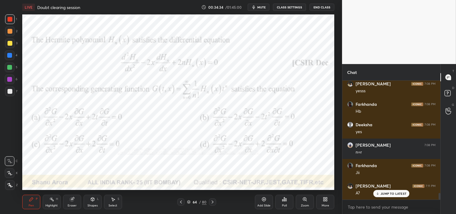
click at [263, 5] on span "mute" at bounding box center [261, 7] width 8 height 4
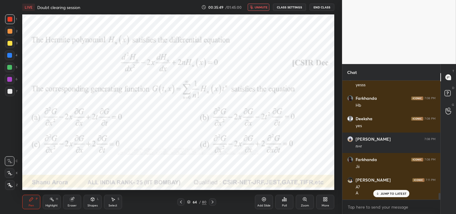
scroll to position [1995, 0]
drag, startPoint x: 256, startPoint y: 5, endPoint x: 337, endPoint y: 115, distance: 136.9
click at [256, 5] on button "unmute" at bounding box center [259, 7] width 22 height 7
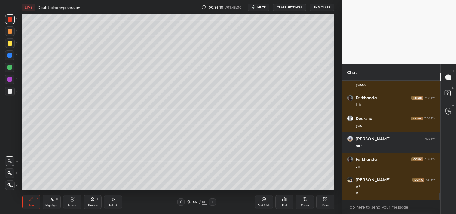
click at [8, 93] on div at bounding box center [10, 91] width 5 height 5
click at [10, 97] on div "7" at bounding box center [11, 93] width 12 height 12
click at [74, 199] on icon at bounding box center [72, 199] width 5 height 5
click at [76, 197] on div "Eraser" at bounding box center [72, 202] width 18 height 14
click at [40, 202] on div "Pen P Highlight H Eraser Shapes L Select S" at bounding box center [80, 202] width 116 height 14
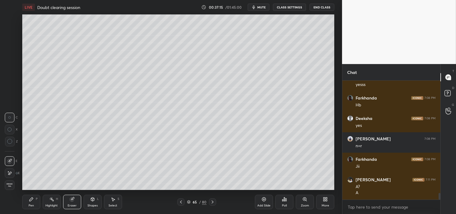
click at [37, 197] on div "P" at bounding box center [37, 198] width 2 height 3
click at [42, 199] on div "Pen P Highlight H Eraser Shapes L Select S" at bounding box center [80, 202] width 116 height 14
click at [70, 206] on div "Eraser" at bounding box center [72, 205] width 9 height 3
click at [31, 200] on icon at bounding box center [31, 199] width 4 height 4
click at [35, 201] on div "Pen P" at bounding box center [31, 202] width 18 height 14
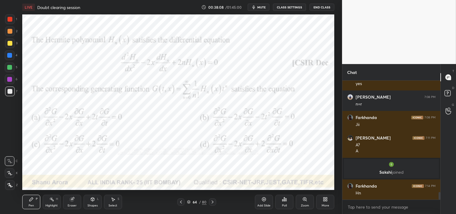
scroll to position [1754, 0]
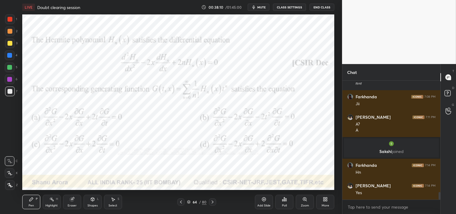
click at [11, 19] on div at bounding box center [10, 19] width 5 height 5
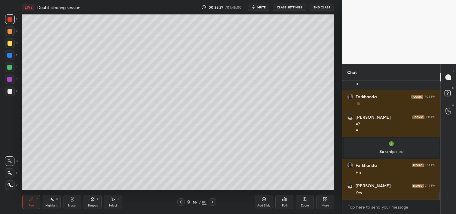
click at [11, 89] on div at bounding box center [10, 91] width 5 height 5
click at [13, 92] on div at bounding box center [10, 92] width 10 height 10
click at [52, 205] on div "Highlight" at bounding box center [51, 205] width 12 height 3
click at [52, 204] on div "Highlight" at bounding box center [51, 205] width 12 height 3
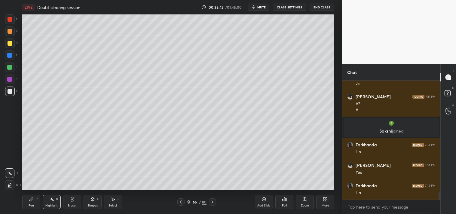
click at [28, 201] on div "Pen P" at bounding box center [31, 202] width 18 height 14
click at [31, 203] on div "Pen P" at bounding box center [31, 202] width 18 height 14
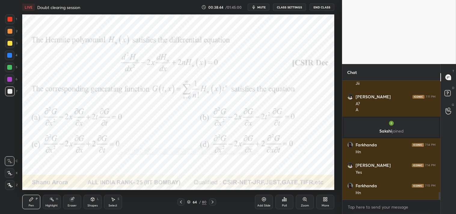
click at [13, 17] on div at bounding box center [10, 19] width 10 height 10
click at [14, 25] on div "1" at bounding box center [11, 20] width 12 height 12
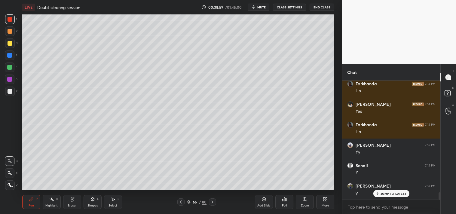
scroll to position [1856, 0]
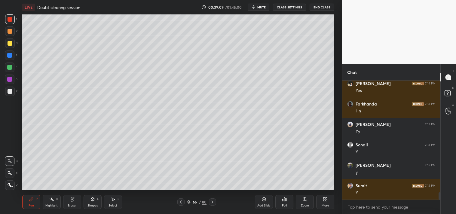
click at [328, 202] on div "More" at bounding box center [325, 202] width 18 height 14
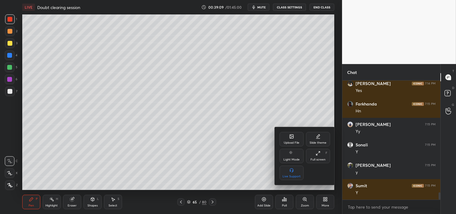
click at [281, 137] on div "Upload File" at bounding box center [292, 139] width 24 height 14
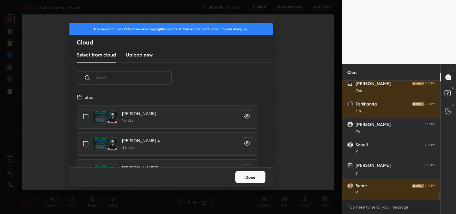
scroll to position [74, 193]
click at [127, 56] on h3 "Upload new" at bounding box center [139, 54] width 27 height 7
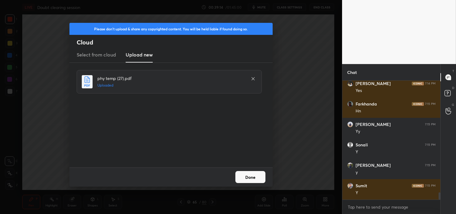
click at [253, 173] on button "Done" at bounding box center [250, 177] width 30 height 12
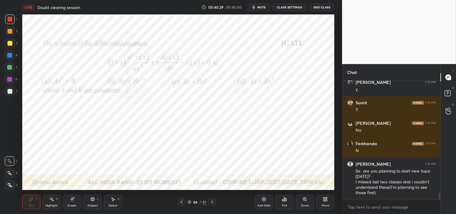
scroll to position [1959, 0]
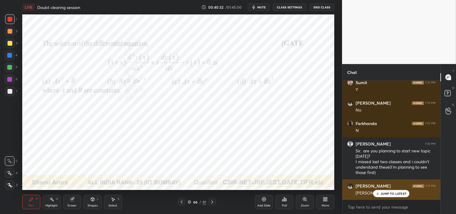
click at [387, 194] on p "JUMP TO LATEST" at bounding box center [394, 194] width 26 height 4
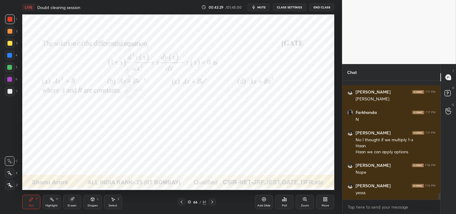
scroll to position [2073, 0]
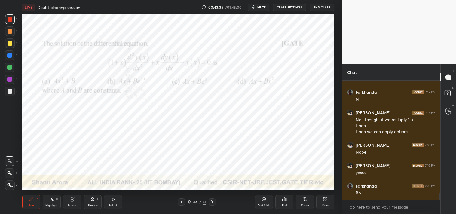
click at [308, 200] on div "Zoom" at bounding box center [305, 202] width 18 height 14
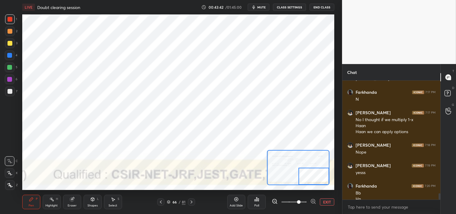
scroll to position [2079, 0]
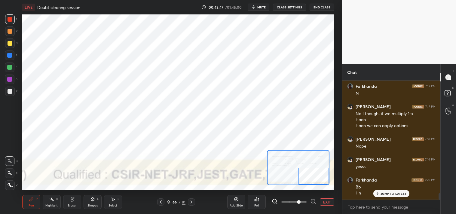
click at [329, 199] on button "EXIT" at bounding box center [327, 201] width 14 height 7
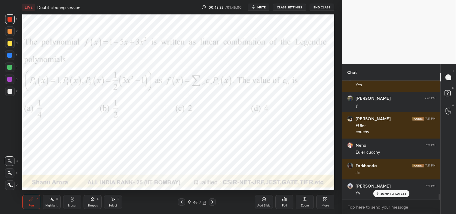
scroll to position [2331, 0]
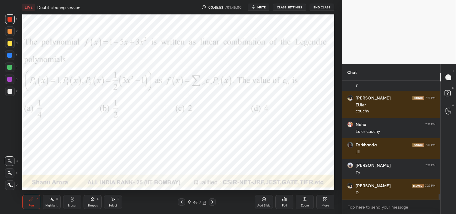
click at [267, 7] on button "mute" at bounding box center [259, 7] width 22 height 7
click at [254, 11] on div "LIVE Doubt clearing session 00:48:01 / 01:45:00 unmute CLASS SETTINGS End Class" at bounding box center [178, 7] width 312 height 14
click at [255, 8] on button "unmute" at bounding box center [259, 7] width 22 height 7
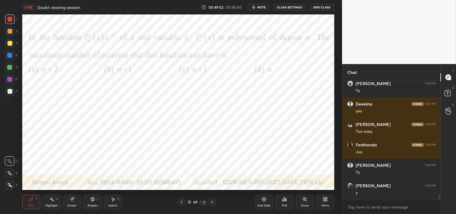
scroll to position [2556, 0]
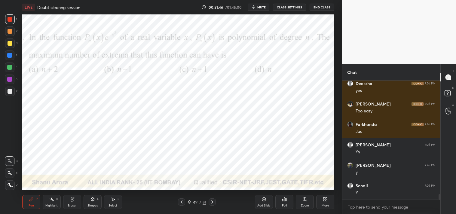
click at [256, 8] on icon "button" at bounding box center [253, 7] width 5 height 5
click at [262, 8] on span "unmute" at bounding box center [261, 7] width 13 height 4
click at [71, 201] on icon at bounding box center [72, 199] width 4 height 4
click at [72, 200] on icon at bounding box center [72, 199] width 4 height 4
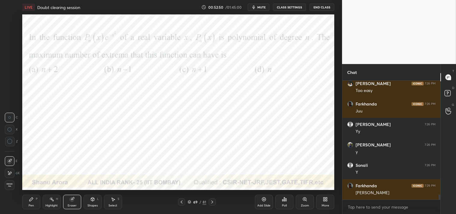
click at [26, 204] on div "Pen P" at bounding box center [31, 202] width 18 height 14
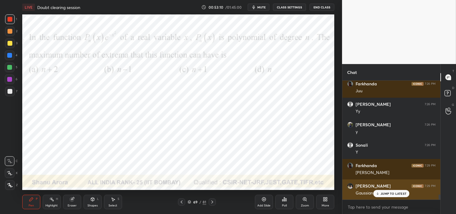
click at [385, 194] on p "JUMP TO LATEST" at bounding box center [394, 194] width 26 height 4
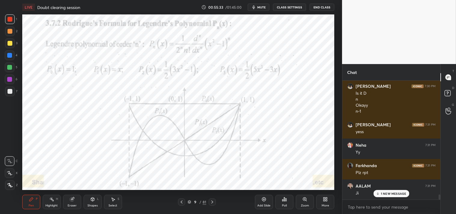
scroll to position [2743, 0]
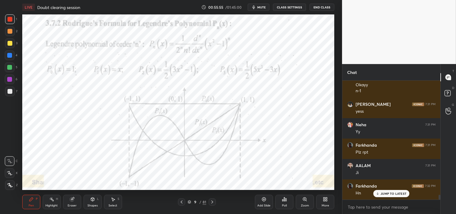
click at [52, 197] on icon at bounding box center [51, 199] width 5 height 5
click at [54, 201] on div "Highlight H" at bounding box center [52, 202] width 18 height 14
click at [29, 204] on div "Pen" at bounding box center [31, 205] width 5 height 3
click at [30, 205] on div "Pen" at bounding box center [31, 205] width 5 height 3
click at [265, 203] on div "Add Slide" at bounding box center [264, 202] width 18 height 14
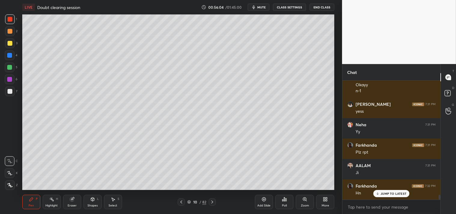
click at [5, 94] on div "7" at bounding box center [11, 92] width 12 height 10
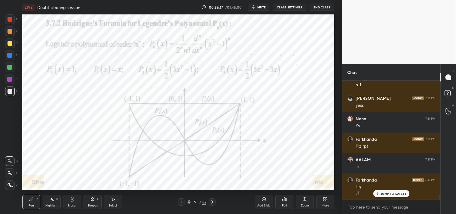
click at [50, 207] on div "Highlight H" at bounding box center [52, 202] width 18 height 14
click at [54, 199] on div "Highlight H" at bounding box center [52, 202] width 18 height 14
click at [8, 17] on div at bounding box center [10, 19] width 5 height 5
click at [13, 25] on div "1" at bounding box center [11, 20] width 12 height 12
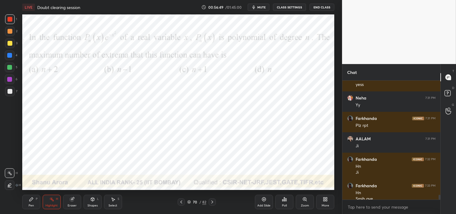
scroll to position [2776, 0]
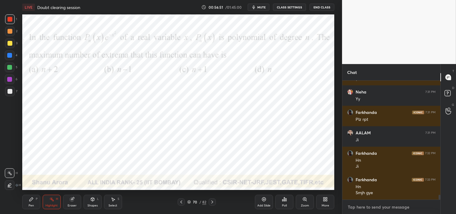
click at [363, 209] on textarea at bounding box center [391, 207] width 88 height 10
type textarea "x"
type textarea "e"
type textarea "x"
type textarea "ey"
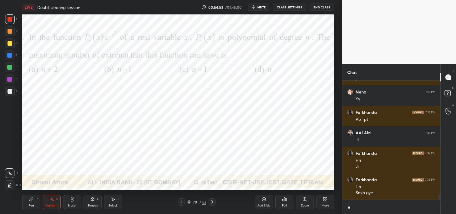
type textarea "x"
type textarea "eye"
type textarea "x"
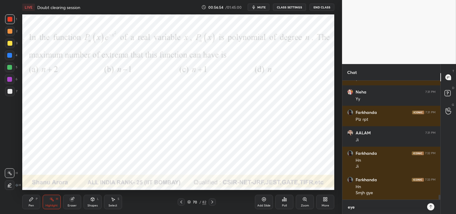
type textarea "eyes"
type textarea "x"
type textarea "eyes"
type textarea "x"
type textarea "eyes b"
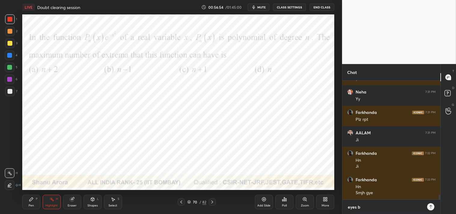
type textarea "x"
type textarea "eyes br"
type textarea "x"
type textarea "eyes brk"
type textarea "x"
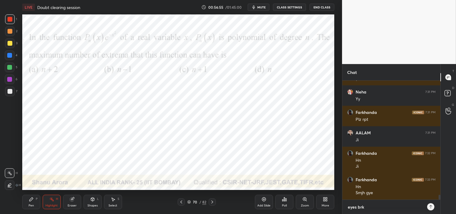
type textarea "eyes brk"
type textarea "x"
type textarea "eyes brk 4"
type textarea "x"
type textarea "eyes brk 4m"
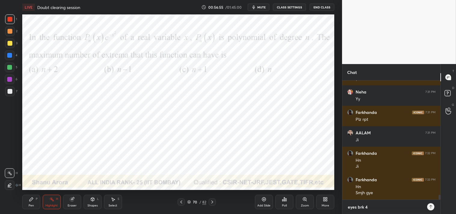
type textarea "x"
type textarea "eyes brk 4mi"
type textarea "x"
type textarea "eyes brk 4min"
type textarea "x"
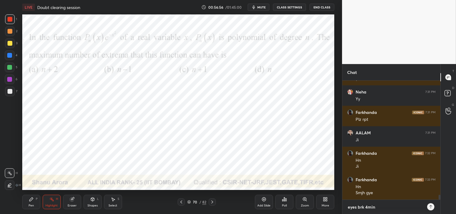
type textarea "x"
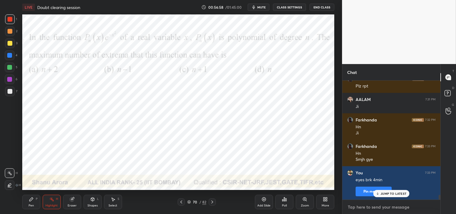
type textarea "5"
type textarea "x"
type textarea "5m"
type textarea "x"
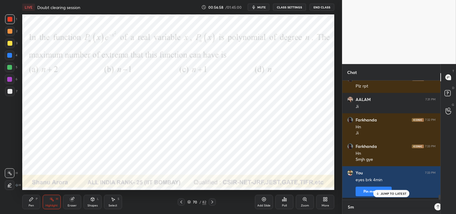
scroll to position [132, 96]
type textarea "5mi"
type textarea "x"
type textarea "5min"
type textarea "x"
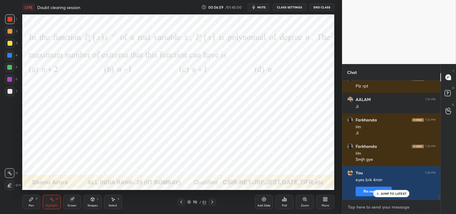
scroll to position [2843, 0]
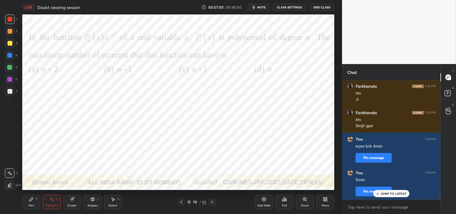
click at [259, 8] on span "mute" at bounding box center [261, 7] width 8 height 4
type textarea "x"
click at [287, 6] on button "CLASS SETTINGS" at bounding box center [289, 7] width 33 height 7
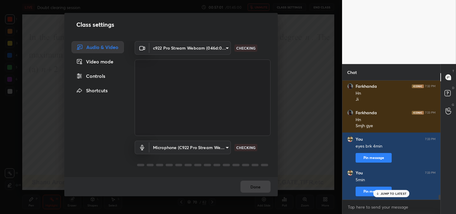
click at [185, 45] on body "1 2 3 4 5 6 7 C X Z C X Z E E Erase all H H LIVE Doubt clearing session 00:57:0…" at bounding box center [228, 107] width 456 height 214
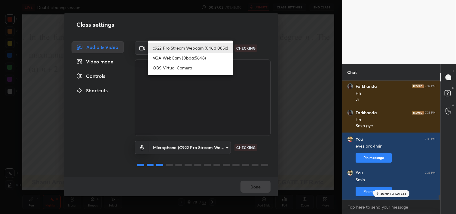
click at [173, 67] on li "OBS Virtual Camera" at bounding box center [190, 68] width 85 height 10
type input "64645b19d528b3ac785889237b1a364f3b7ccd5da23f372116afb1703458f4fd"
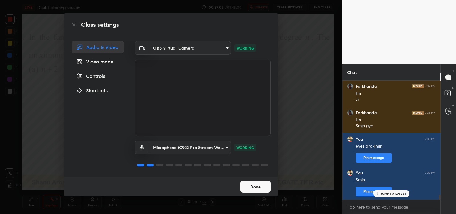
click at [254, 189] on button "Done" at bounding box center [255, 187] width 30 height 12
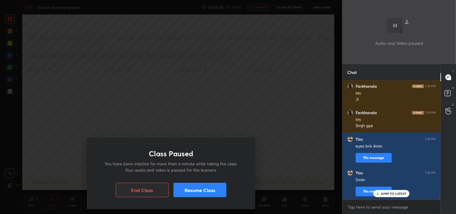
click at [207, 185] on button "Resume Class" at bounding box center [199, 190] width 53 height 14
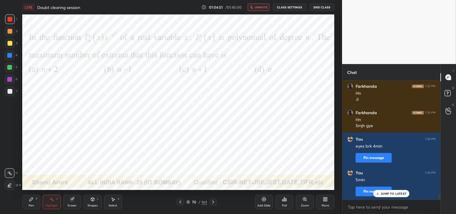
click at [261, 8] on span "unmute" at bounding box center [261, 7] width 13 height 4
click at [289, 11] on div "LIVE Doubt clearing session 01:04:52 / 01:45:00 mute CLASS SETTINGS End Class" at bounding box center [178, 7] width 312 height 14
click at [289, 8] on button "CLASS SETTINGS" at bounding box center [289, 7] width 33 height 7
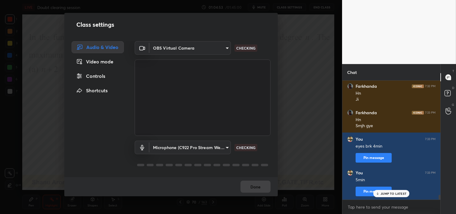
click at [175, 50] on body "1 2 3 4 5 6 7 C X Z C X Z E E Erase all H H LIVE Doubt clearing session 01:04:5…" at bounding box center [228, 107] width 456 height 214
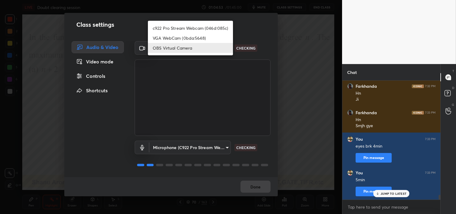
click at [165, 28] on li "c922 Pro Stream Webcam (046d:085c)" at bounding box center [190, 28] width 85 height 10
type input "77efdbe0d0591a5658d362a6e640cec0e2706c98c83ef82d39568dbf4875ff01"
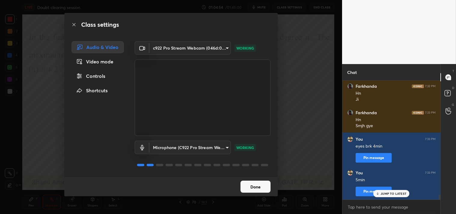
click at [262, 188] on button "Done" at bounding box center [255, 187] width 30 height 12
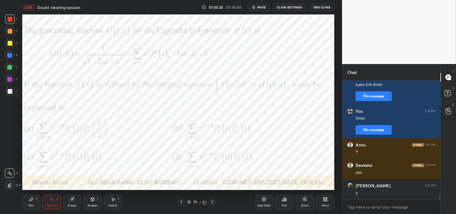
scroll to position [2925, 0]
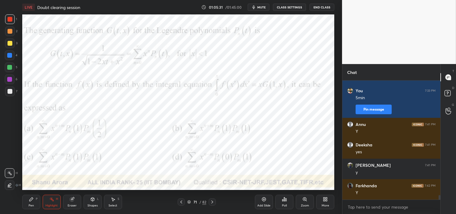
click at [8, 16] on div at bounding box center [10, 19] width 10 height 10
click at [31, 199] on icon at bounding box center [31, 199] width 4 height 4
click at [33, 196] on div "Pen P" at bounding box center [31, 202] width 18 height 14
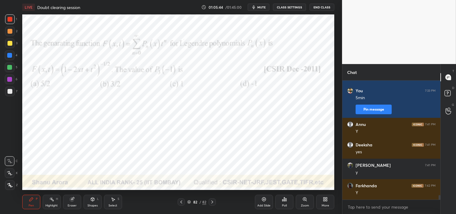
click at [266, 205] on div "Add Slide" at bounding box center [263, 205] width 13 height 3
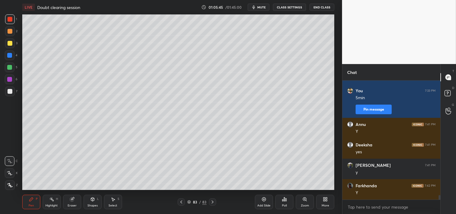
click at [97, 200] on div "L" at bounding box center [98, 198] width 2 height 3
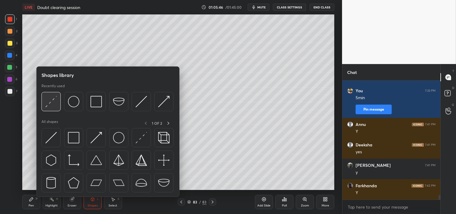
click at [52, 101] on img at bounding box center [50, 101] width 11 height 11
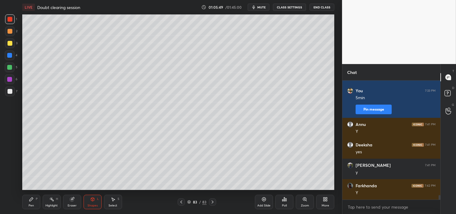
click at [8, 90] on div at bounding box center [10, 91] width 5 height 5
click at [302, 204] on div "Zoom" at bounding box center [305, 205] width 8 height 3
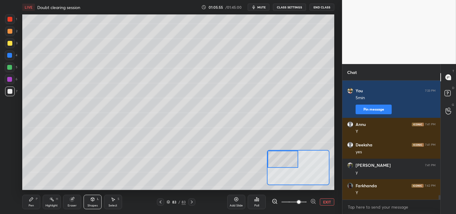
click at [29, 204] on div "Pen" at bounding box center [31, 205] width 5 height 3
click at [30, 204] on div "Pen" at bounding box center [31, 205] width 5 height 3
click at [5, 43] on div at bounding box center [10, 43] width 10 height 10
click at [8, 44] on div at bounding box center [10, 43] width 5 height 5
click at [71, 200] on icon at bounding box center [72, 199] width 4 height 4
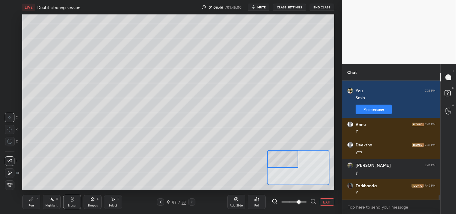
click at [34, 202] on div "Pen P" at bounding box center [31, 202] width 18 height 14
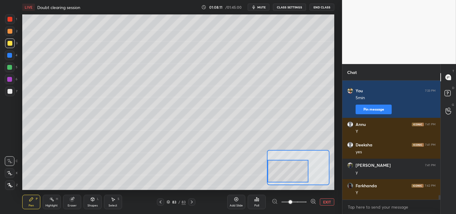
click at [95, 202] on div "Shapes L" at bounding box center [93, 202] width 18 height 14
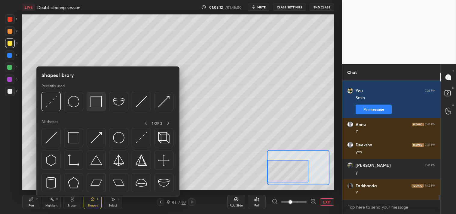
click at [98, 102] on img at bounding box center [95, 101] width 11 height 11
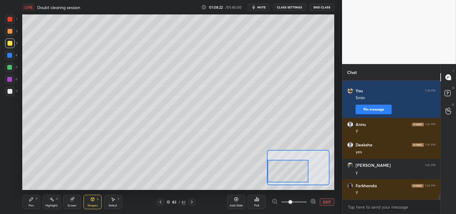
click at [20, 207] on div "LIVE Doubt clearing session 01:08:22 / 01:45:00 mute CLASS SETTINGS End Class S…" at bounding box center [178, 107] width 318 height 214
click at [25, 207] on div "Pen P" at bounding box center [31, 202] width 18 height 14
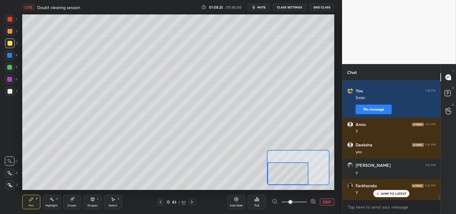
scroll to position [2945, 0]
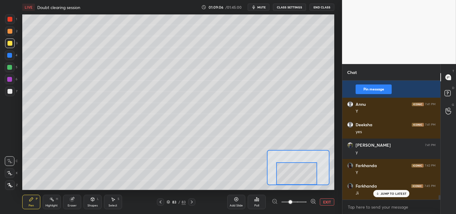
click at [332, 201] on button "EXIT" at bounding box center [327, 201] width 14 height 7
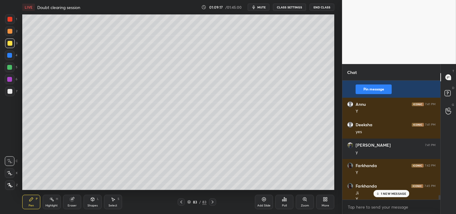
scroll to position [2951, 0]
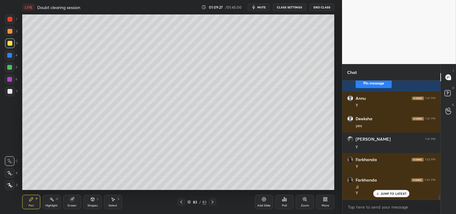
click at [304, 198] on icon at bounding box center [304, 198] width 3 height 3
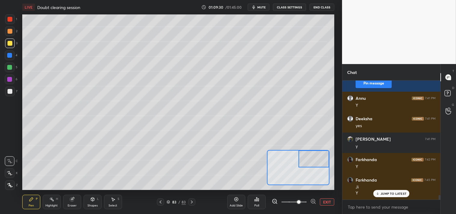
click at [327, 198] on button "EXIT" at bounding box center [327, 201] width 14 height 7
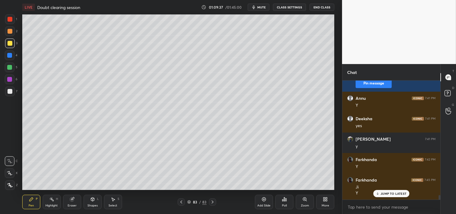
click at [308, 197] on div "Zoom" at bounding box center [305, 202] width 18 height 14
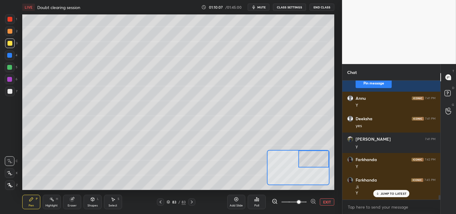
click at [7, 89] on div at bounding box center [10, 92] width 10 height 10
click at [9, 92] on div at bounding box center [10, 91] width 5 height 5
click at [68, 202] on div "Eraser" at bounding box center [72, 202] width 18 height 14
click at [35, 203] on div "Pen P" at bounding box center [31, 202] width 18 height 14
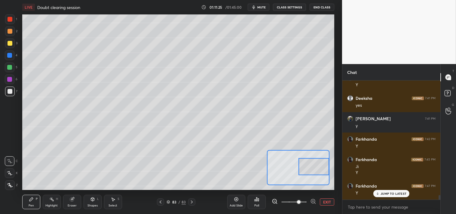
click at [331, 201] on button "EXIT" at bounding box center [327, 201] width 14 height 7
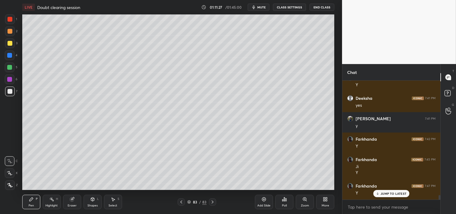
click at [305, 196] on div "Zoom" at bounding box center [305, 202] width 18 height 14
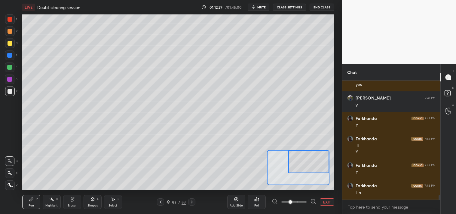
scroll to position [3013, 0]
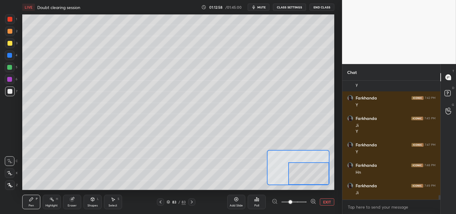
click at [326, 203] on button "EXIT" at bounding box center [327, 201] width 14 height 7
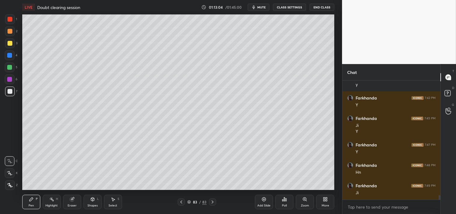
click at [49, 207] on div "Highlight H" at bounding box center [52, 202] width 18 height 14
click at [51, 204] on div "Highlight" at bounding box center [51, 205] width 12 height 3
click at [32, 205] on div "Pen" at bounding box center [31, 205] width 5 height 3
click at [34, 204] on div "Pen P" at bounding box center [31, 202] width 18 height 14
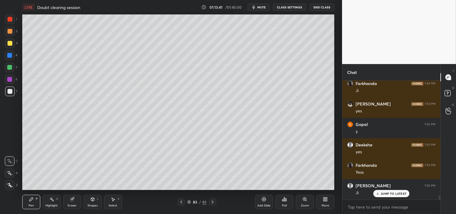
scroll to position [3155, 0]
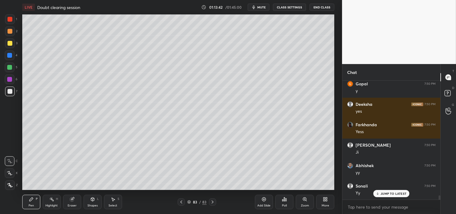
click at [266, 201] on icon at bounding box center [264, 199] width 5 height 5
click at [92, 205] on div "Shapes" at bounding box center [92, 205] width 10 height 3
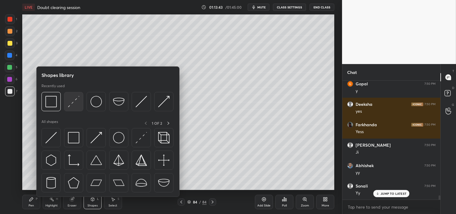
click at [77, 104] on img at bounding box center [73, 101] width 11 height 11
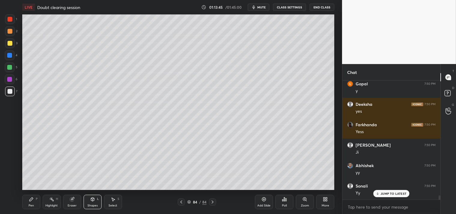
click at [298, 202] on div "Zoom" at bounding box center [305, 202] width 18 height 14
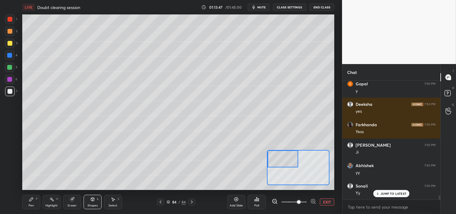
click at [34, 201] on div "Pen P" at bounding box center [31, 202] width 18 height 14
click at [7, 45] on div at bounding box center [10, 43] width 10 height 10
click at [4, 48] on div "1 2 3 4 5 6 7 C X Z C X Z E E Erase all H H" at bounding box center [9, 102] width 19 height 176
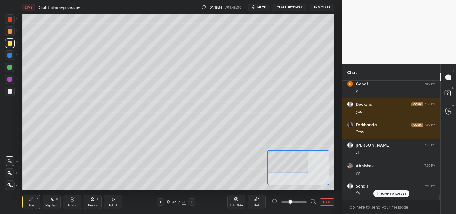
click at [55, 204] on div "Highlight" at bounding box center [51, 205] width 12 height 3
click at [55, 202] on div "Highlight H" at bounding box center [52, 202] width 18 height 14
click at [26, 204] on div "Pen P" at bounding box center [31, 202] width 18 height 14
click at [31, 204] on div "Pen" at bounding box center [31, 205] width 5 height 3
click at [327, 205] on button "EXIT" at bounding box center [327, 201] width 14 height 7
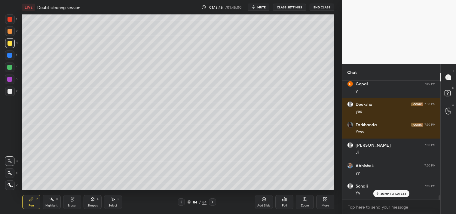
click at [306, 200] on icon at bounding box center [304, 198] width 3 height 3
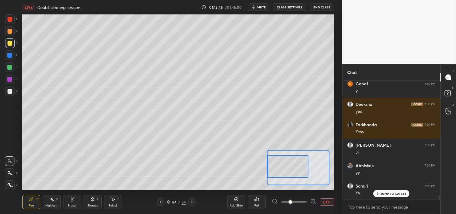
click at [296, 169] on div at bounding box center [288, 166] width 41 height 23
click at [327, 203] on button "EXIT" at bounding box center [327, 201] width 14 height 7
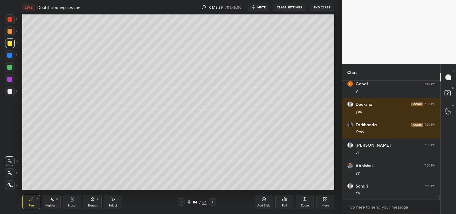
scroll to position [3176, 0]
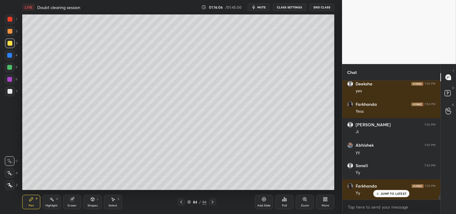
click at [310, 198] on div "Zoom" at bounding box center [305, 202] width 18 height 14
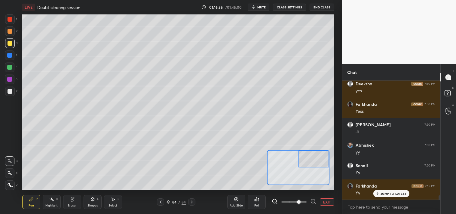
click at [72, 203] on div "Eraser" at bounding box center [72, 202] width 18 height 14
click at [27, 203] on div "Pen P" at bounding box center [31, 202] width 18 height 14
click at [35, 201] on div "Pen P" at bounding box center [31, 202] width 18 height 14
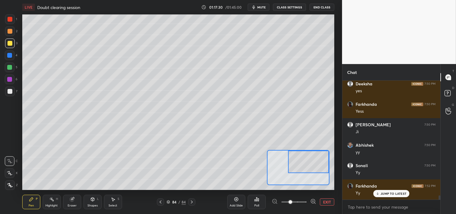
click at [301, 170] on div at bounding box center [308, 162] width 41 height 23
click at [326, 201] on button "EXIT" at bounding box center [327, 201] width 14 height 7
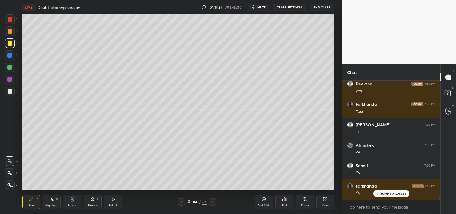
click at [48, 208] on div "Highlight H" at bounding box center [52, 202] width 18 height 14
click at [51, 207] on div "Highlight" at bounding box center [51, 205] width 12 height 3
click at [29, 203] on div "Pen P" at bounding box center [31, 202] width 18 height 14
click at [31, 206] on div "Pen" at bounding box center [31, 205] width 5 height 3
click at [396, 195] on p "JUMP TO LATEST" at bounding box center [394, 194] width 26 height 4
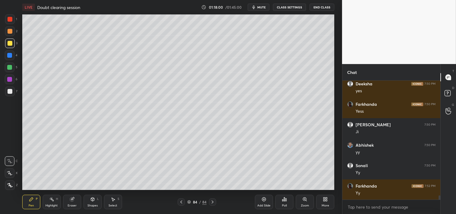
click at [266, 202] on icon at bounding box center [264, 199] width 5 height 5
click at [94, 200] on icon at bounding box center [92, 199] width 3 height 4
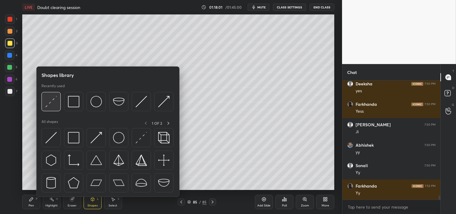
click at [54, 101] on img at bounding box center [50, 101] width 11 height 11
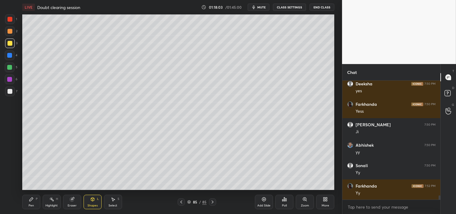
click at [302, 203] on div "Zoom" at bounding box center [305, 202] width 18 height 14
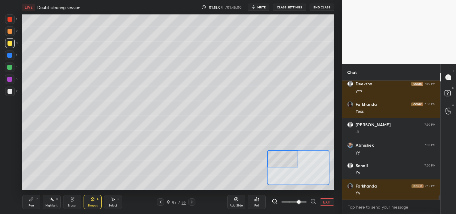
click at [29, 204] on div "Pen" at bounding box center [31, 205] width 5 height 3
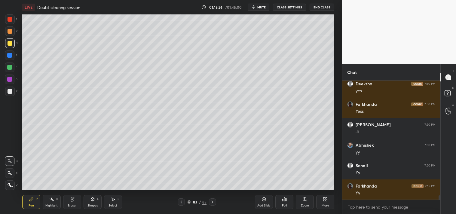
click at [304, 201] on icon at bounding box center [304, 199] width 5 height 5
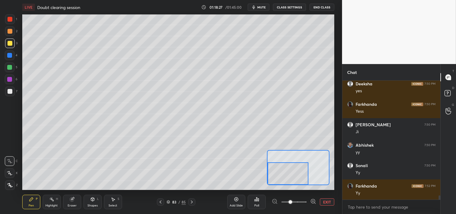
click at [72, 202] on div "Eraser" at bounding box center [72, 202] width 18 height 14
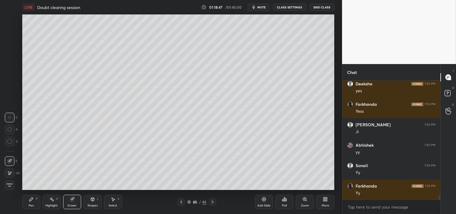
scroll to position [3197, 0]
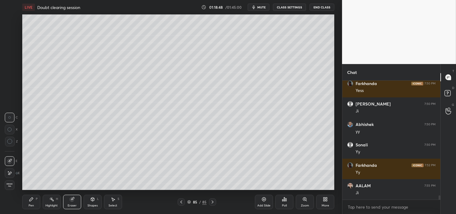
click at [302, 199] on div "Zoom" at bounding box center [305, 202] width 18 height 14
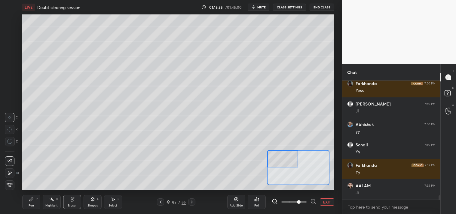
click at [31, 203] on div "Pen P" at bounding box center [31, 202] width 18 height 14
click at [95, 202] on div "Shapes L" at bounding box center [93, 202] width 18 height 14
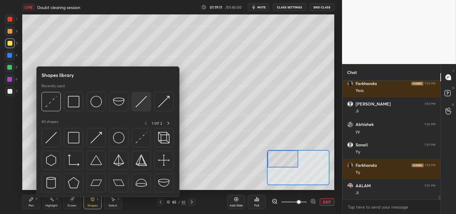
scroll to position [3217, 0]
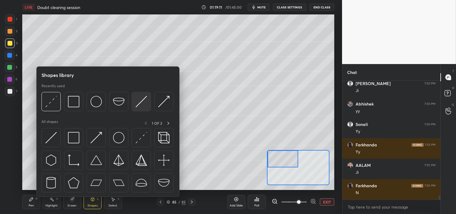
click at [142, 100] on img at bounding box center [141, 101] width 11 height 11
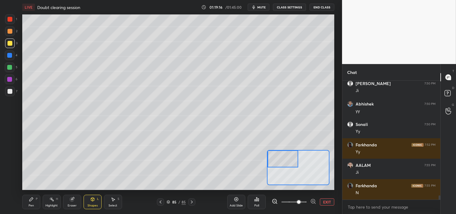
click at [94, 203] on div "Shapes L" at bounding box center [93, 202] width 18 height 14
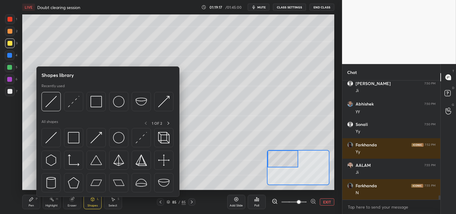
click at [26, 201] on div "Pen P" at bounding box center [31, 202] width 18 height 14
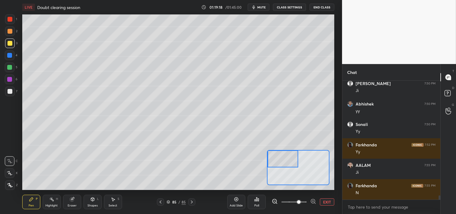
click at [11, 93] on div at bounding box center [10, 91] width 5 height 5
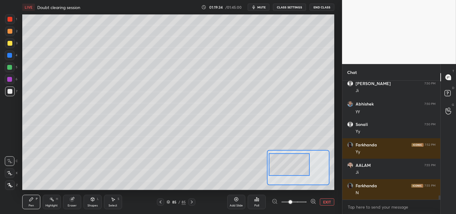
click at [92, 203] on div "Shapes L" at bounding box center [93, 202] width 18 height 14
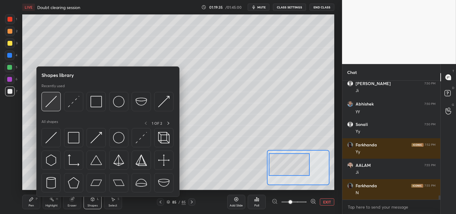
click at [51, 101] on img at bounding box center [50, 101] width 11 height 11
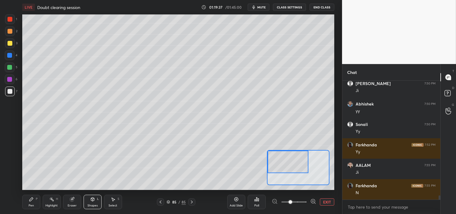
click at [29, 199] on icon at bounding box center [31, 199] width 5 height 5
click at [29, 200] on icon at bounding box center [31, 199] width 4 height 4
click at [97, 199] on div "L" at bounding box center [98, 198] width 2 height 3
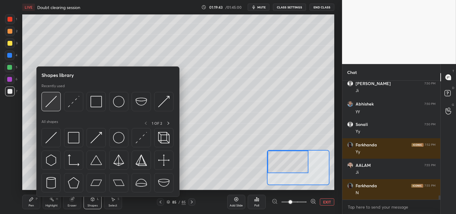
click at [47, 103] on img at bounding box center [50, 101] width 11 height 11
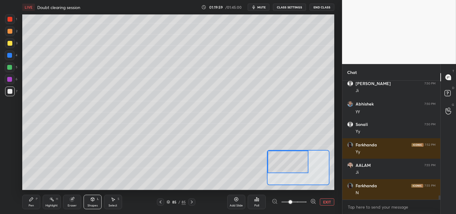
click at [34, 201] on div "Pen P" at bounding box center [31, 202] width 18 height 14
click at [33, 201] on icon at bounding box center [31, 199] width 5 height 5
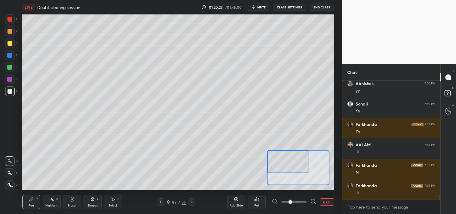
scroll to position [3258, 0]
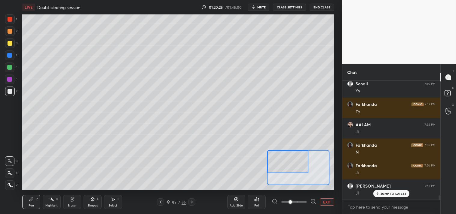
click at [326, 201] on button "EXIT" at bounding box center [327, 201] width 14 height 7
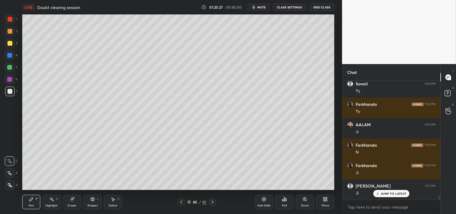
click at [306, 197] on icon at bounding box center [304, 199] width 5 height 5
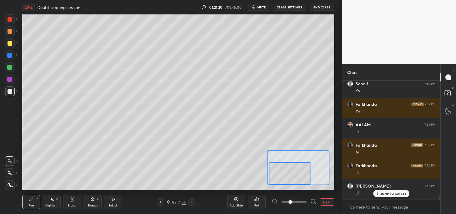
scroll to position [3278, 0]
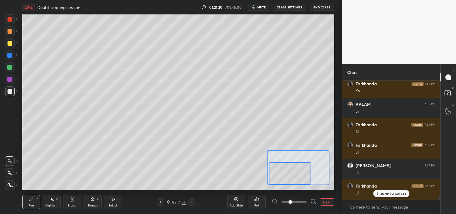
click at [322, 204] on button "EXIT" at bounding box center [327, 201] width 14 height 7
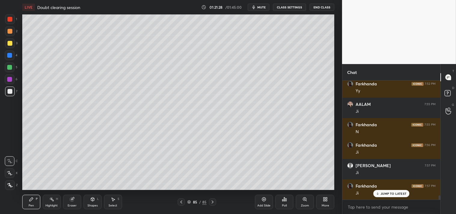
click at [307, 197] on icon at bounding box center [304, 199] width 5 height 5
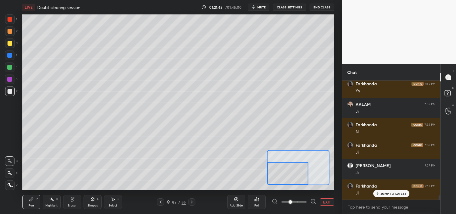
click at [261, 7] on span "mute" at bounding box center [261, 7] width 8 height 4
click at [260, 8] on span "unmute" at bounding box center [261, 7] width 13 height 4
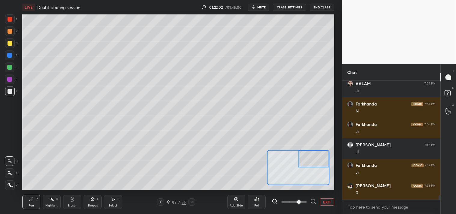
click at [260, 8] on span "mute" at bounding box center [261, 7] width 8 height 4
click at [265, 7] on span "unmute" at bounding box center [261, 7] width 13 height 4
click at [259, 9] on span "mute" at bounding box center [261, 7] width 8 height 4
click at [261, 8] on span "unmute" at bounding box center [261, 7] width 13 height 4
click at [71, 201] on icon at bounding box center [72, 199] width 4 height 4
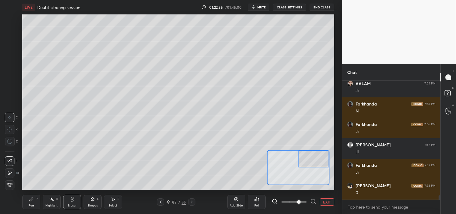
click at [72, 192] on div "Pen P Highlight H Eraser Shapes L Select S 85 / 85 Add Slide Poll EXIT" at bounding box center [178, 202] width 312 height 24
click at [28, 199] on div "Pen P" at bounding box center [31, 202] width 18 height 14
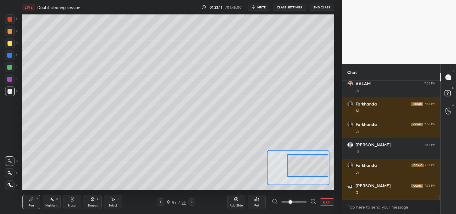
scroll to position [3319, 0]
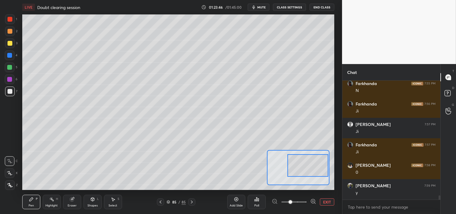
click at [337, 115] on div "Setting up your live class Poll for secs No correct answer Start poll" at bounding box center [178, 102] width 318 height 176
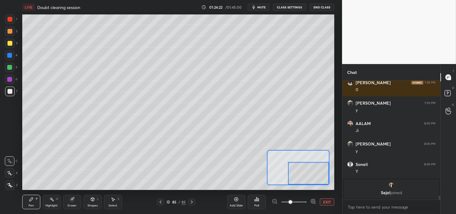
scroll to position [3422, 0]
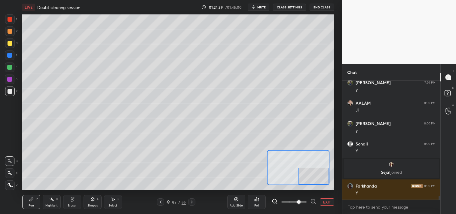
click at [47, 205] on div "Highlight" at bounding box center [51, 205] width 12 height 3
click at [55, 202] on div "Highlight H" at bounding box center [52, 202] width 18 height 14
click at [32, 201] on icon at bounding box center [31, 199] width 5 height 5
click at [74, 202] on icon at bounding box center [72, 199] width 5 height 5
click at [29, 204] on div "Pen" at bounding box center [31, 205] width 5 height 3
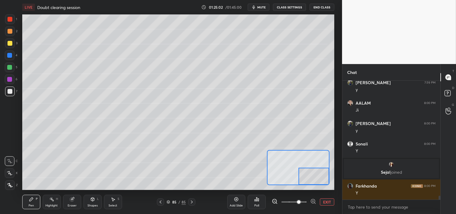
scroll to position [3443, 0]
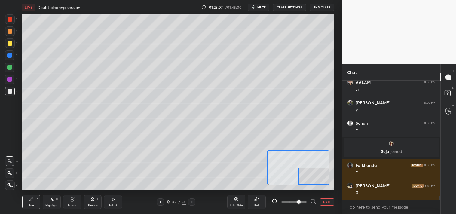
click at [301, 201] on span at bounding box center [299, 202] width 4 height 4
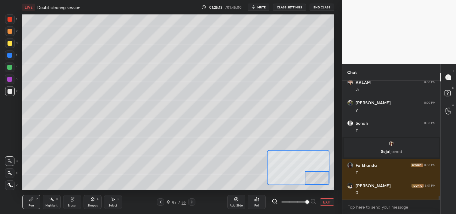
click at [326, 200] on button "EXIT" at bounding box center [327, 201] width 14 height 7
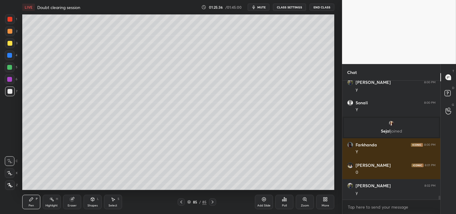
scroll to position [3484, 0]
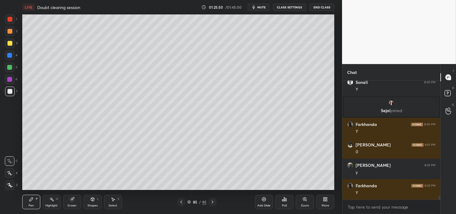
click at [265, 203] on div "Add Slide" at bounding box center [264, 202] width 18 height 14
click at [263, 7] on span "mute" at bounding box center [261, 7] width 8 height 4
click at [261, 8] on span "unmute" at bounding box center [261, 7] width 13 height 4
click at [68, 203] on div "Eraser" at bounding box center [72, 202] width 18 height 14
click at [68, 202] on div "Eraser" at bounding box center [72, 202] width 18 height 14
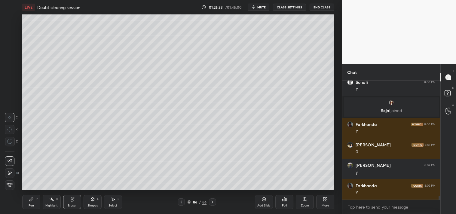
click at [26, 205] on div "Pen P" at bounding box center [31, 202] width 18 height 14
click at [29, 202] on div "Pen P" at bounding box center [31, 202] width 18 height 14
click at [302, 201] on icon at bounding box center [304, 199] width 5 height 5
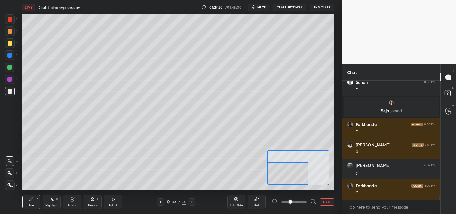
click at [328, 200] on button "EXIT" at bounding box center [327, 201] width 14 height 7
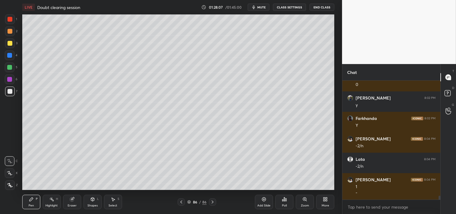
scroll to position [3557, 0]
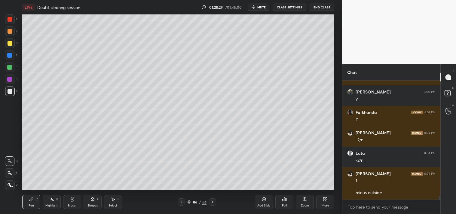
click at [265, 203] on div "Add Slide" at bounding box center [264, 202] width 18 height 14
click at [95, 204] on div "Shapes" at bounding box center [92, 205] width 10 height 3
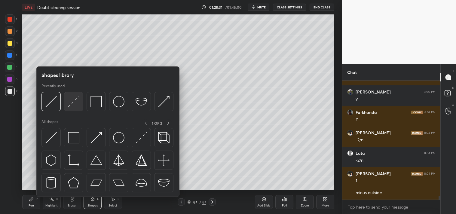
click at [74, 104] on img at bounding box center [73, 101] width 11 height 11
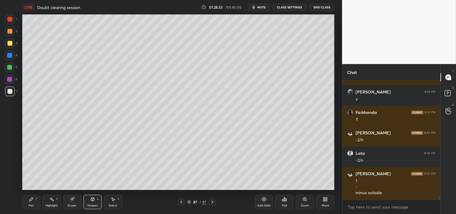
click at [300, 201] on div "Zoom" at bounding box center [305, 202] width 18 height 14
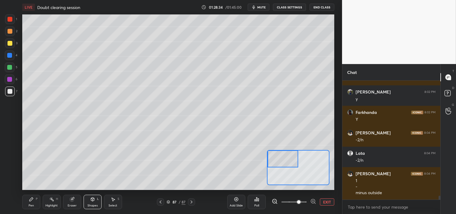
click at [32, 198] on icon at bounding box center [31, 199] width 4 height 4
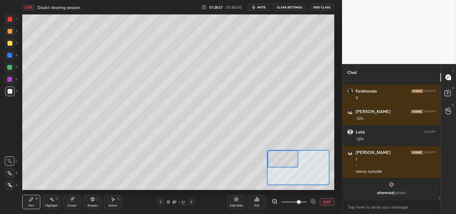
click at [70, 204] on div "Eraser" at bounding box center [72, 205] width 9 height 3
click at [32, 201] on icon at bounding box center [31, 199] width 5 height 5
click at [36, 201] on div "P" at bounding box center [37, 198] width 2 height 3
click at [70, 204] on div "Eraser" at bounding box center [72, 205] width 9 height 3
click at [34, 203] on div "Pen P" at bounding box center [31, 202] width 18 height 14
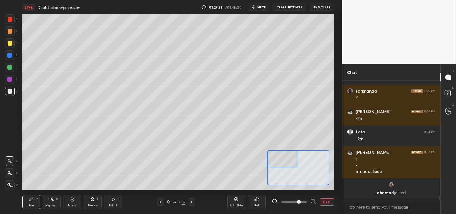
click at [74, 206] on div "Eraser" at bounding box center [72, 205] width 9 height 3
click at [8, 142] on icon at bounding box center [9, 141] width 5 height 5
click at [6, 142] on div at bounding box center [10, 142] width 10 height 10
click at [27, 201] on div "Pen P" at bounding box center [31, 202] width 18 height 14
click at [29, 203] on div "Pen P" at bounding box center [31, 202] width 18 height 14
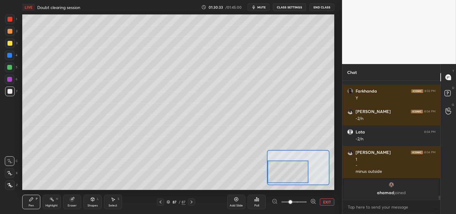
click at [329, 201] on button "EXIT" at bounding box center [327, 201] width 14 height 7
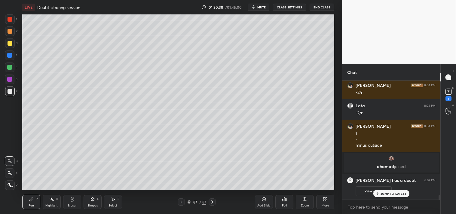
scroll to position [2984, 0]
click at [446, 94] on icon at bounding box center [448, 91] width 9 height 9
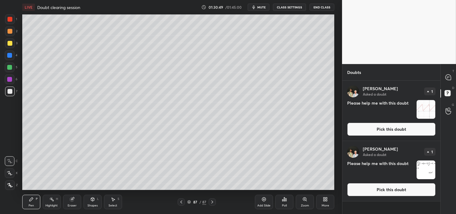
click at [382, 128] on button "Pick this doubt" at bounding box center [391, 129] width 88 height 13
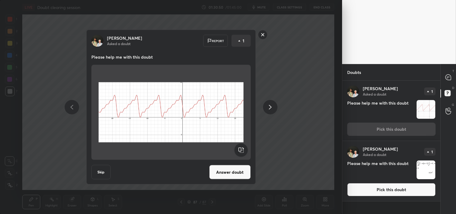
click at [293, 140] on div "Kumar Asked a doubt Report 1 Please help me with this doubt Skip Answer doubt" at bounding box center [171, 107] width 342 height 214
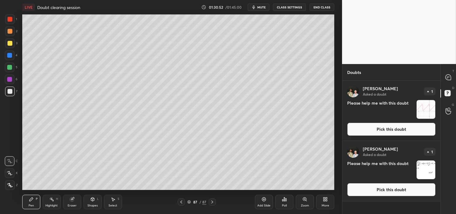
click at [393, 191] on button "Pick this doubt" at bounding box center [391, 189] width 88 height 13
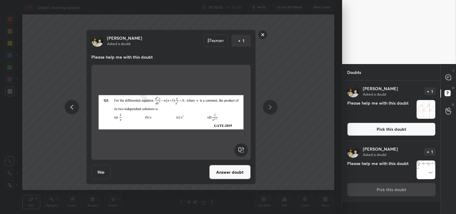
click at [293, 131] on div "Kumar Asked a doubt Report 1 Please help me with this doubt Skip Answer doubt" at bounding box center [171, 107] width 342 height 214
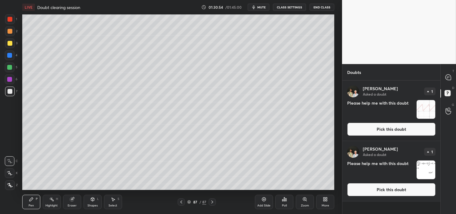
click at [380, 124] on button "Pick this doubt" at bounding box center [391, 129] width 88 height 13
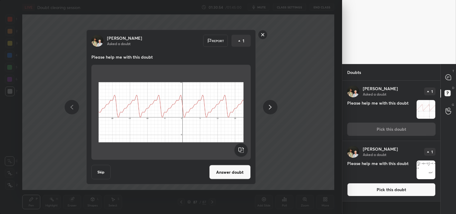
click at [214, 164] on div "Kumar Asked a doubt Report 1 Please help me with this doubt Skip Answer doubt" at bounding box center [171, 107] width 170 height 155
click at [221, 171] on button "Answer doubt" at bounding box center [229, 172] width 41 height 14
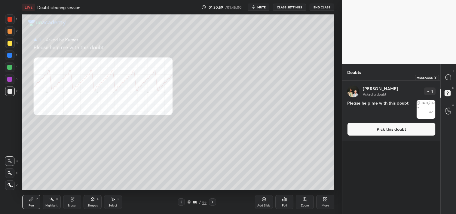
click at [447, 77] on icon at bounding box center [448, 77] width 5 height 5
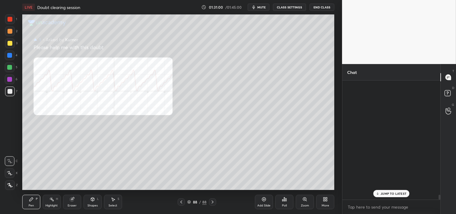
scroll to position [117, 96]
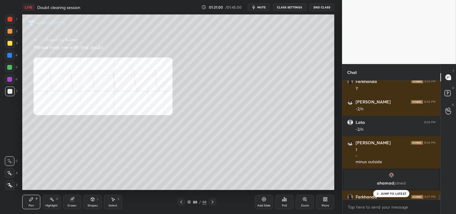
click at [392, 191] on div "JUMP TO LATEST" at bounding box center [391, 193] width 36 height 7
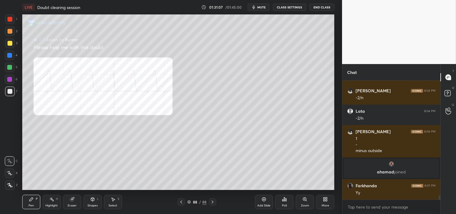
scroll to position [3181, 0]
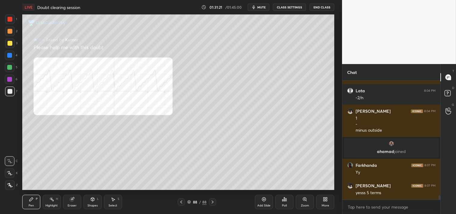
click at [305, 205] on div "Zoom" at bounding box center [305, 205] width 8 height 3
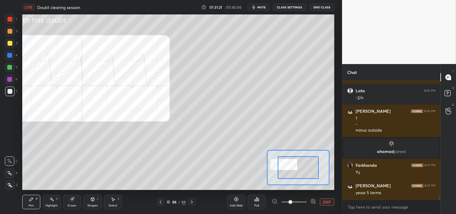
click at [292, 204] on span at bounding box center [291, 202] width 4 height 4
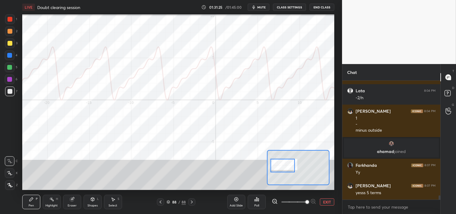
click at [7, 19] on div at bounding box center [10, 19] width 10 height 10
click at [326, 200] on button "EXIT" at bounding box center [327, 201] width 14 height 7
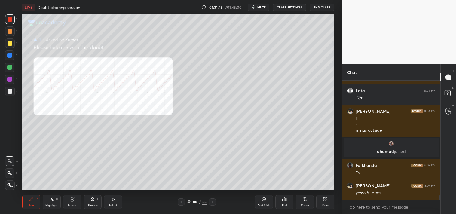
scroll to position [3201, 0]
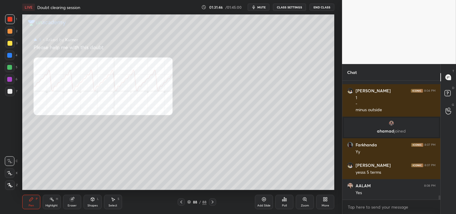
click at [308, 204] on div "Zoom" at bounding box center [305, 205] width 8 height 3
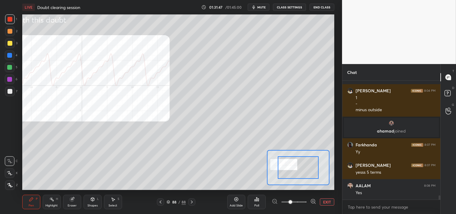
click at [292, 202] on span at bounding box center [291, 202] width 4 height 4
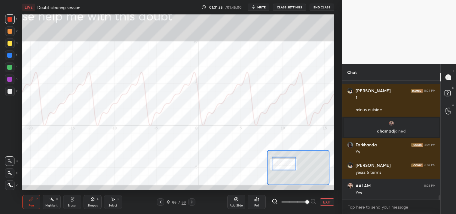
click at [325, 200] on button "EXIT" at bounding box center [327, 201] width 14 height 7
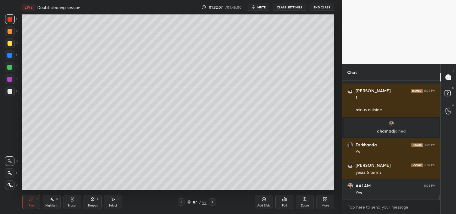
click at [304, 206] on div "Zoom" at bounding box center [305, 205] width 8 height 3
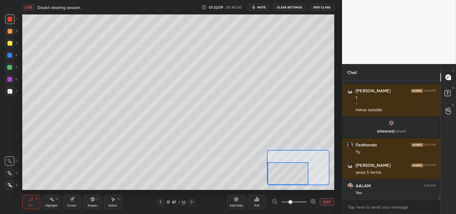
click at [8, 90] on div at bounding box center [10, 91] width 5 height 5
click at [8, 46] on div at bounding box center [10, 43] width 10 height 10
click at [11, 47] on div at bounding box center [10, 43] width 10 height 10
click at [324, 203] on button "EXIT" at bounding box center [327, 201] width 14 height 7
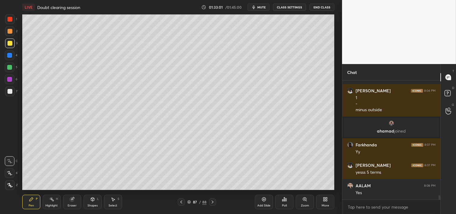
click at [53, 203] on div "Highlight H" at bounding box center [52, 202] width 18 height 14
click at [57, 200] on div "H" at bounding box center [57, 198] width 2 height 3
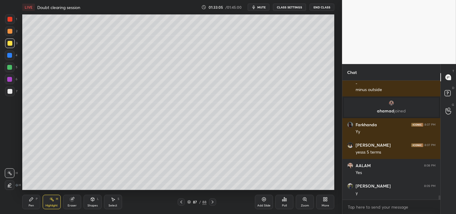
click at [28, 206] on div "Pen P" at bounding box center [31, 202] width 18 height 14
click at [52, 206] on div "Highlight" at bounding box center [51, 205] width 12 height 3
click at [54, 203] on div "Highlight H" at bounding box center [52, 202] width 18 height 14
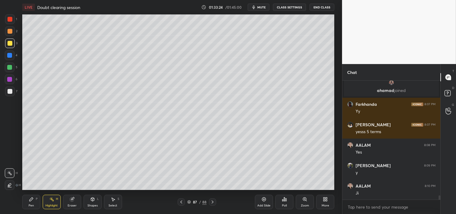
scroll to position [3263, 0]
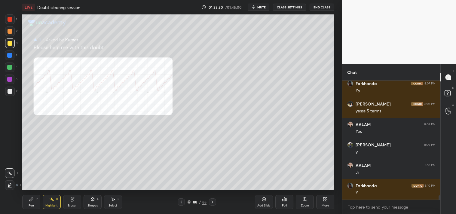
click at [48, 202] on div "Highlight H" at bounding box center [52, 202] width 18 height 14
click at [304, 199] on icon at bounding box center [304, 198] width 3 height 3
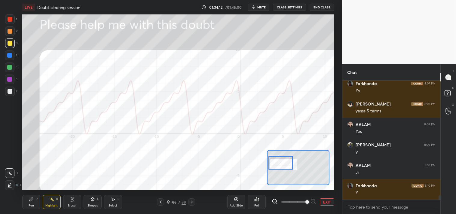
click at [323, 204] on button "EXIT" at bounding box center [327, 201] width 14 height 7
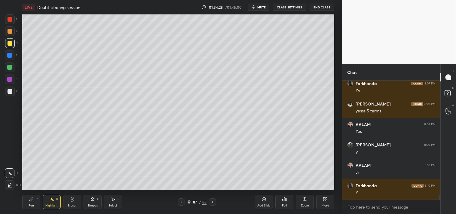
scroll to position [3283, 0]
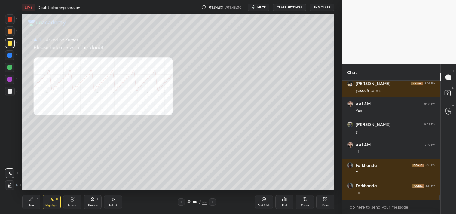
click at [263, 206] on div "Add Slide" at bounding box center [263, 205] width 13 height 3
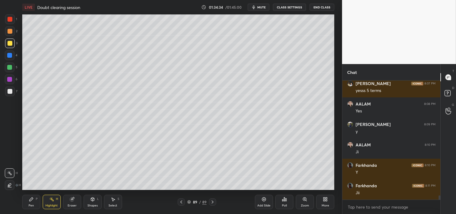
click at [87, 200] on div "Shapes L" at bounding box center [93, 202] width 18 height 14
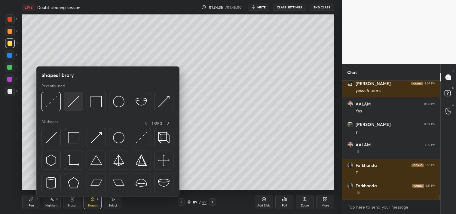
click at [74, 98] on img at bounding box center [73, 101] width 11 height 11
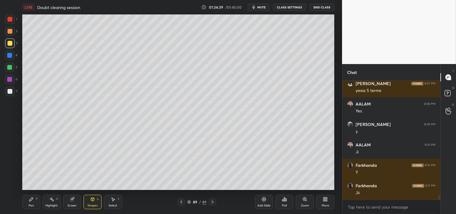
click at [302, 204] on div "Zoom" at bounding box center [305, 205] width 8 height 3
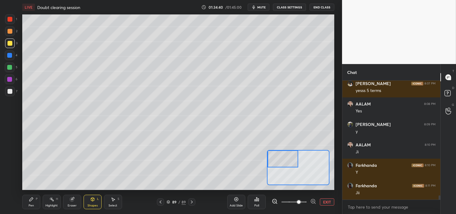
click at [25, 199] on div "Pen P" at bounding box center [31, 202] width 18 height 14
click at [8, 31] on div at bounding box center [10, 31] width 5 height 5
click at [8, 32] on div at bounding box center [10, 31] width 5 height 5
click at [71, 203] on div "Eraser" at bounding box center [72, 202] width 18 height 14
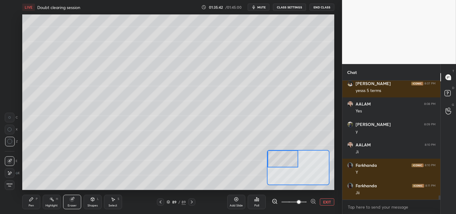
click at [73, 207] on div "Eraser" at bounding box center [72, 205] width 9 height 3
click at [27, 204] on div "Pen P" at bounding box center [31, 202] width 18 height 14
click at [26, 205] on div "Pen P" at bounding box center [31, 202] width 18 height 14
click at [275, 199] on icon at bounding box center [275, 201] width 4 height 4
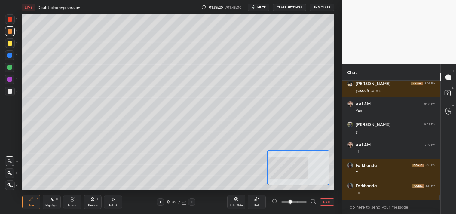
click at [6, 91] on div at bounding box center [10, 92] width 10 height 10
click at [8, 92] on div at bounding box center [10, 91] width 5 height 5
click at [52, 200] on rect at bounding box center [52, 199] width 3 height 3
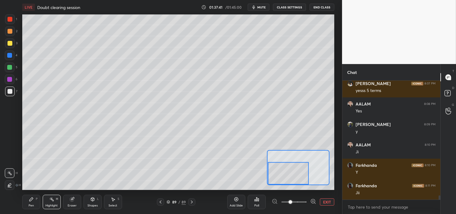
click at [31, 204] on div "Pen" at bounding box center [31, 205] width 5 height 3
click at [37, 204] on div "Pen P" at bounding box center [31, 202] width 18 height 14
click at [326, 200] on button "EXIT" at bounding box center [327, 201] width 14 height 7
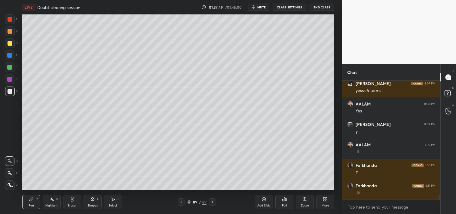
scroll to position [3304, 0]
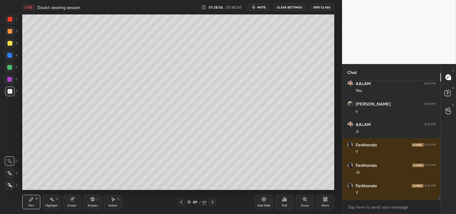
click at [306, 199] on icon at bounding box center [304, 198] width 3 height 3
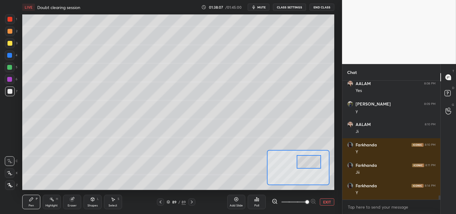
click at [314, 158] on div at bounding box center [309, 162] width 24 height 14
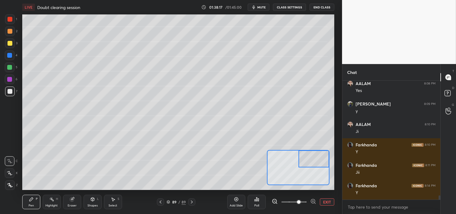
scroll to position [3324, 0]
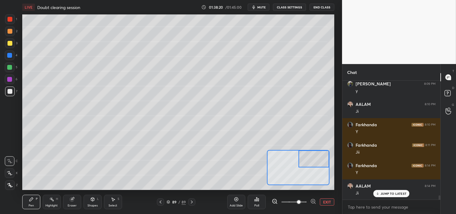
click at [332, 201] on button "EXIT" at bounding box center [327, 201] width 14 height 7
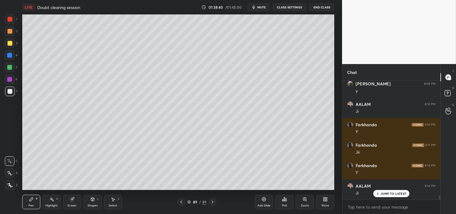
click at [307, 200] on icon at bounding box center [304, 199] width 5 height 5
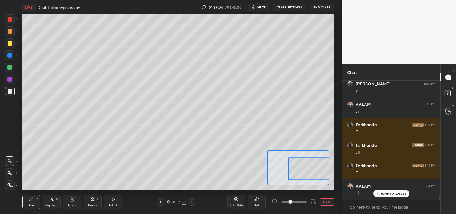
click at [70, 199] on icon at bounding box center [72, 199] width 5 height 5
click at [80, 194] on div "Pen P Highlight H Eraser Shapes L Select S 89 / 89 Add Slide Poll EXIT" at bounding box center [178, 202] width 312 height 24
click at [27, 197] on div "Pen P" at bounding box center [31, 202] width 18 height 14
click at [26, 199] on div "Pen P" at bounding box center [31, 202] width 18 height 14
click at [326, 205] on button "EXIT" at bounding box center [327, 201] width 14 height 7
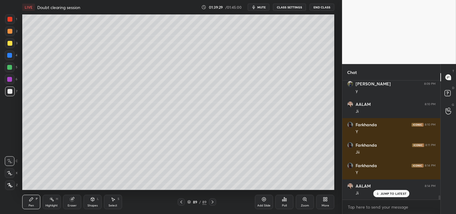
click at [307, 202] on div "Zoom" at bounding box center [305, 202] width 18 height 14
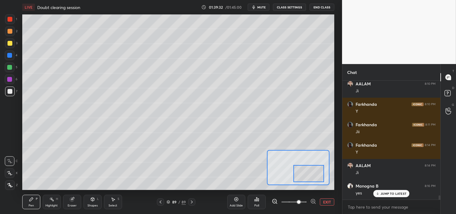
scroll to position [3365, 0]
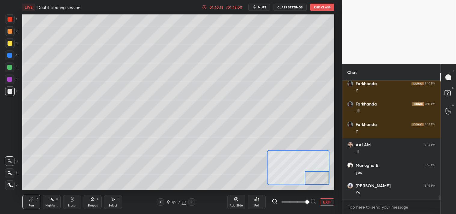
click at [326, 202] on button "EXIT" at bounding box center [327, 201] width 14 height 7
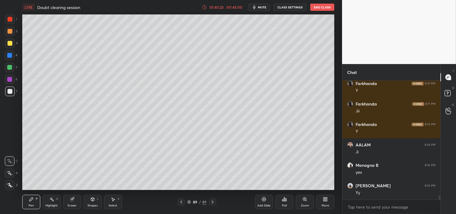
click at [304, 201] on icon at bounding box center [304, 199] width 5 height 5
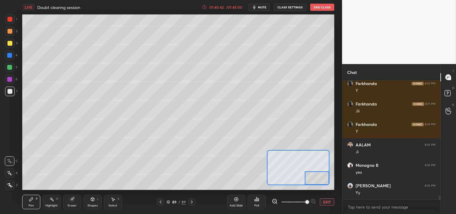
click at [321, 199] on button "EXIT" at bounding box center [327, 201] width 14 height 7
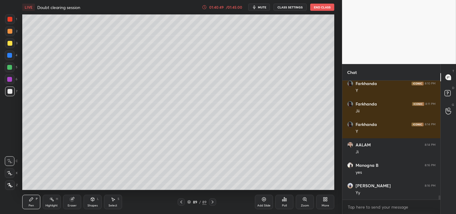
click at [47, 206] on div "Highlight" at bounding box center [51, 205] width 12 height 3
click at [50, 207] on div "Highlight" at bounding box center [51, 205] width 12 height 3
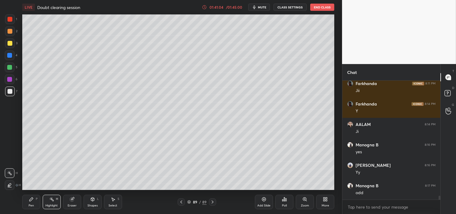
click at [32, 203] on div "Pen P" at bounding box center [31, 202] width 18 height 14
click at [37, 203] on div "Pen P" at bounding box center [31, 202] width 18 height 14
click at [266, 203] on div "Add Slide" at bounding box center [264, 202] width 18 height 14
click at [92, 202] on div "Shapes L" at bounding box center [93, 202] width 18 height 14
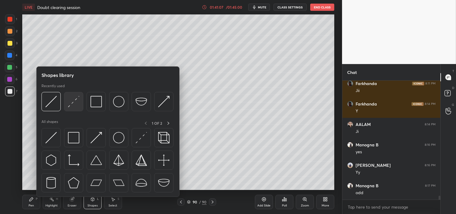
click at [78, 105] on img at bounding box center [73, 101] width 11 height 11
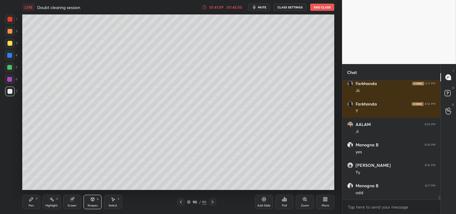
click at [301, 204] on div "Zoom" at bounding box center [305, 205] width 8 height 3
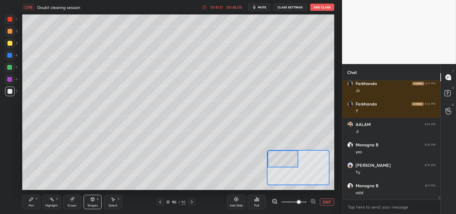
click at [33, 203] on div "Pen P" at bounding box center [31, 202] width 18 height 14
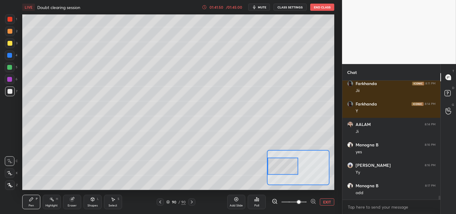
click at [323, 200] on button "EXIT" at bounding box center [327, 201] width 14 height 7
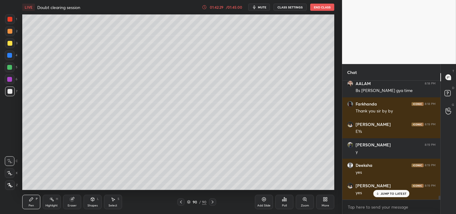
scroll to position [3528, 0]
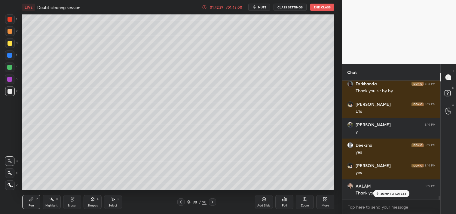
click at [283, 200] on icon at bounding box center [283, 201] width 1 height 2
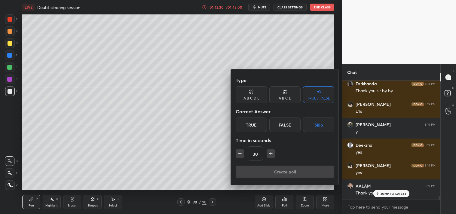
click at [246, 124] on div "True" at bounding box center [251, 125] width 31 height 14
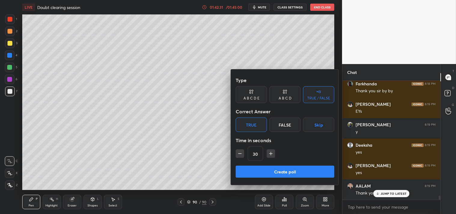
click at [277, 169] on button "Create poll" at bounding box center [285, 172] width 99 height 12
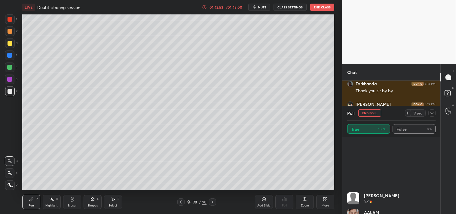
scroll to position [0, 0]
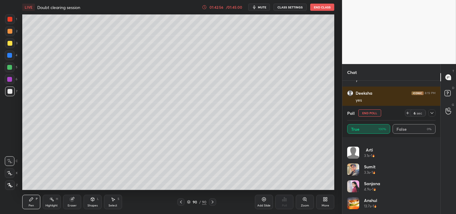
click at [372, 111] on button "End Poll" at bounding box center [369, 112] width 23 height 7
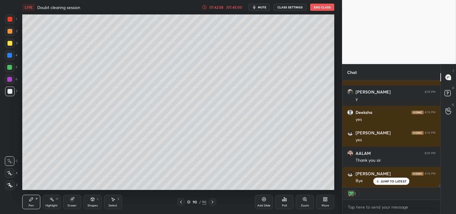
click at [259, 7] on span "mute" at bounding box center [262, 7] width 8 height 4
click at [286, 6] on button "CLASS SETTINGS" at bounding box center [290, 7] width 33 height 7
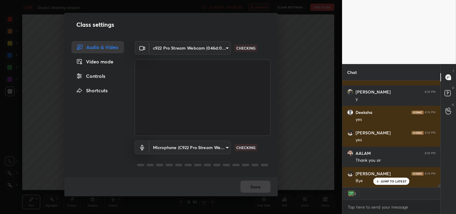
click at [185, 48] on body "1 2 3 4 5 6 7 C X Z C X Z E E Erase all H H LIVE Doubt clearing session 01:42:5…" at bounding box center [228, 107] width 456 height 214
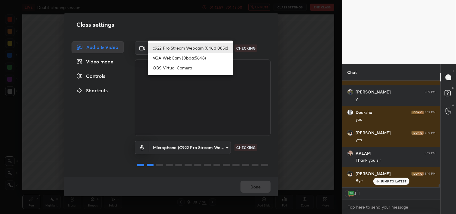
type textarea "x"
click at [179, 68] on li "OBS Virtual Camera" at bounding box center [190, 68] width 85 height 10
type input "64645b19d528b3ac785889237b1a364f3b7ccd5da23f372116afb1703458f4fd"
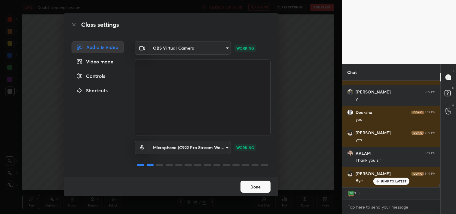
click at [258, 186] on button "Done" at bounding box center [255, 187] width 30 height 12
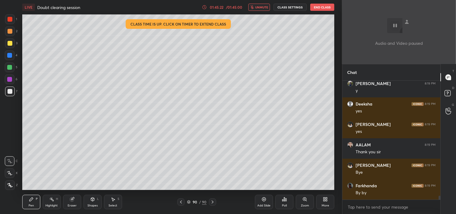
click at [323, 6] on button "End Class" at bounding box center [322, 7] width 24 height 7
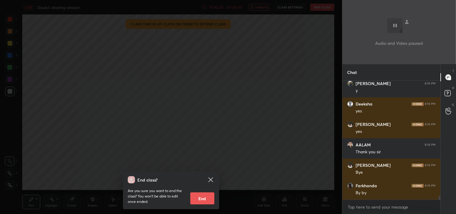
click at [199, 201] on button "End" at bounding box center [202, 198] width 24 height 12
type textarea "x"
